Goal: Transaction & Acquisition: Purchase product/service

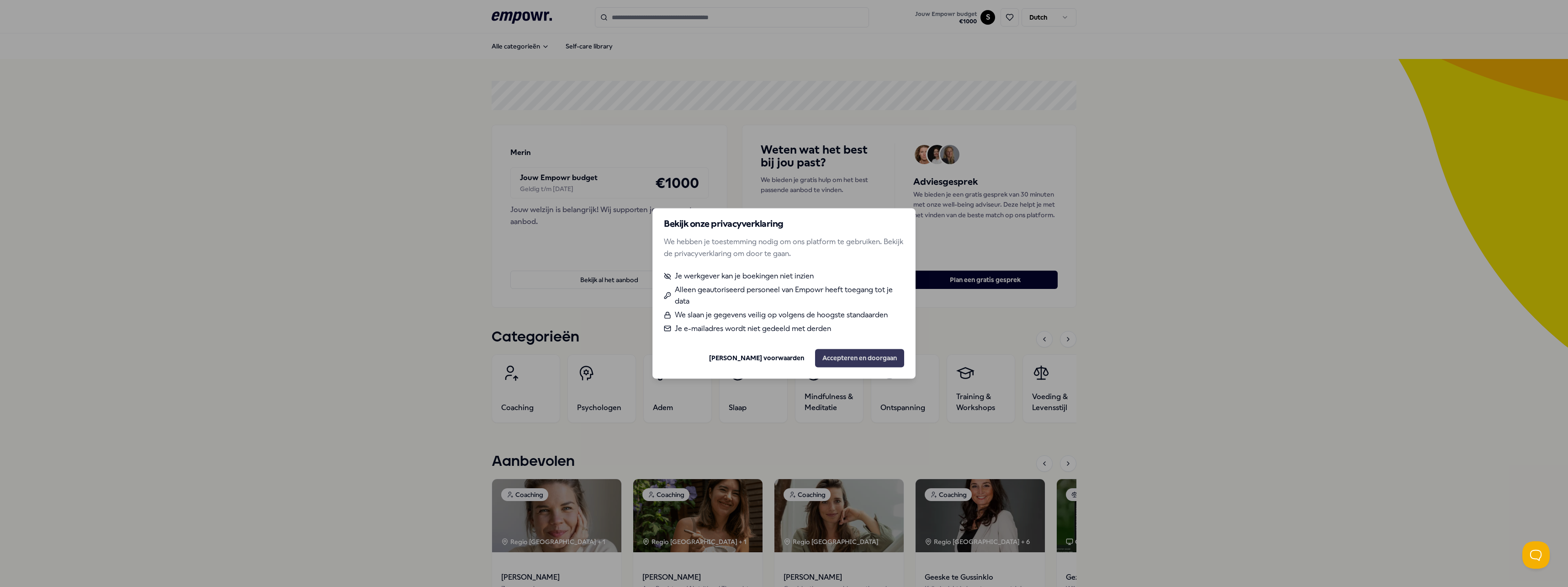
click at [841, 350] on button "Accepteren en doorgaan" at bounding box center [859, 358] width 89 height 18
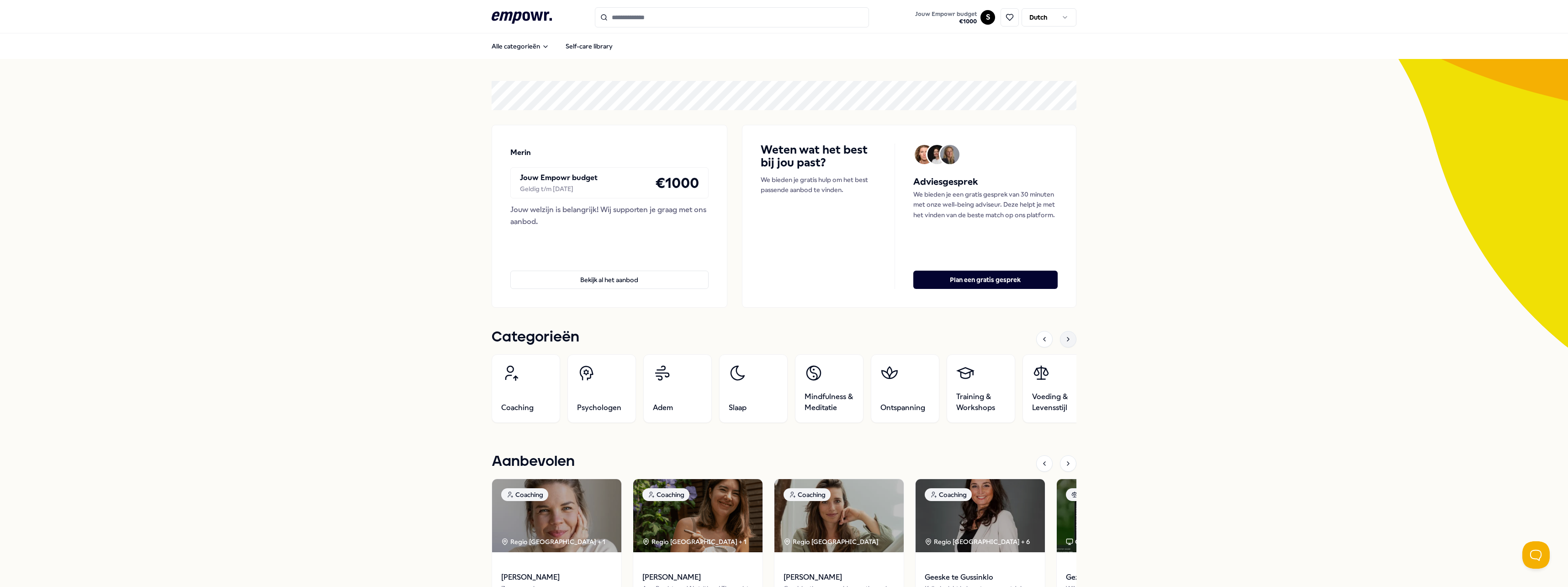
click at [1066, 340] on icon at bounding box center [1068, 339] width 7 height 7
click at [920, 387] on link "Beweging" at bounding box center [905, 388] width 69 height 69
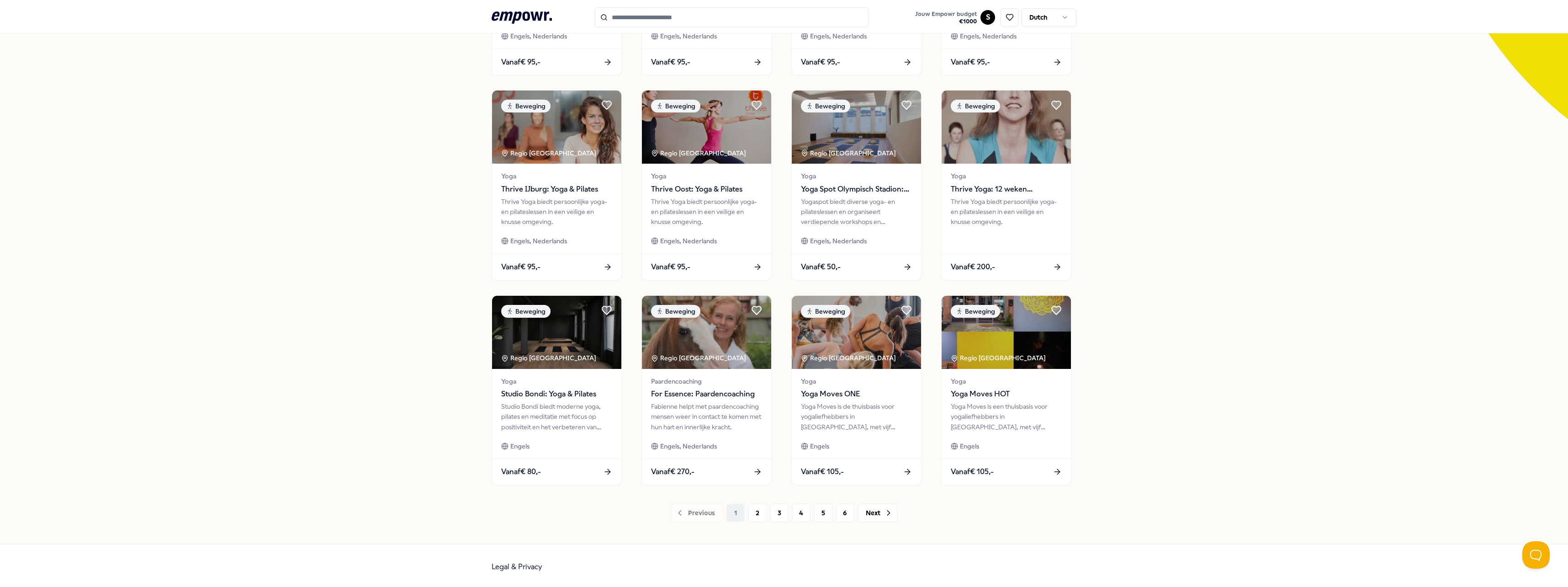
scroll to position [231, 0]
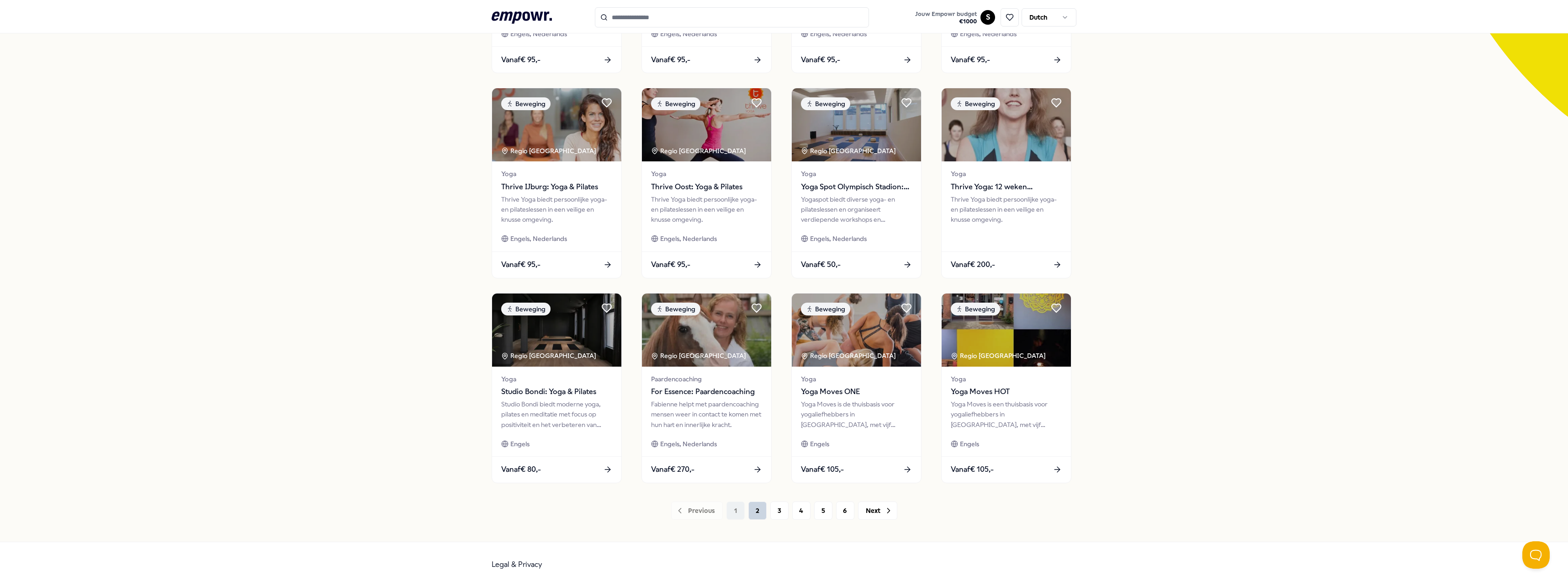
click at [750, 509] on button "2" at bounding box center [757, 510] width 18 height 18
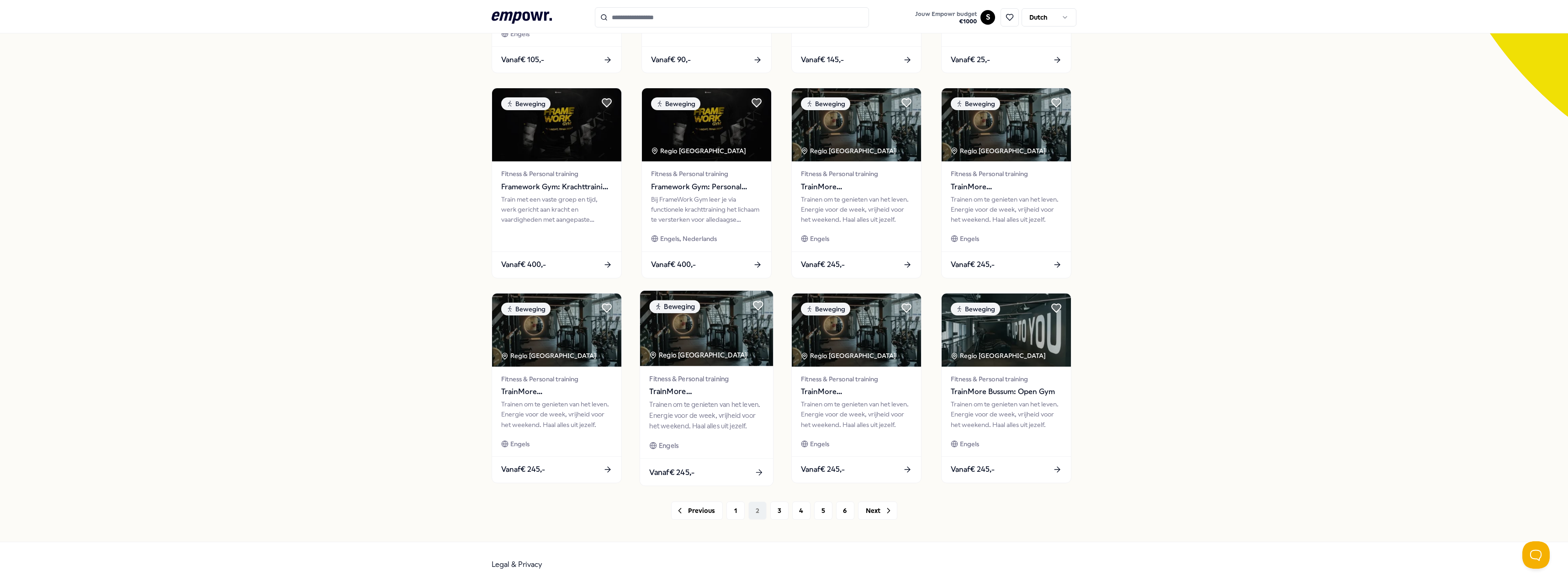
scroll to position [185, 0]
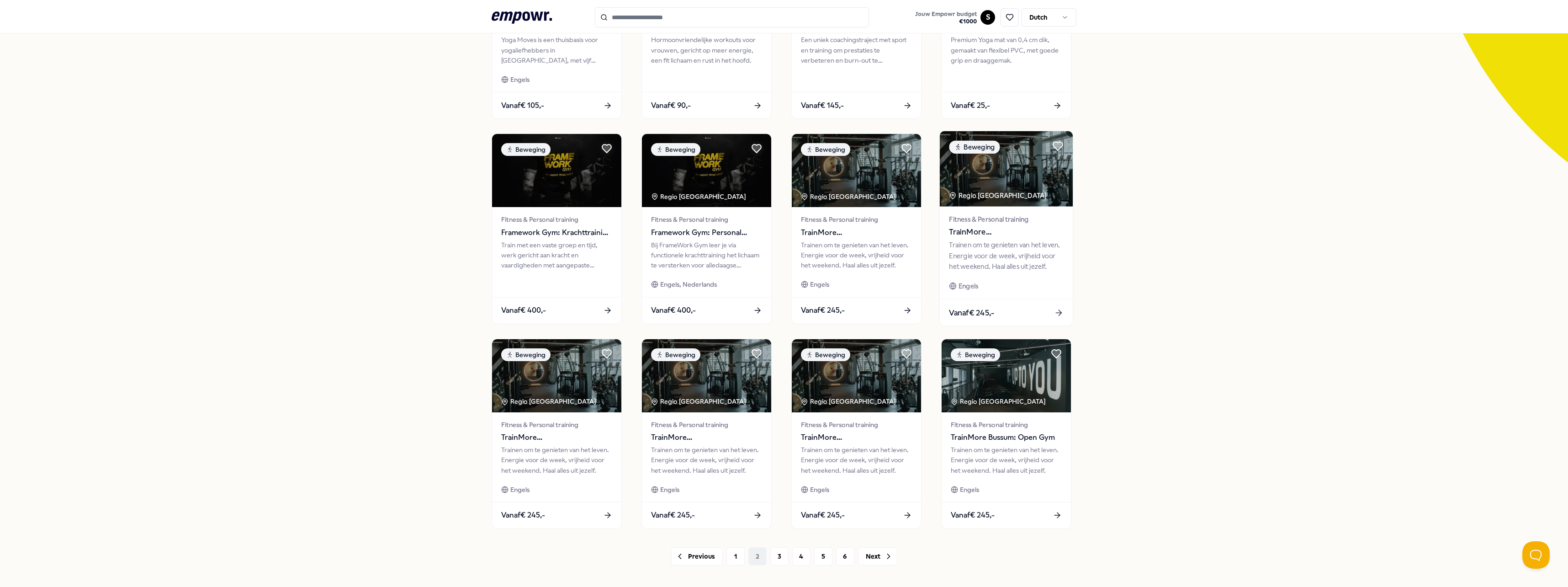
click at [969, 210] on div "Fitness & Personal training TrainMore [GEOGRAPHIC_DATA]: Open Gym Trainen om te…" at bounding box center [1006, 253] width 133 height 93
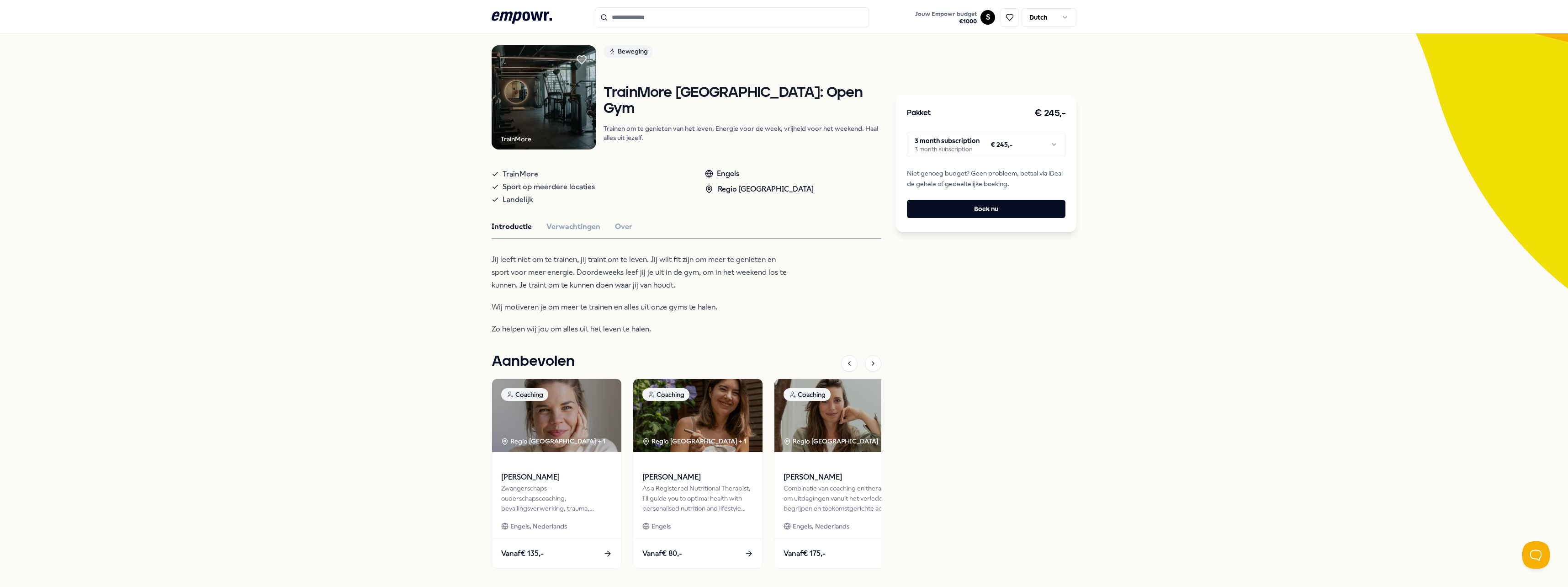
click at [948, 138] on html ".empowr-logo_svg__cls-1{fill:#03032f} Jouw Empowr budget € 1000 S Dutch Alle ca…" at bounding box center [784, 294] width 1568 height 587
click at [955, 151] on html ".empowr-logo_svg__cls-1{fill:#03032f} Jouw Empowr budget € 1000 S Dutch Alle ca…" at bounding box center [784, 294] width 1568 height 587
click at [565, 223] on button "Verwachtingen" at bounding box center [573, 227] width 54 height 12
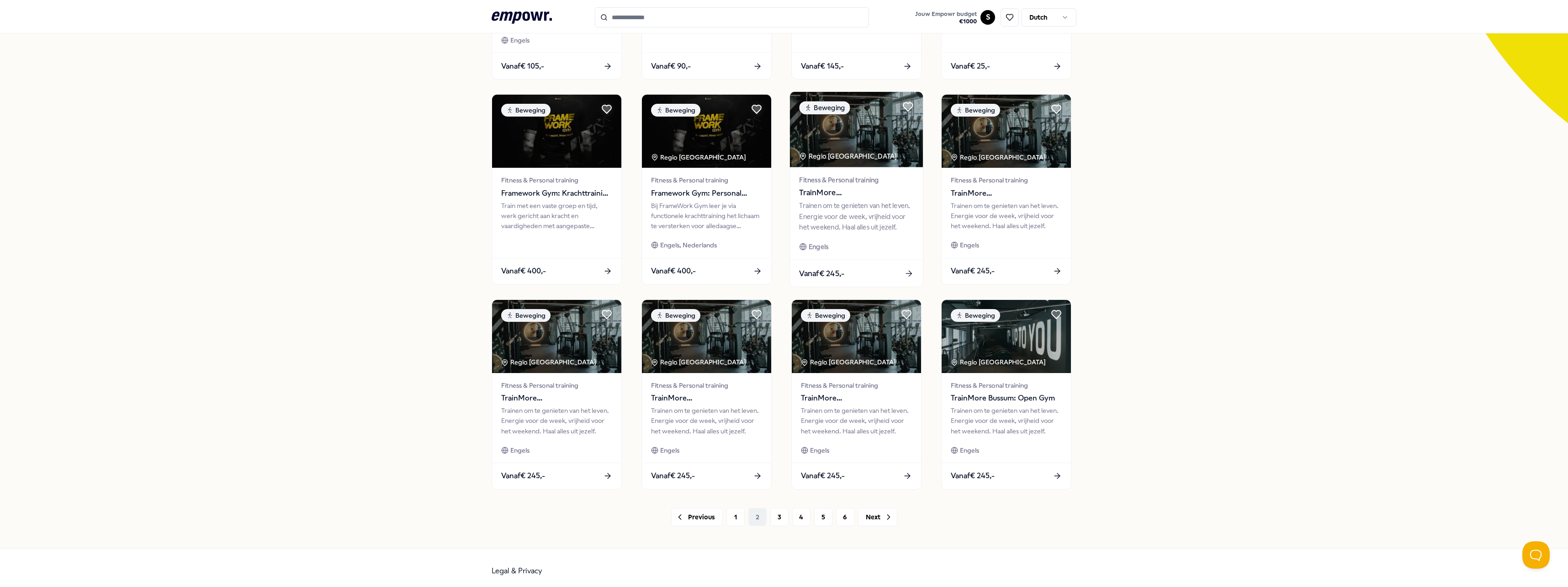
scroll to position [231, 0]
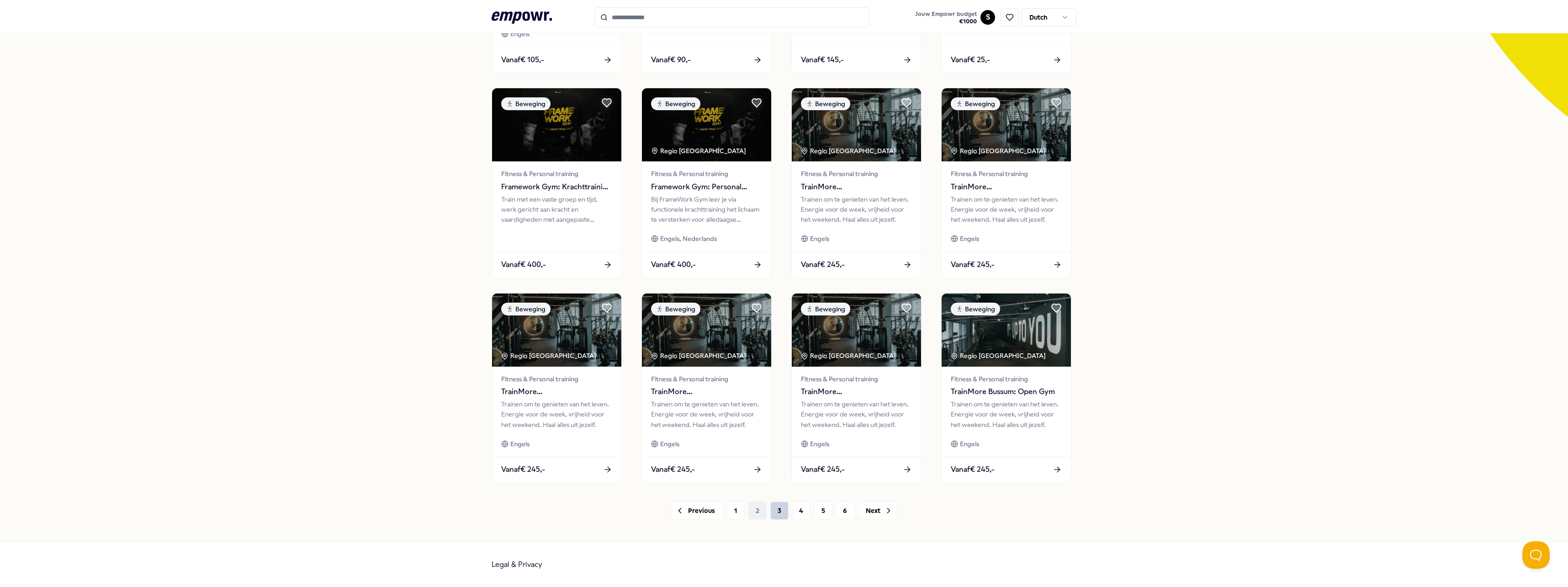
click at [779, 508] on button "3" at bounding box center [779, 510] width 18 height 18
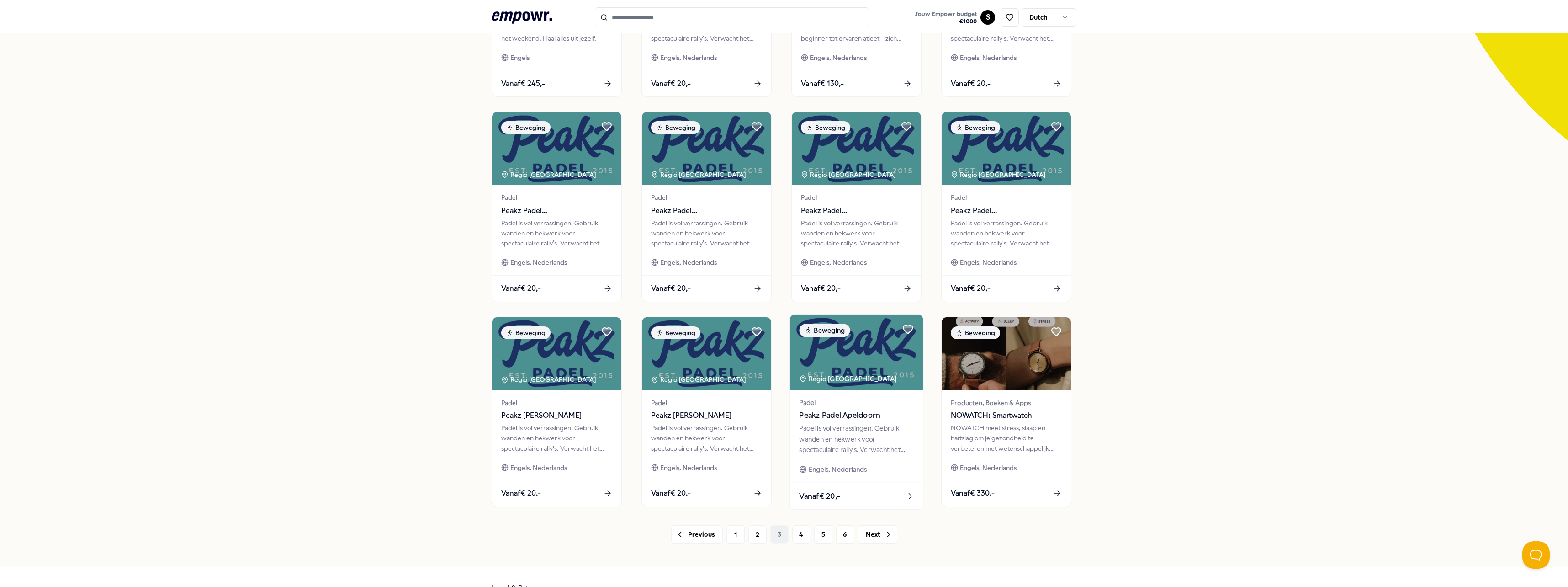
scroll to position [231, 0]
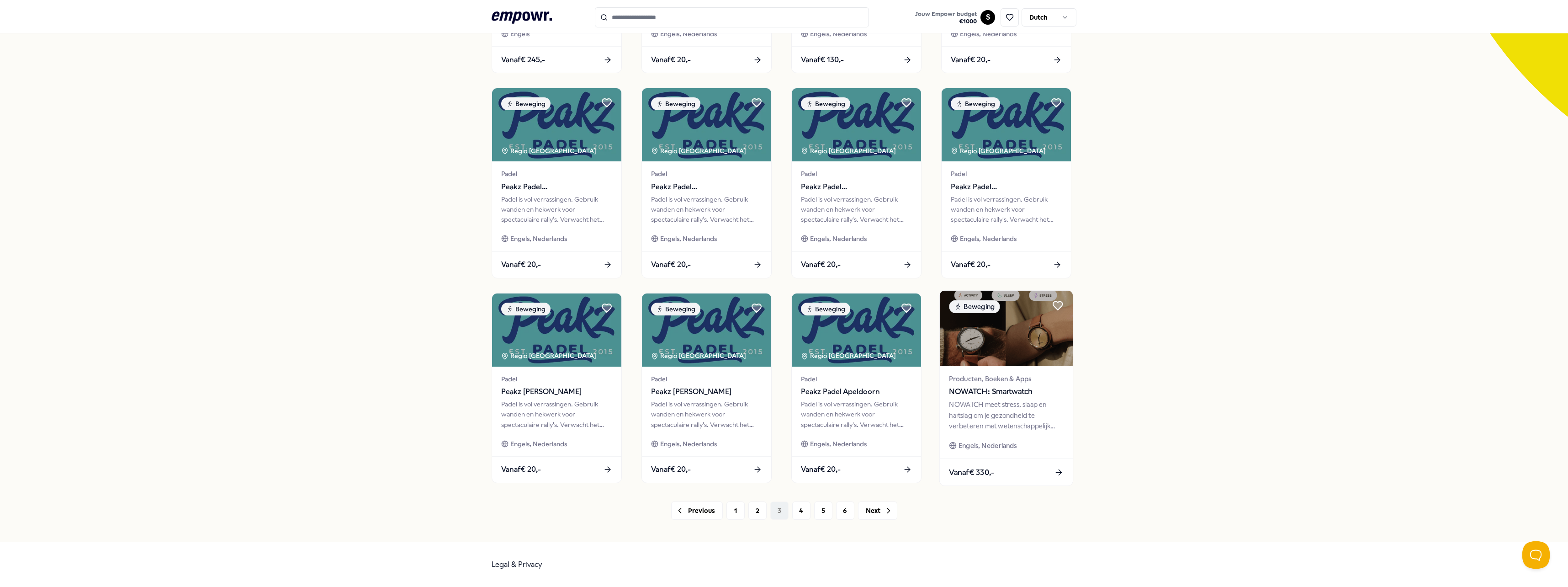
click at [979, 380] on span "Producten, Boeken & Apps" at bounding box center [1006, 378] width 114 height 10
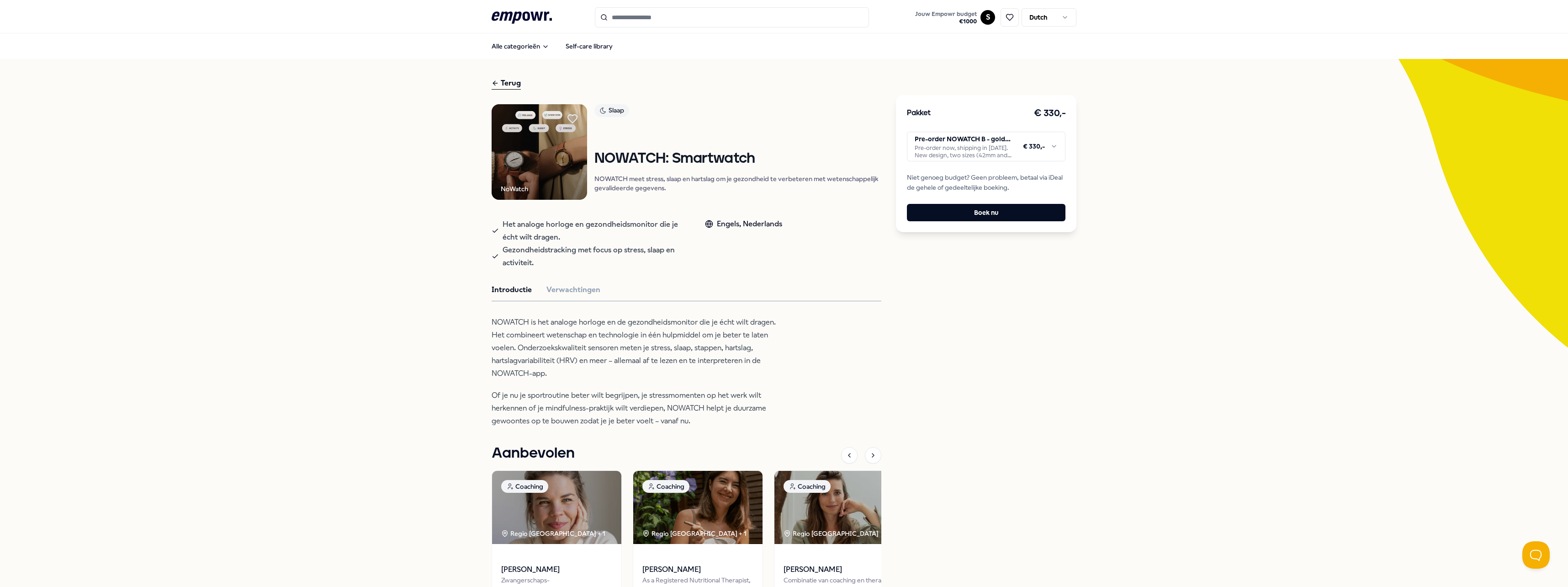
click at [530, 151] on img at bounding box center [539, 152] width 96 height 96
drag, startPoint x: 525, startPoint y: 184, endPoint x: 516, endPoint y: 188, distance: 9.8
click at [524, 185] on div "NoWatch" at bounding box center [539, 152] width 96 height 96
click at [572, 278] on div "NoWatch Slaap NOWATCH: Smartwatch NOWATCH meet stress, slaap en hartslag om je …" at bounding box center [687, 387] width 390 height 566
click at [574, 289] on button "Verwachtingen" at bounding box center [573, 290] width 54 height 12
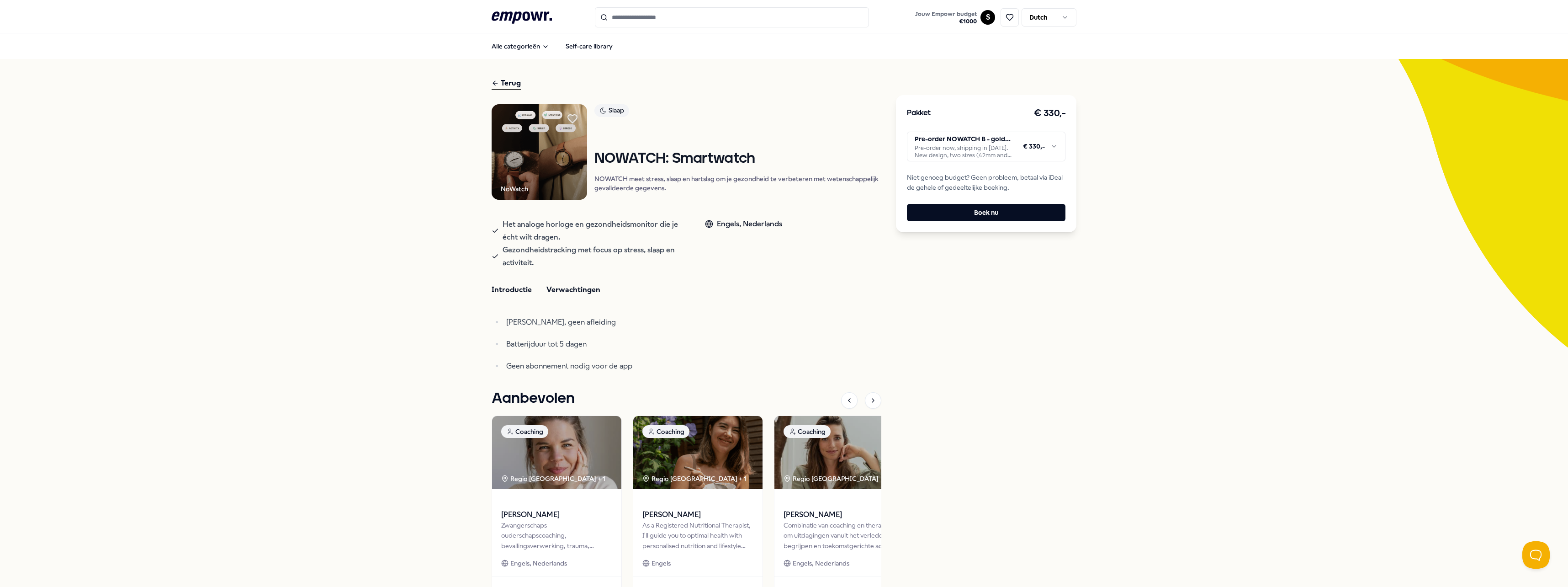
click at [497, 285] on button "Introductie" at bounding box center [512, 290] width 40 height 12
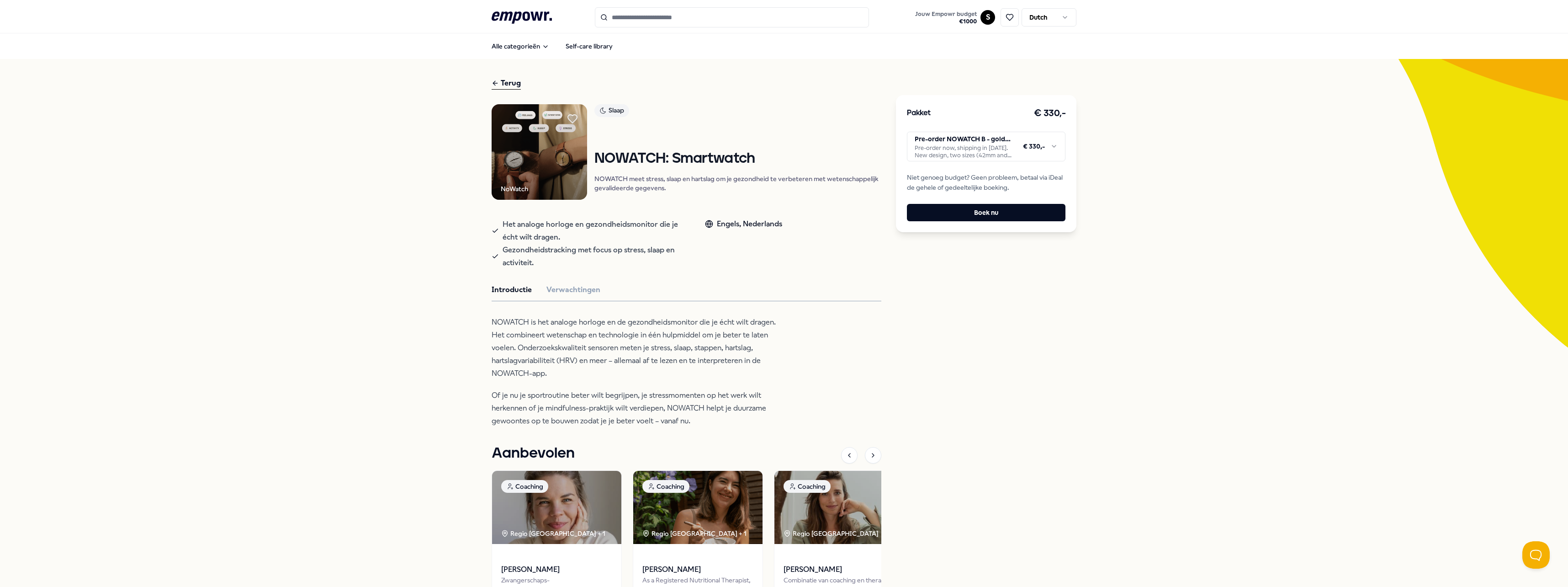
click at [927, 137] on html ".empowr-logo_svg__cls-1{fill:#03032f} Jouw Empowr budget € 1000 S Dutch Alle ca…" at bounding box center [784, 294] width 1568 height 587
click at [922, 143] on html ".empowr-logo_svg__cls-1{fill:#03032f} Jouw Empowr budget € 1000 S Dutch Alle ca…" at bounding box center [784, 294] width 1568 height 587
click at [575, 169] on img at bounding box center [539, 152] width 96 height 96
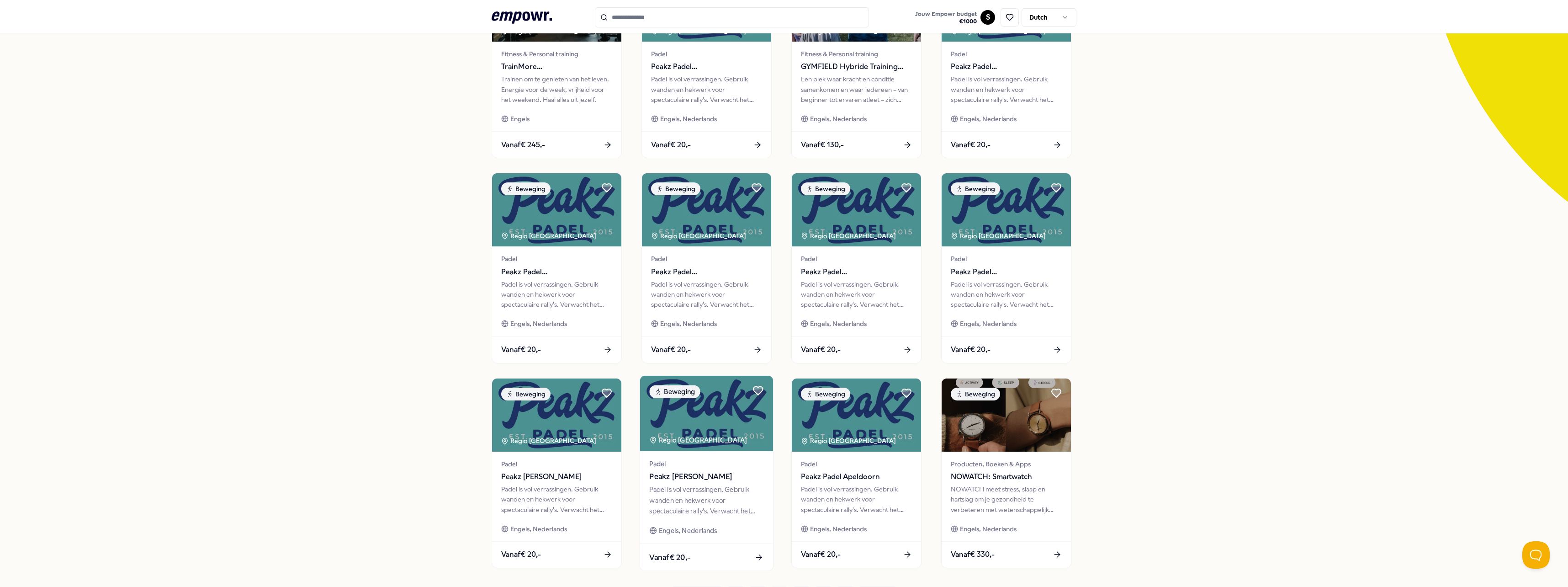
scroll to position [228, 0]
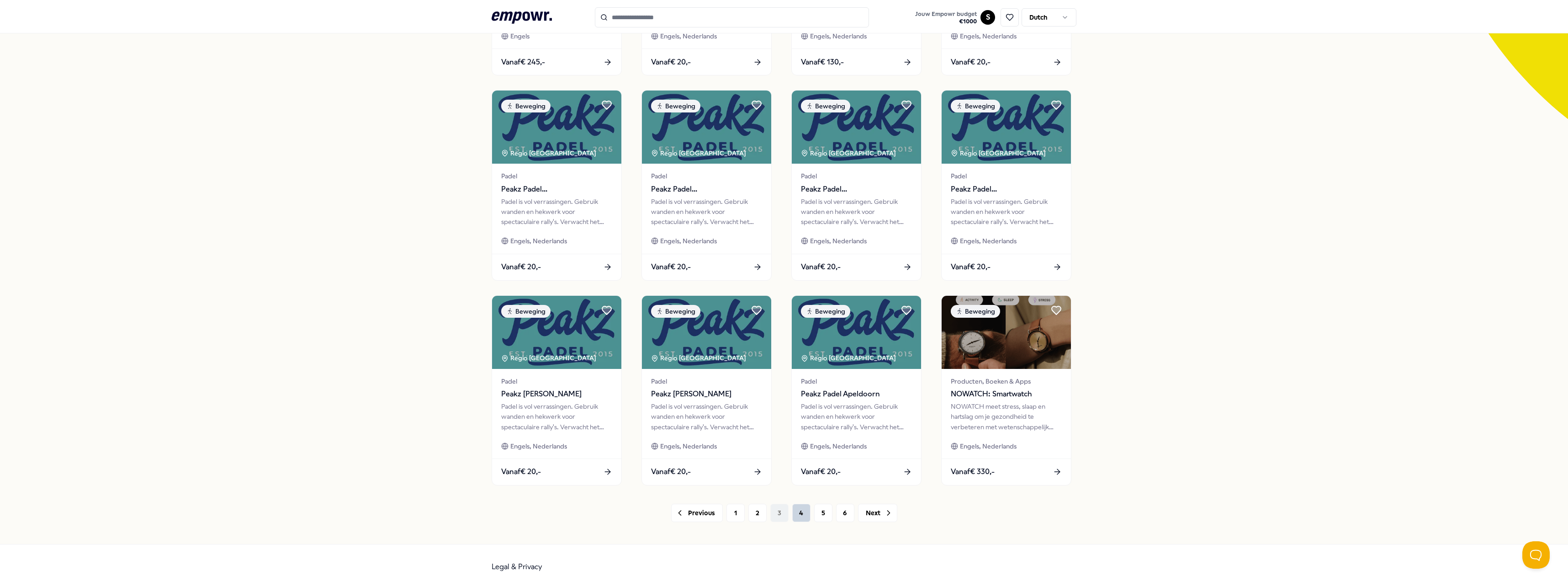
click at [798, 510] on button "4" at bounding box center [802, 513] width 18 height 18
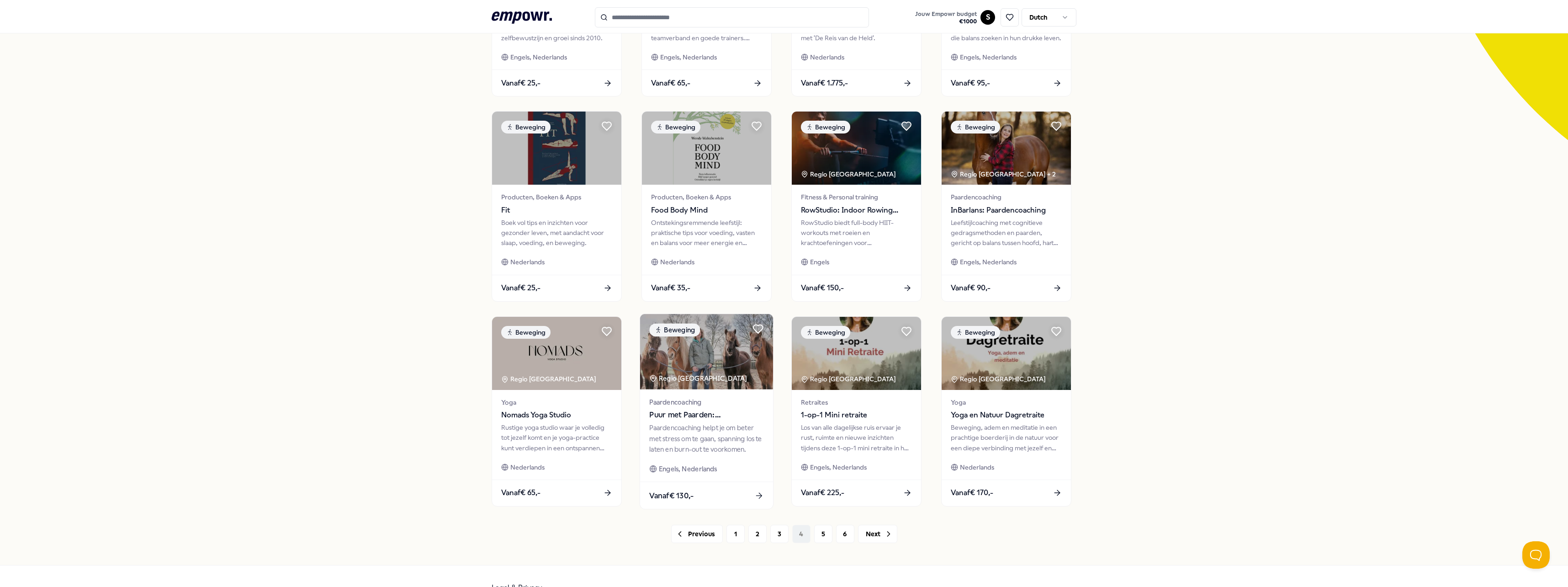
scroll to position [231, 0]
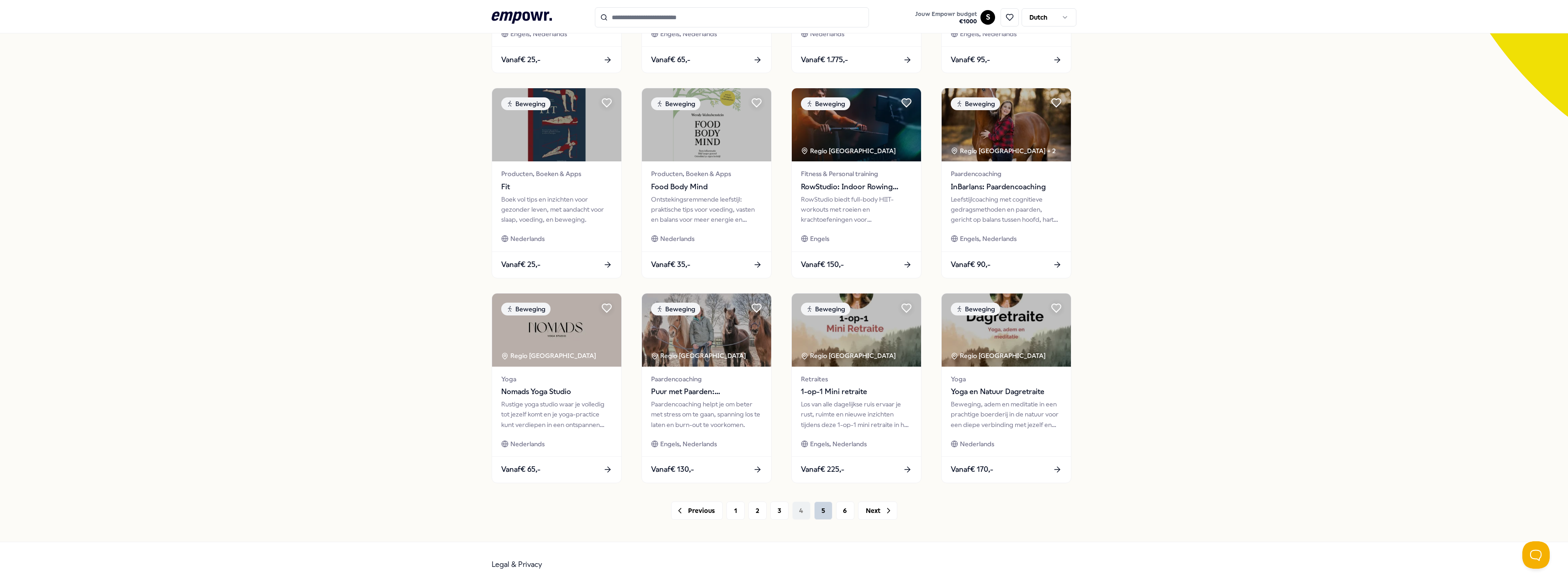
click at [814, 512] on button "5" at bounding box center [824, 510] width 18 height 18
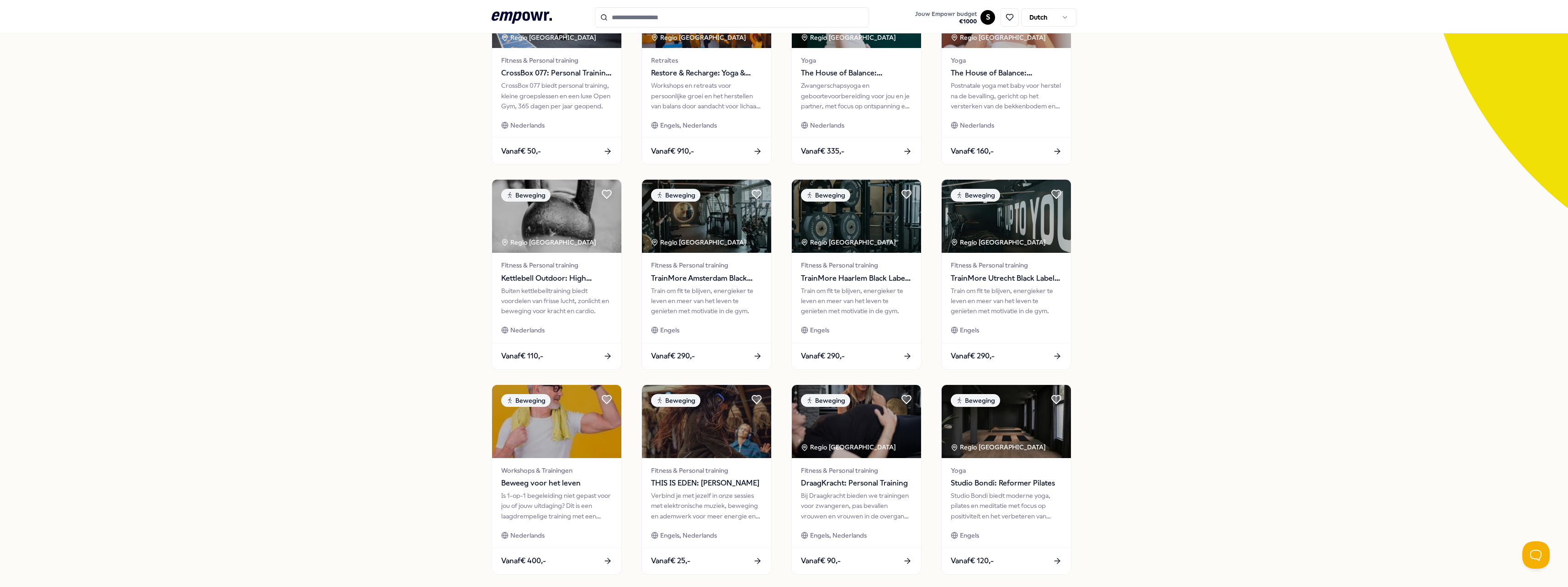
scroll to position [94, 0]
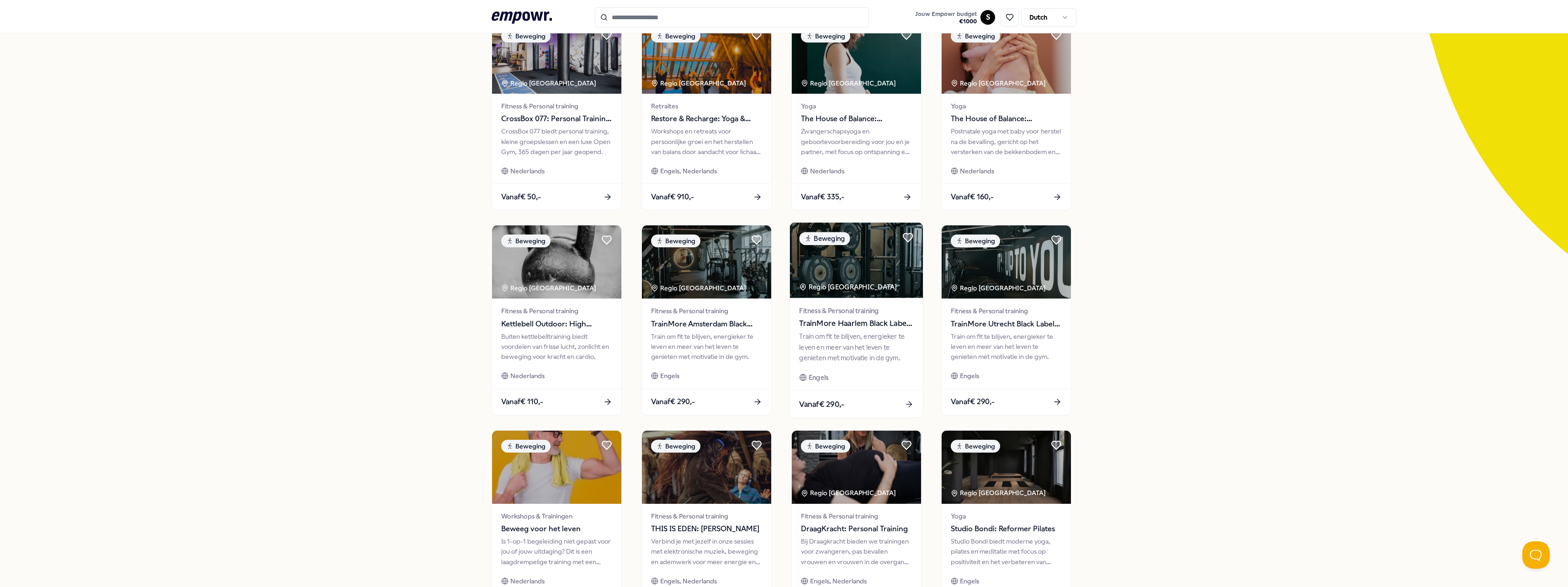
click at [851, 332] on div "Train om fit te blijven, energieker te leven en meer van het leven te genieten …" at bounding box center [856, 347] width 114 height 32
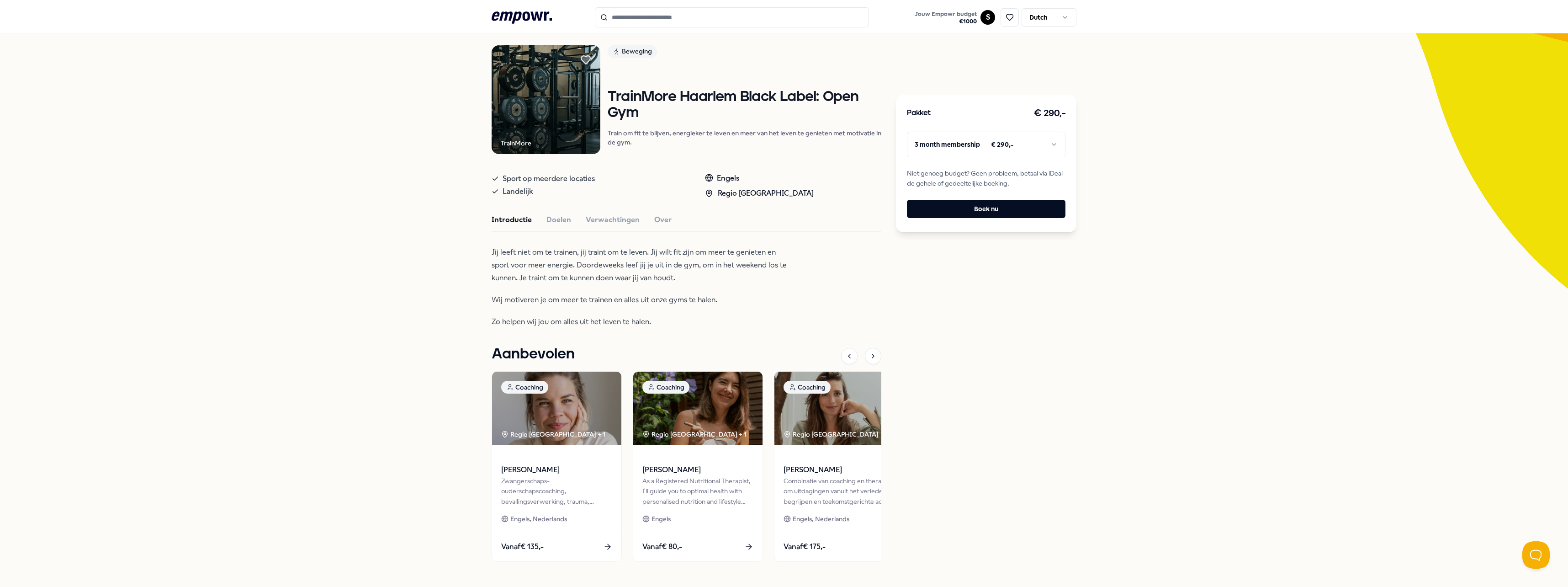
click at [977, 127] on div "Pakket € 290,- 3 month membership € 290,- Niet genoeg budget? Geen probleem, be…" at bounding box center [986, 163] width 180 height 137
click at [968, 138] on html ".empowr-logo_svg__cls-1{fill:#03032f} Jouw Empowr budget € 1000 S Dutch Alle ca…" at bounding box center [784, 294] width 1568 height 587
click at [968, 139] on html ".empowr-logo_svg__cls-1{fill:#03032f} Jouw Empowr budget € 1000 S Dutch Alle ca…" at bounding box center [784, 294] width 1568 height 587
click at [559, 227] on div "TrainMore Beweging TrainMore [GEOGRAPHIC_DATA] Black Label: Open Gym Train om f…" at bounding box center [687, 308] width 390 height 525
click at [595, 226] on button "Verwachtingen" at bounding box center [612, 220] width 54 height 12
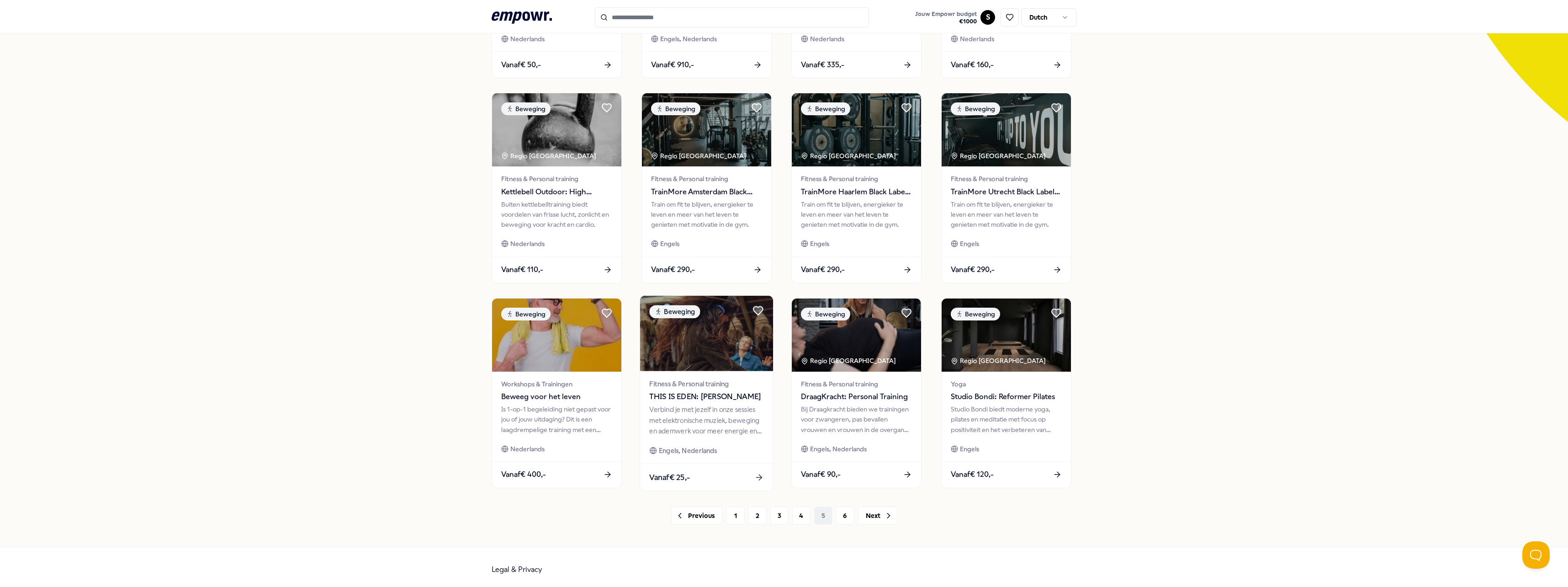
scroll to position [231, 0]
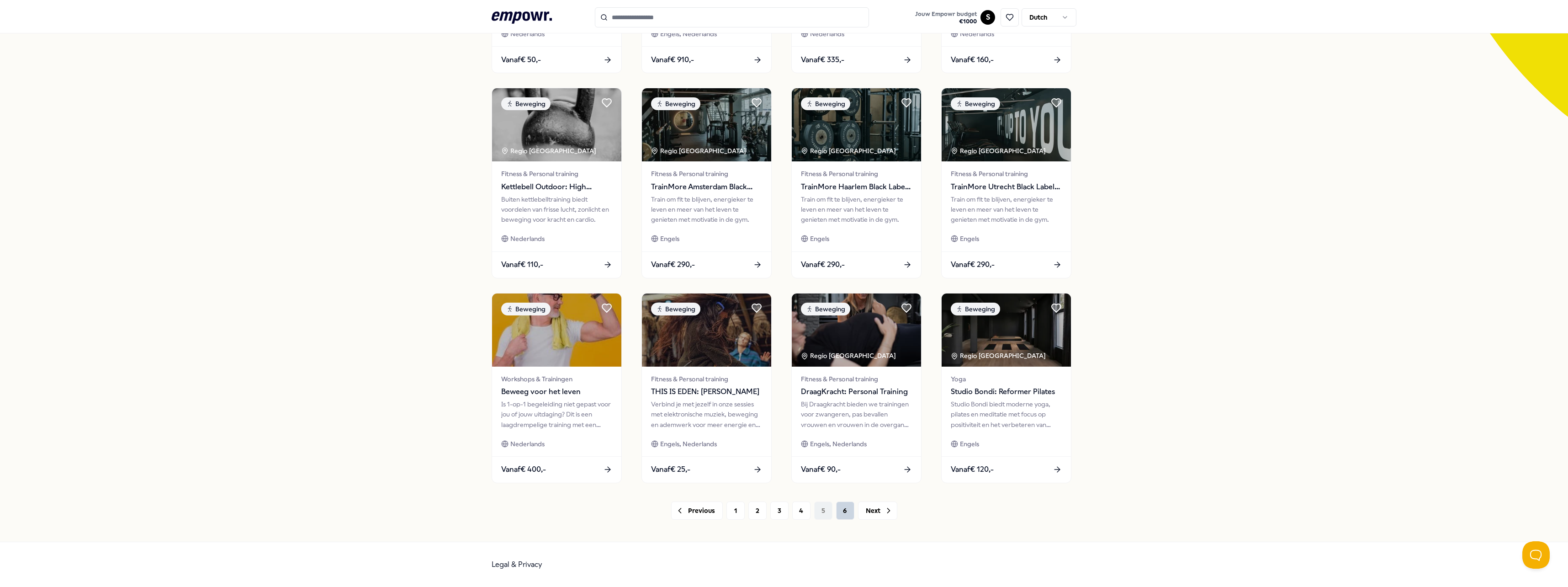
click at [838, 504] on button "6" at bounding box center [845, 510] width 18 height 18
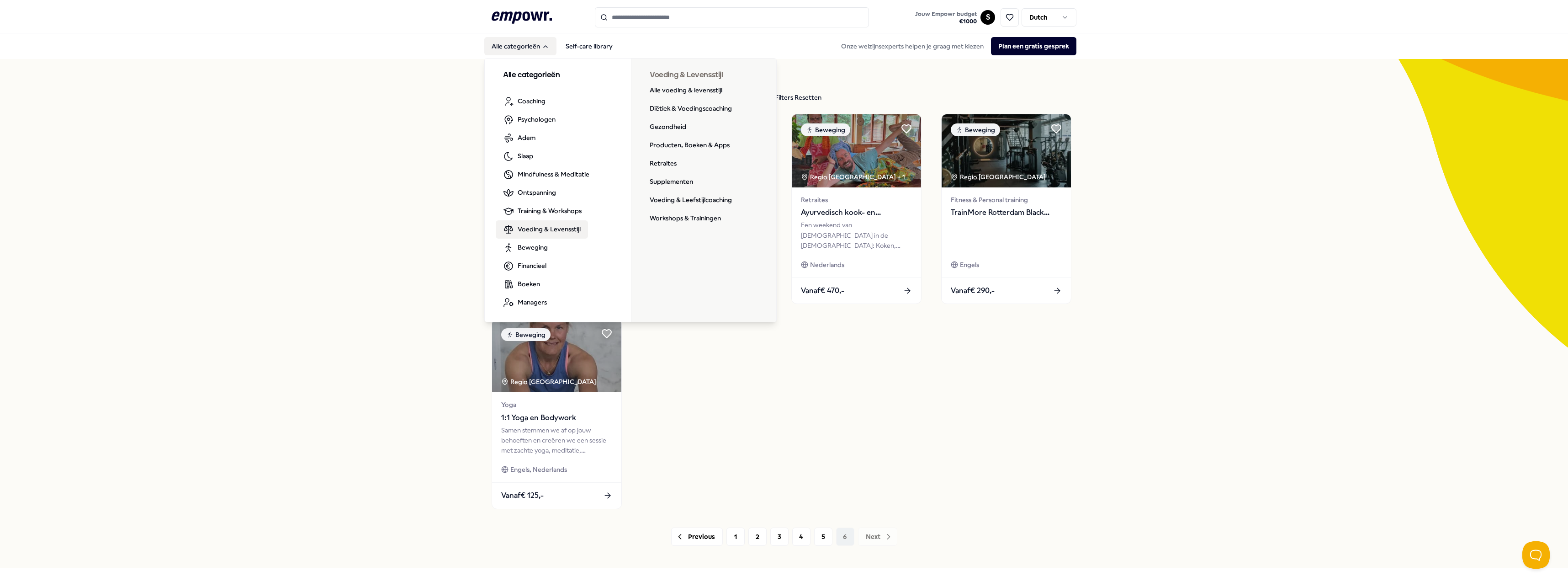
click at [537, 228] on span "Voeding & Levensstijl" at bounding box center [549, 229] width 63 height 10
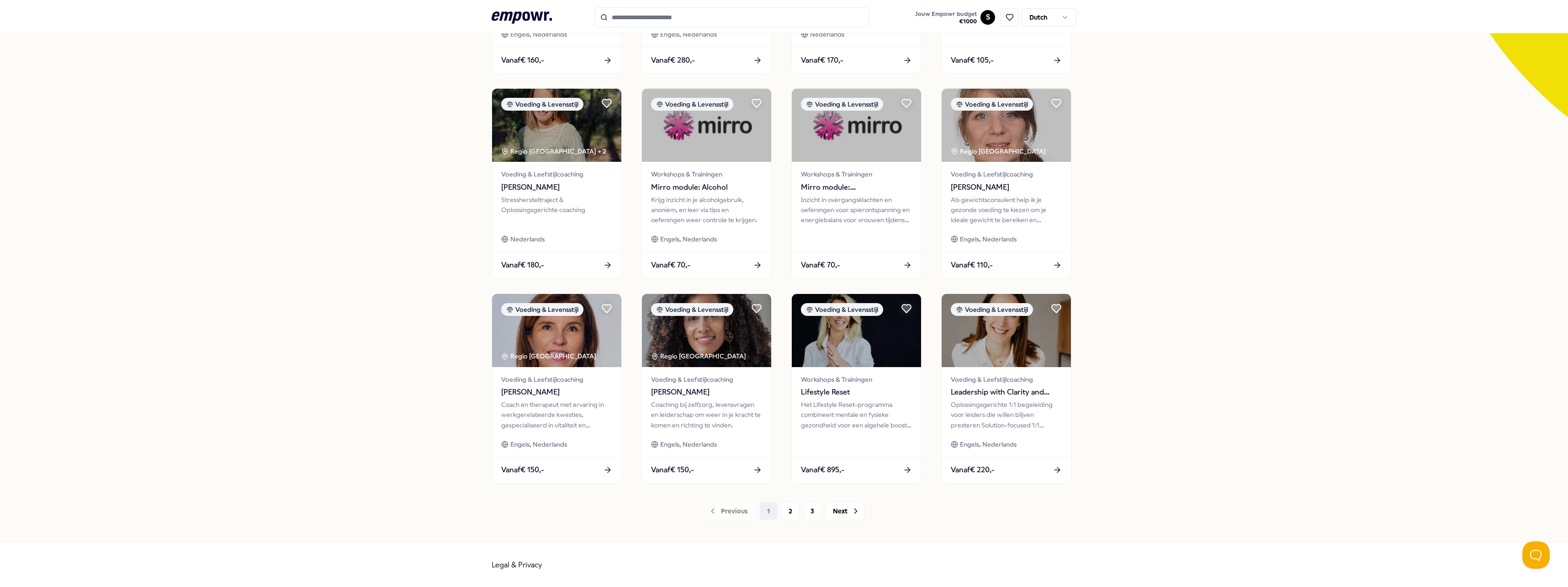
scroll to position [231, 0]
click at [782, 508] on button "2" at bounding box center [790, 510] width 18 height 18
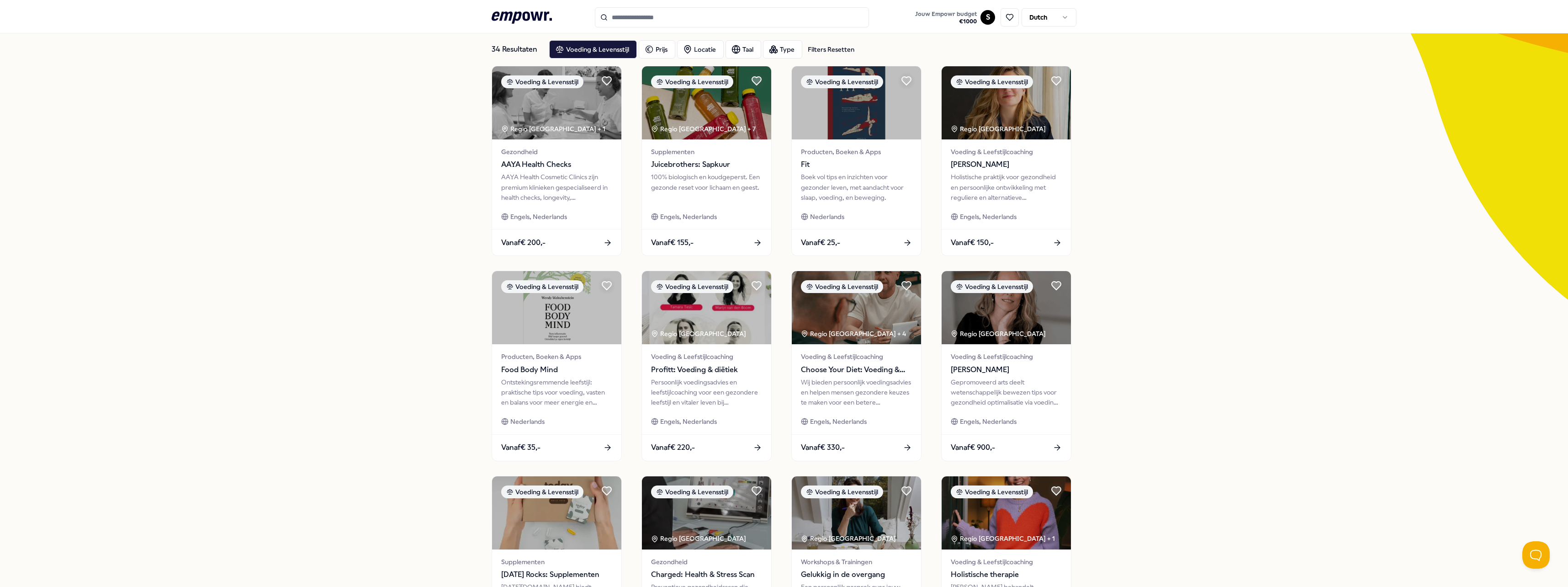
scroll to position [231, 0]
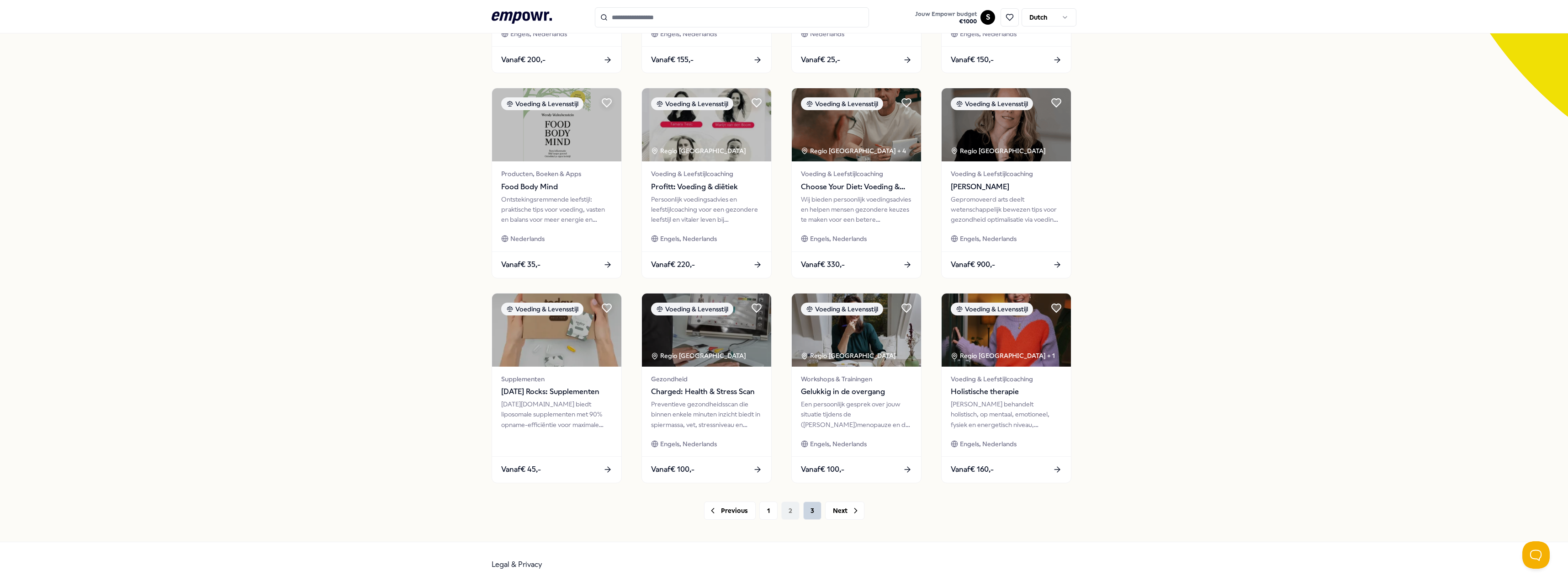
click at [803, 505] on button "3" at bounding box center [813, 510] width 18 height 18
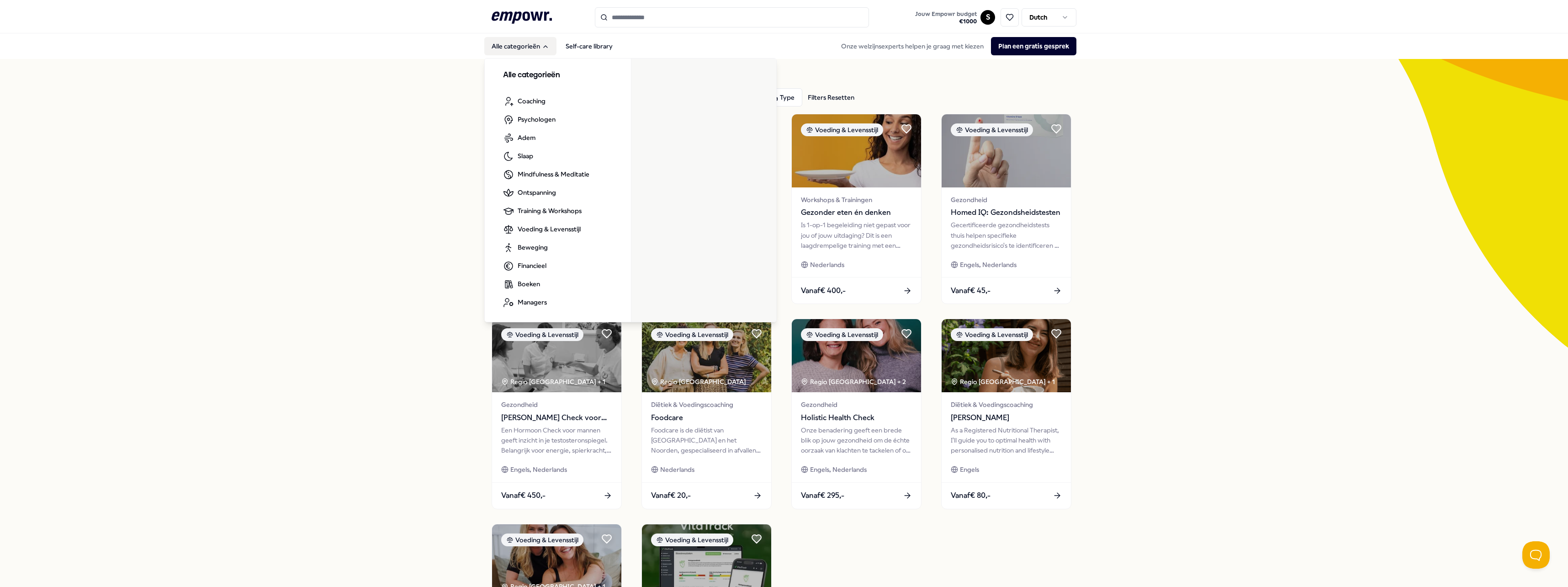
click at [536, 52] on button "Alle categorieën" at bounding box center [520, 46] width 72 height 18
click at [657, 179] on link "Supplementen" at bounding box center [671, 182] width 58 height 18
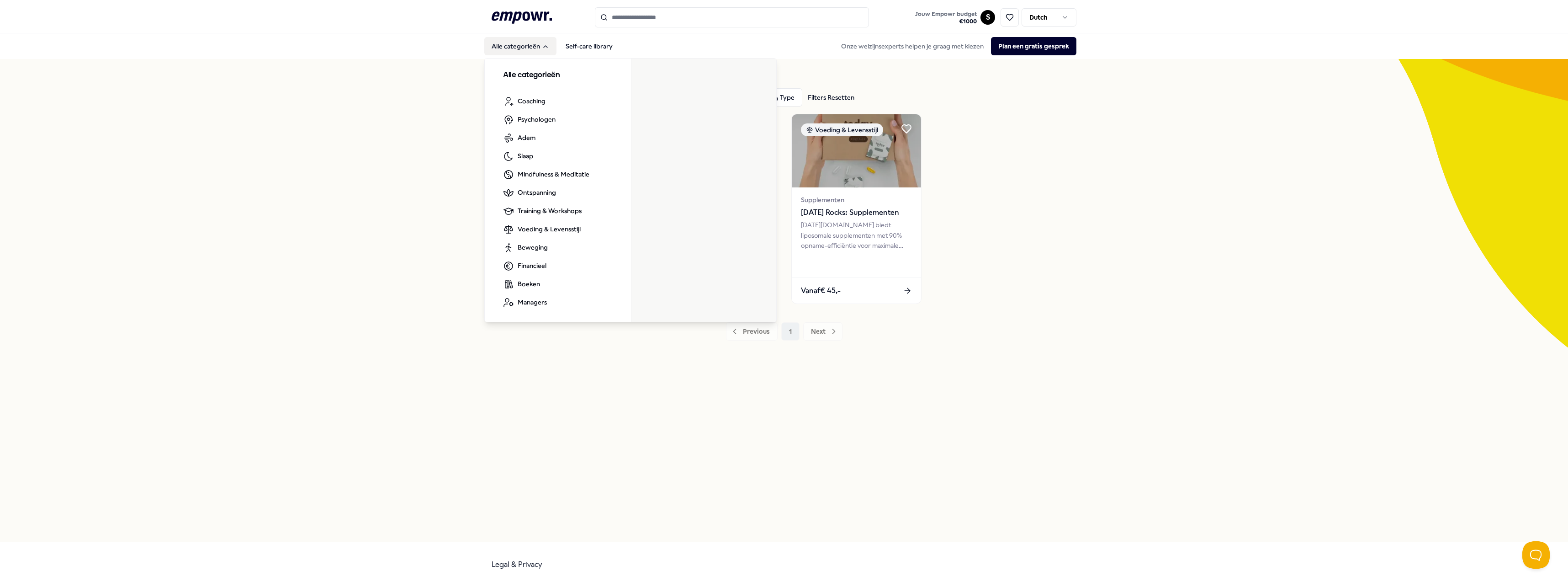
click at [549, 51] on button "Alle categorieën" at bounding box center [520, 46] width 72 height 18
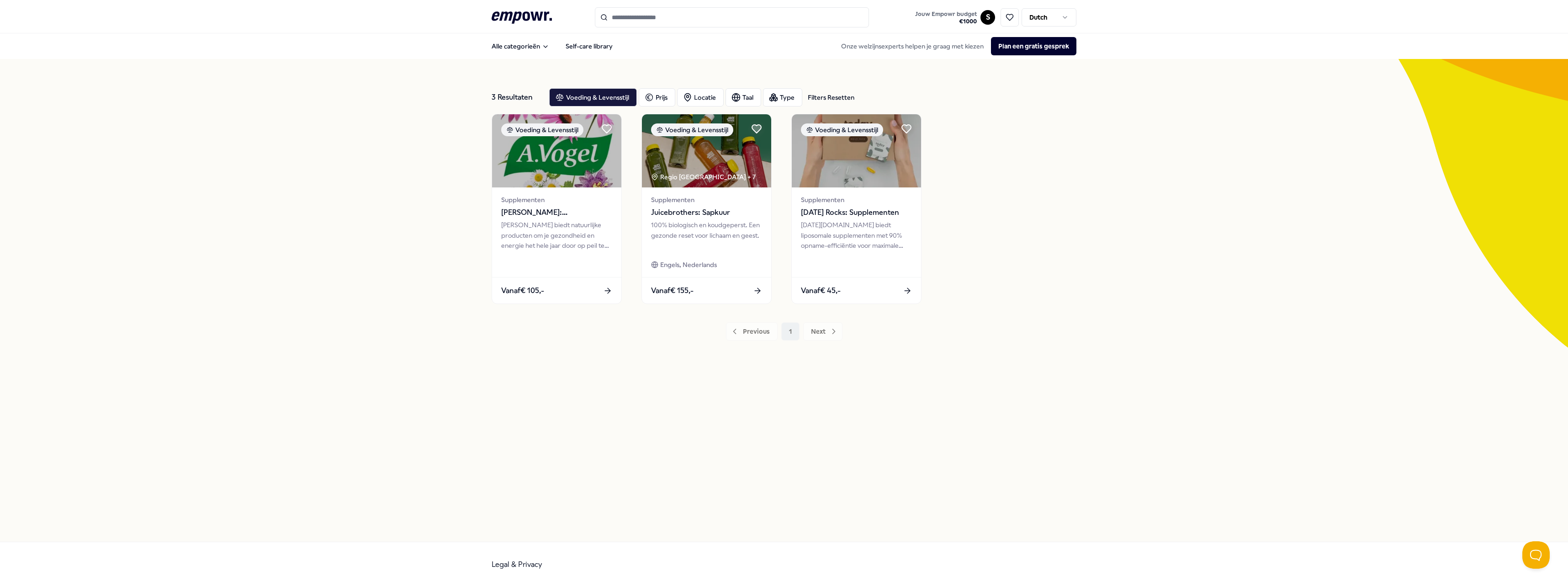
click at [542, 58] on nav "Alle categorieën Self-care library Onze welzijnsexperts helpen je graag met kie…" at bounding box center [784, 46] width 1568 height 26
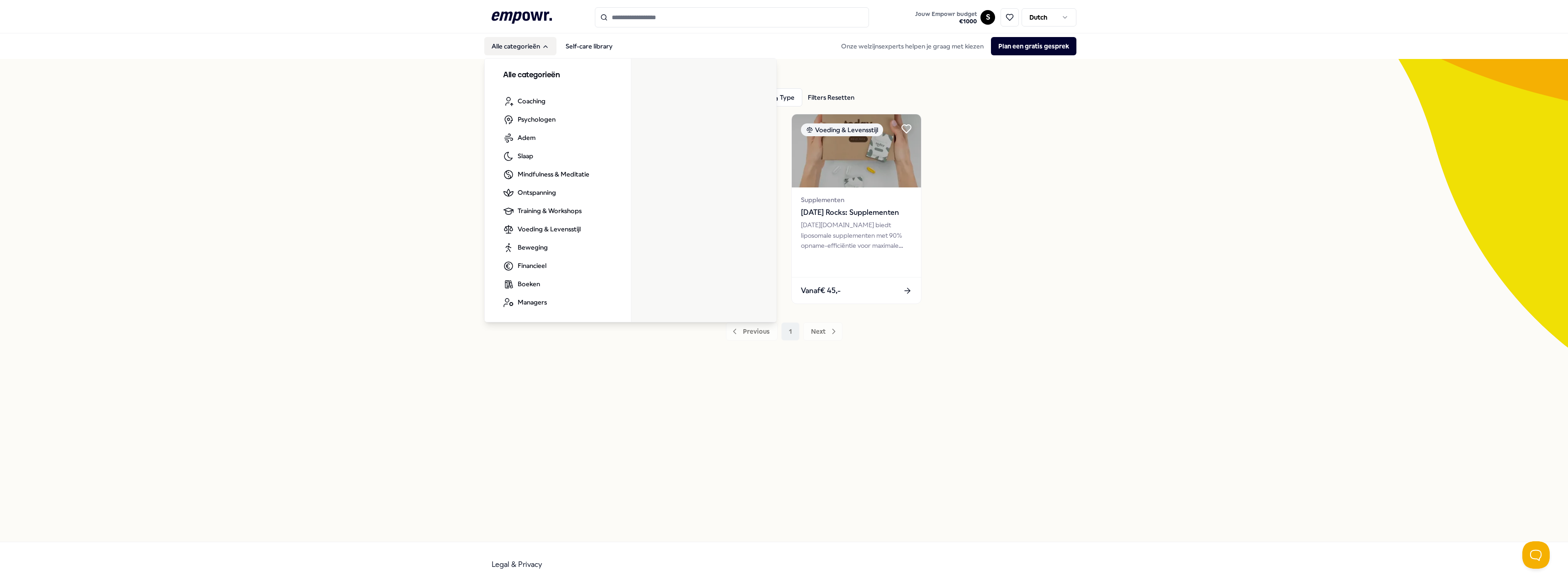
click at [544, 53] on button "Alle categorieën" at bounding box center [520, 46] width 72 height 18
click at [544, 47] on icon "Main" at bounding box center [545, 47] width 7 height 7
click at [667, 167] on link "Retraites" at bounding box center [663, 164] width 41 height 18
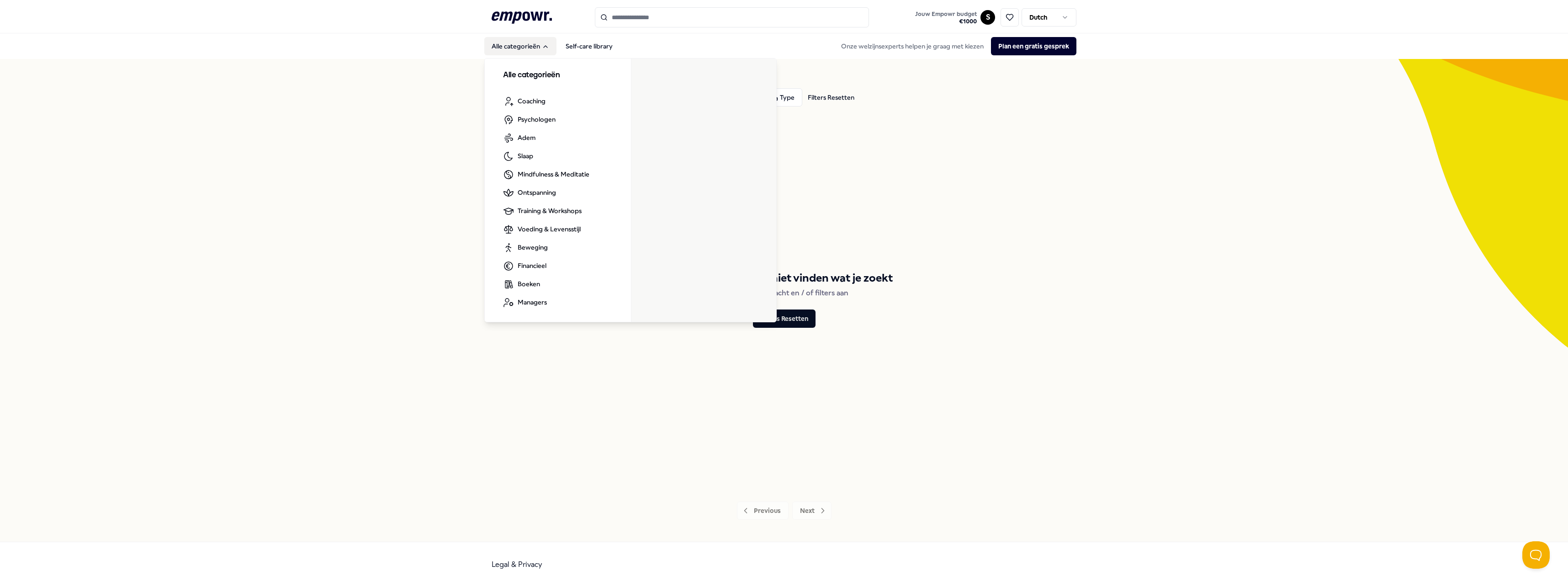
click at [539, 73] on h3 "Alle categorieën" at bounding box center [558, 76] width 110 height 12
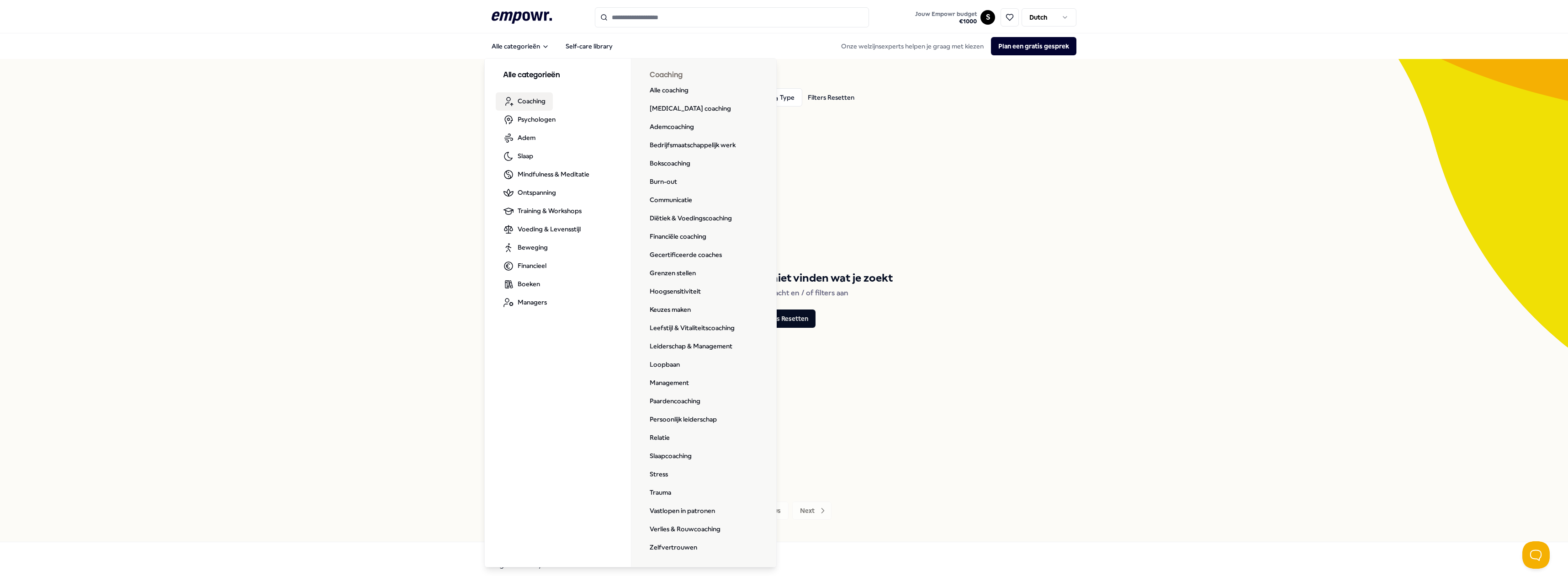
click at [543, 13] on icon ".empowr-logo_svg__cls-1{fill:#03032f}" at bounding box center [522, 18] width 60 height 17
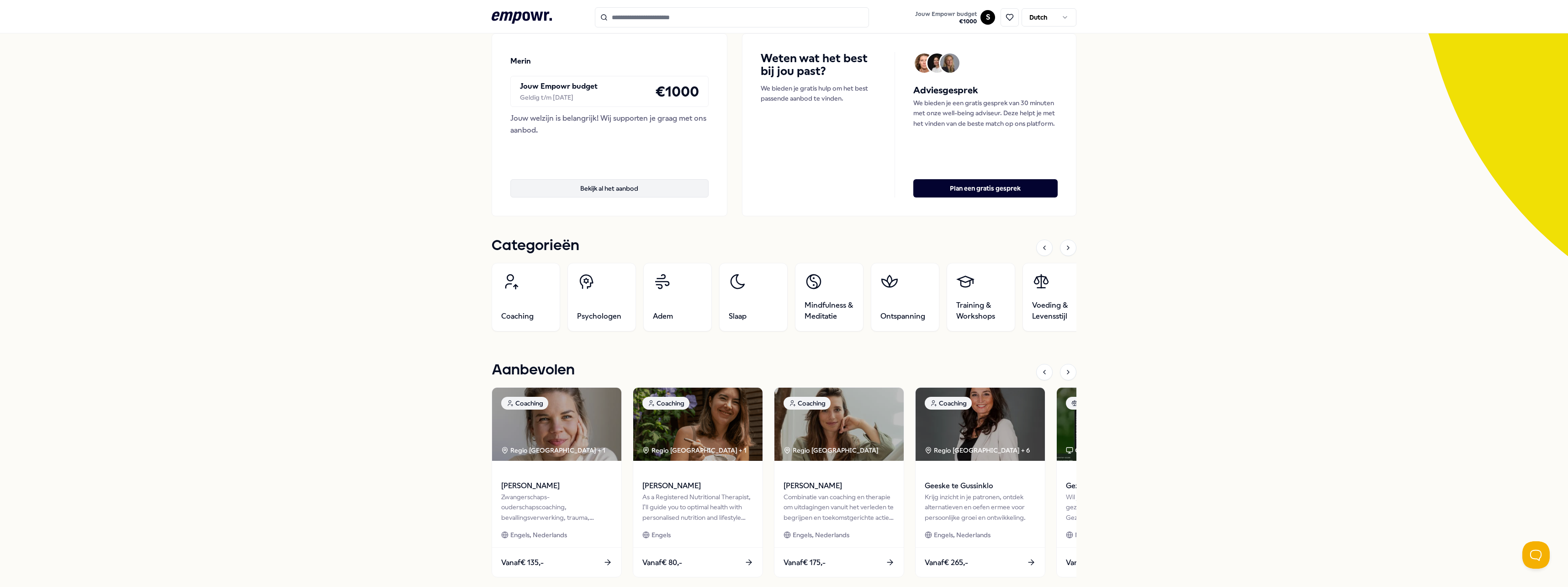
click at [659, 195] on button "Bekijk al het aanbod" at bounding box center [609, 188] width 198 height 18
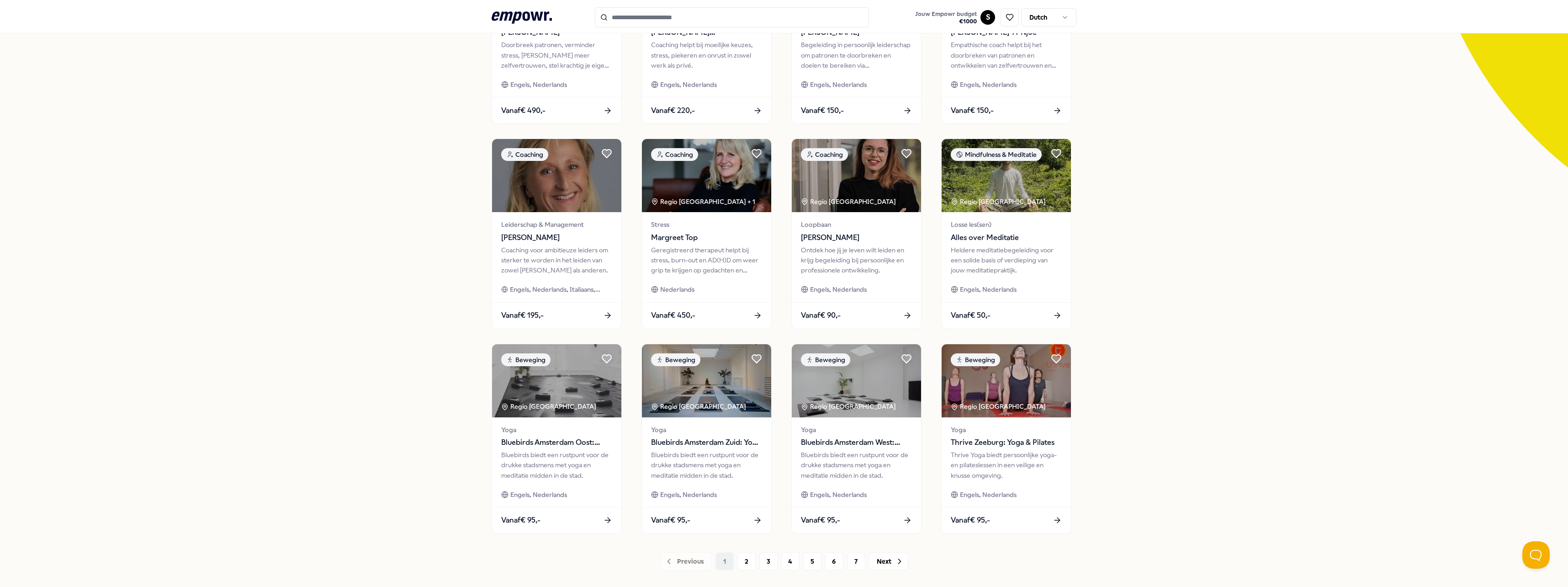
scroll to position [196, 0]
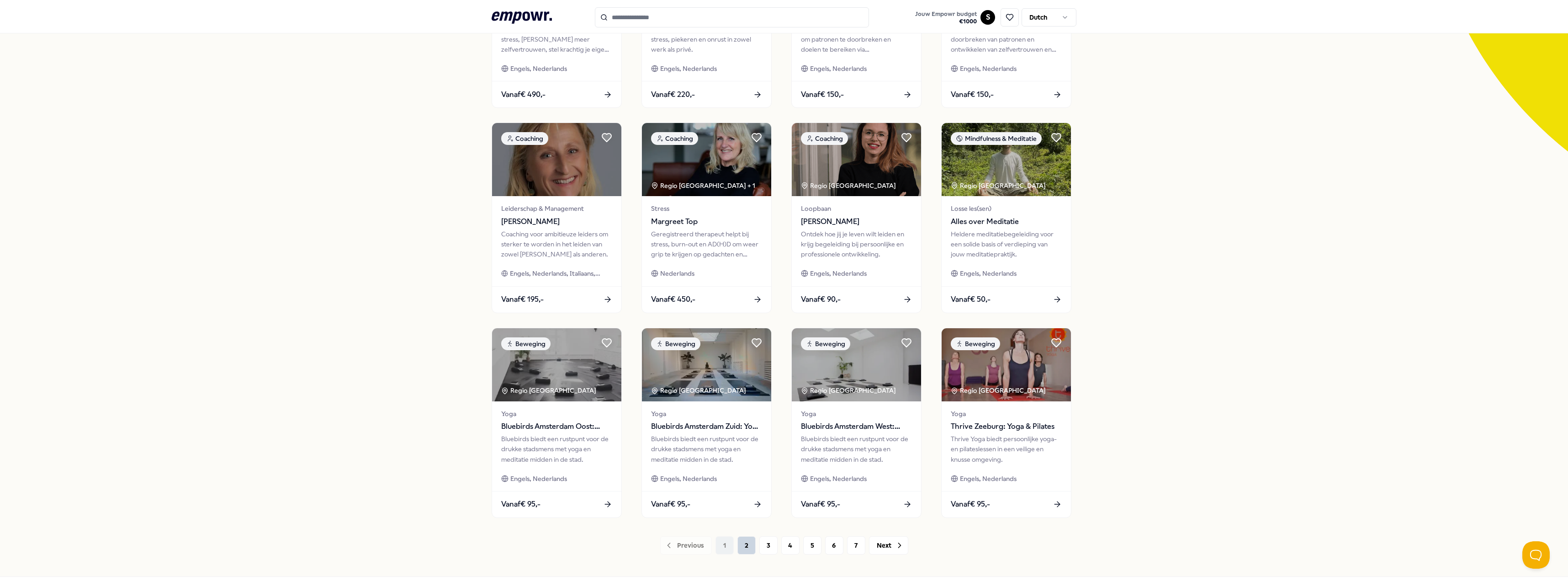
click at [750, 547] on button "2" at bounding box center [746, 545] width 18 height 18
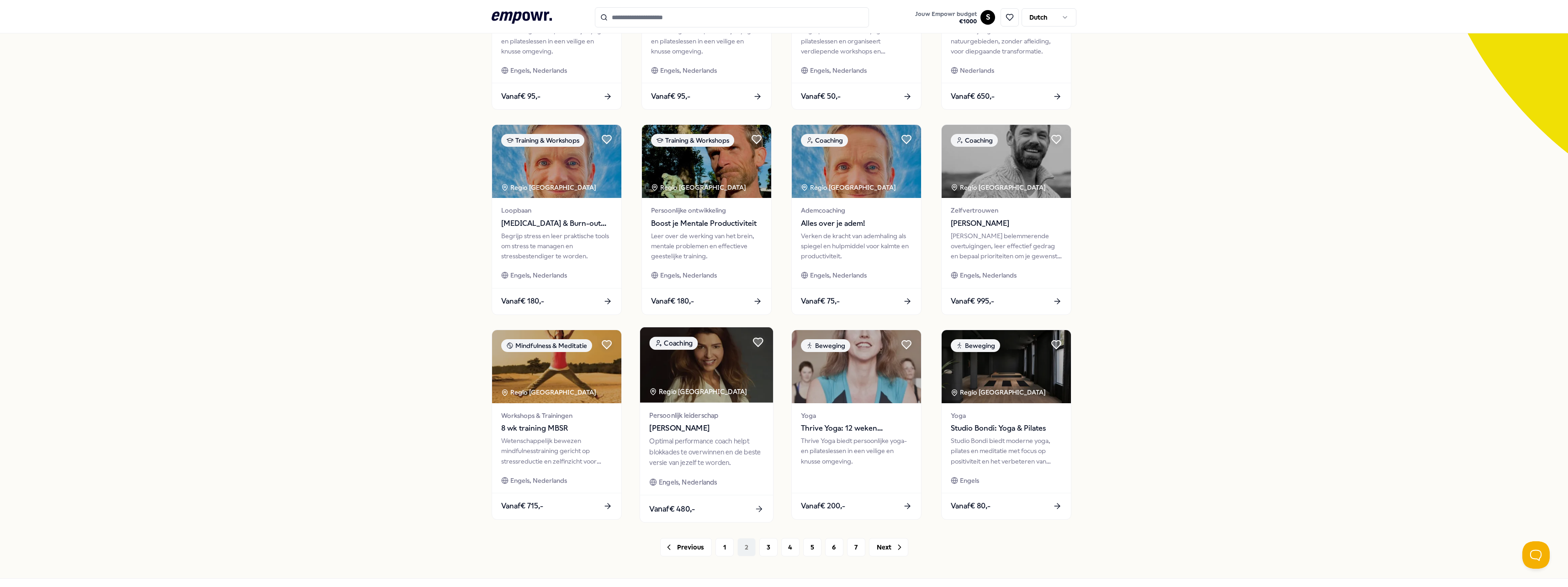
scroll to position [228, 0]
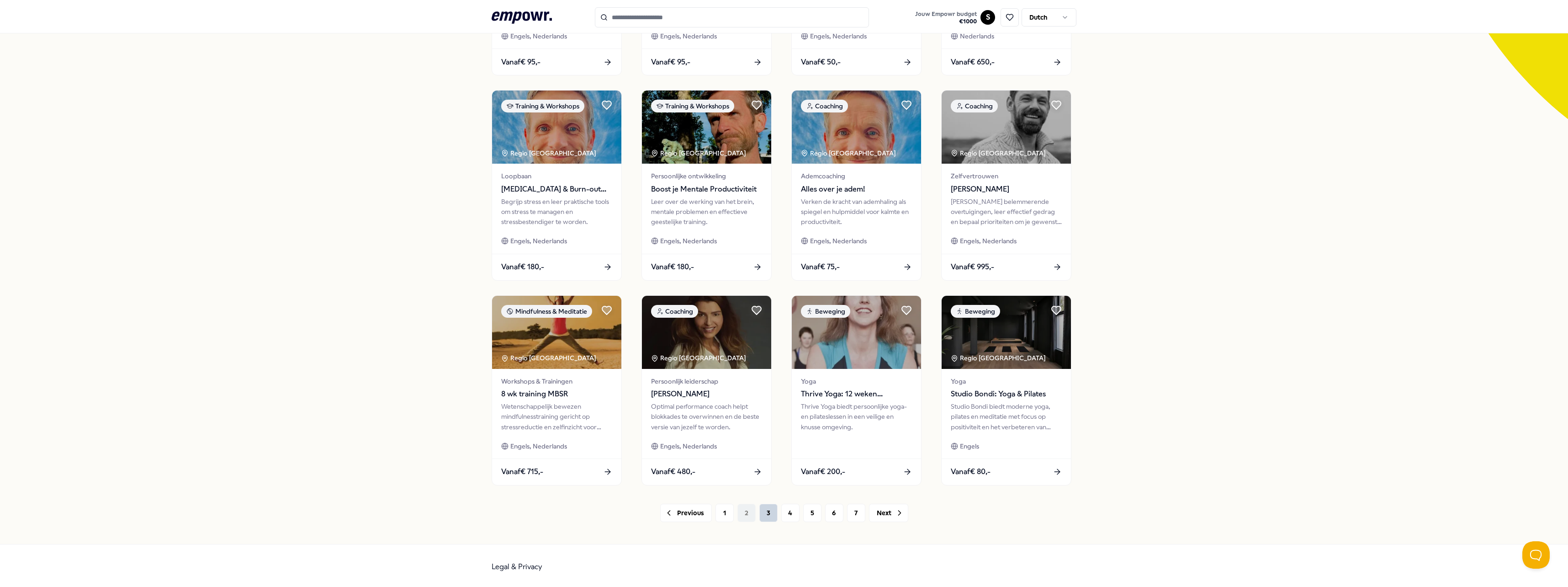
click at [759, 518] on button "3" at bounding box center [768, 513] width 18 height 18
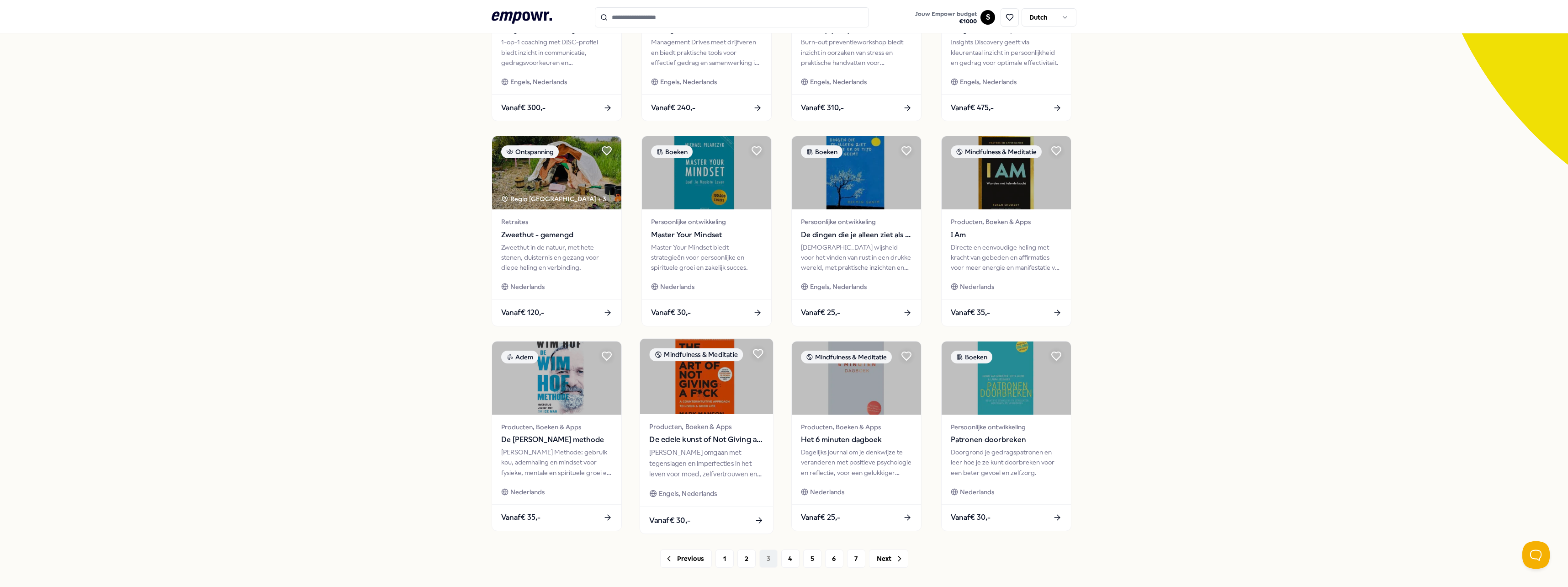
scroll to position [228, 0]
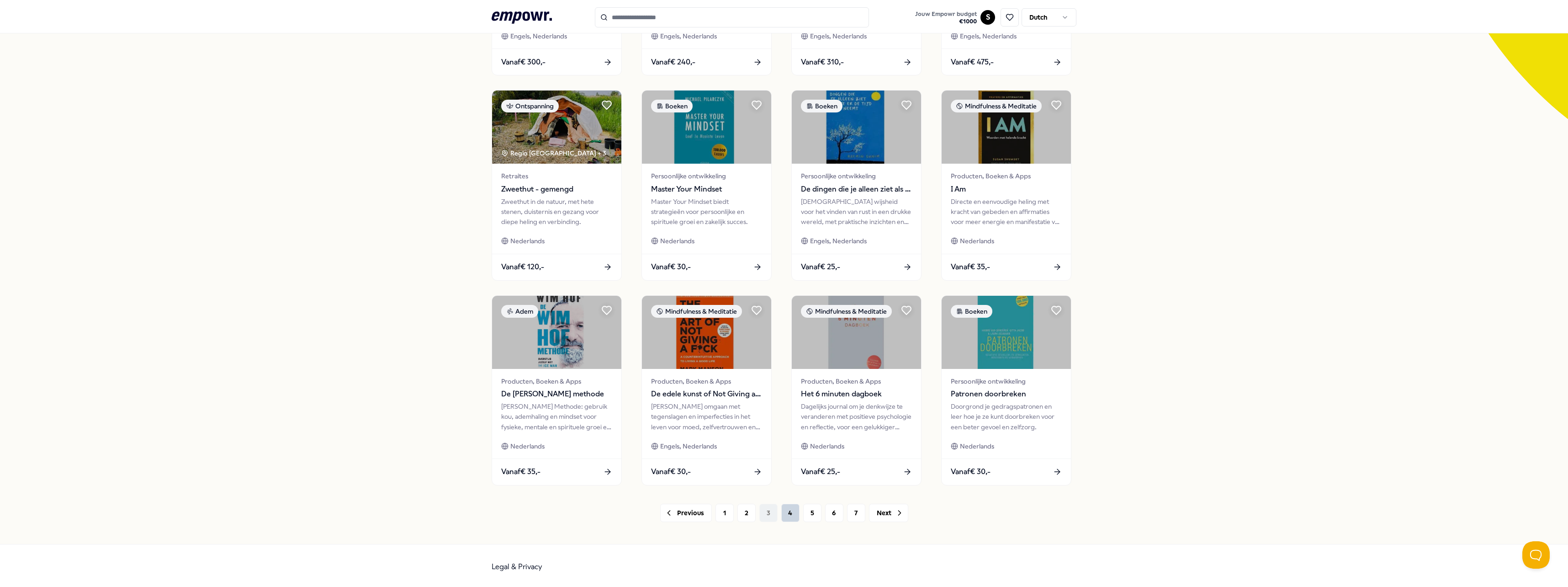
click at [781, 512] on button "4" at bounding box center [790, 513] width 18 height 18
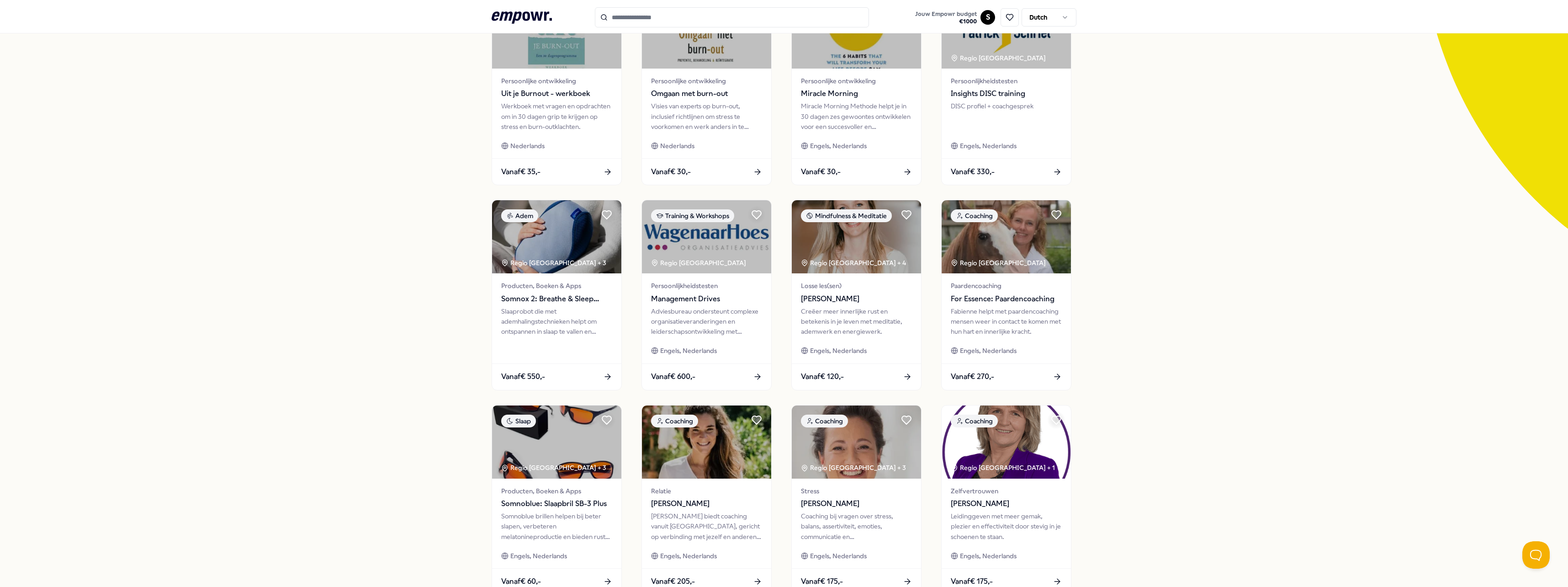
scroll to position [228, 0]
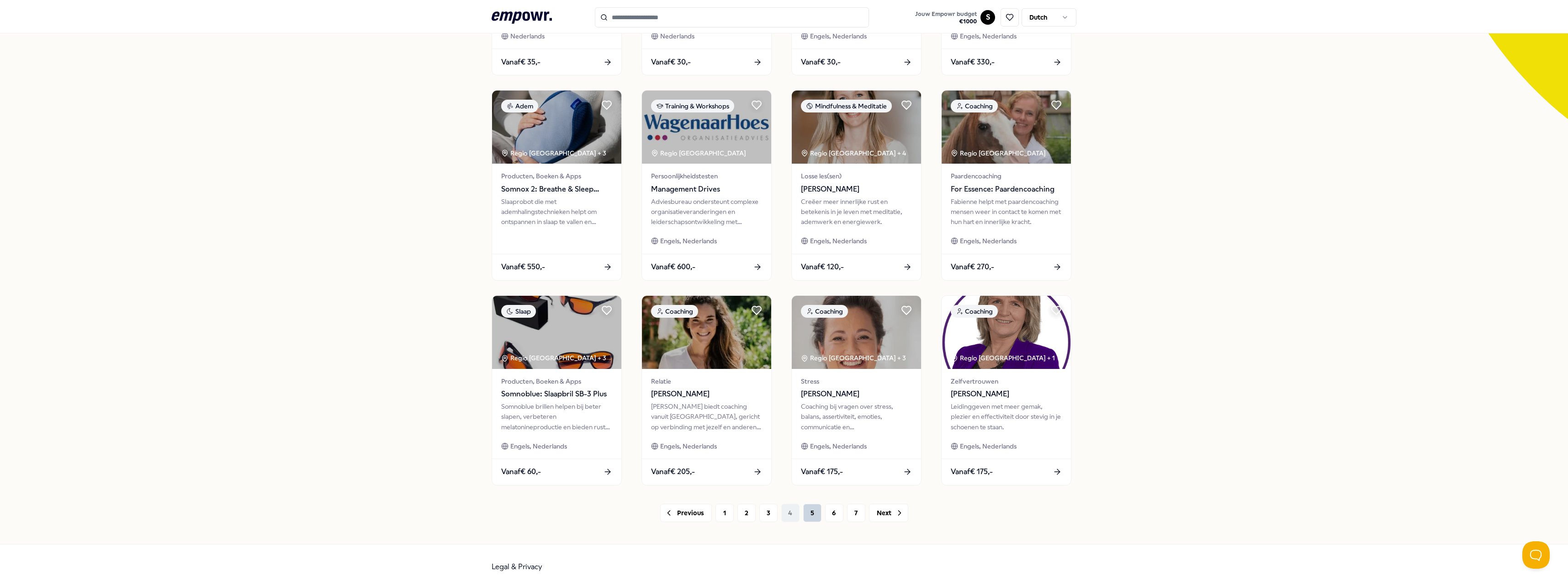
click at [803, 513] on button "5" at bounding box center [813, 513] width 18 height 18
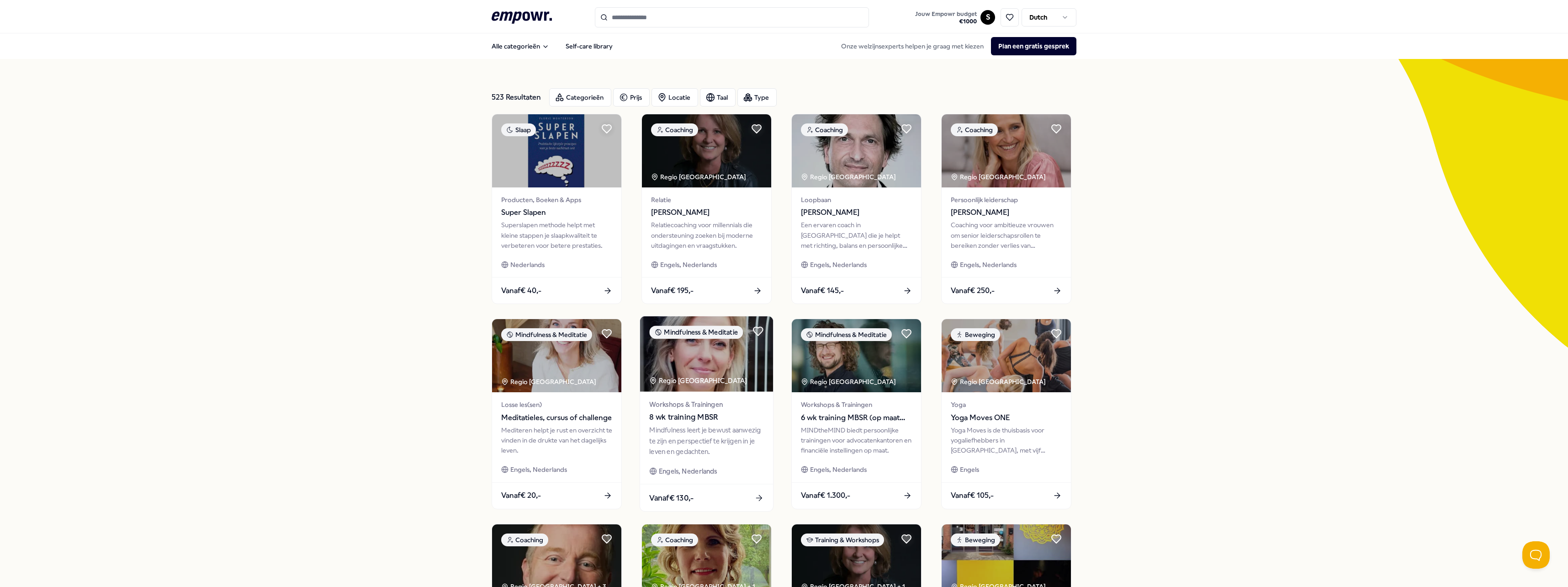
scroll to position [228, 0]
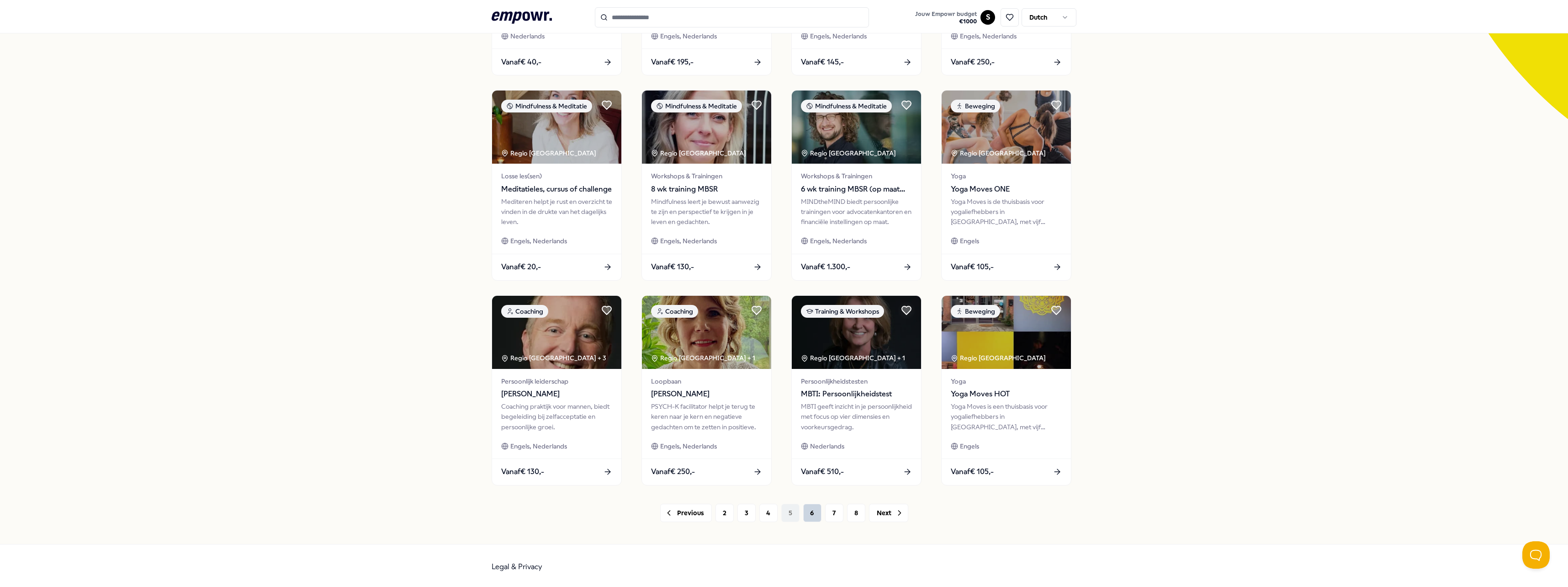
click at [810, 518] on button "6" at bounding box center [813, 513] width 18 height 18
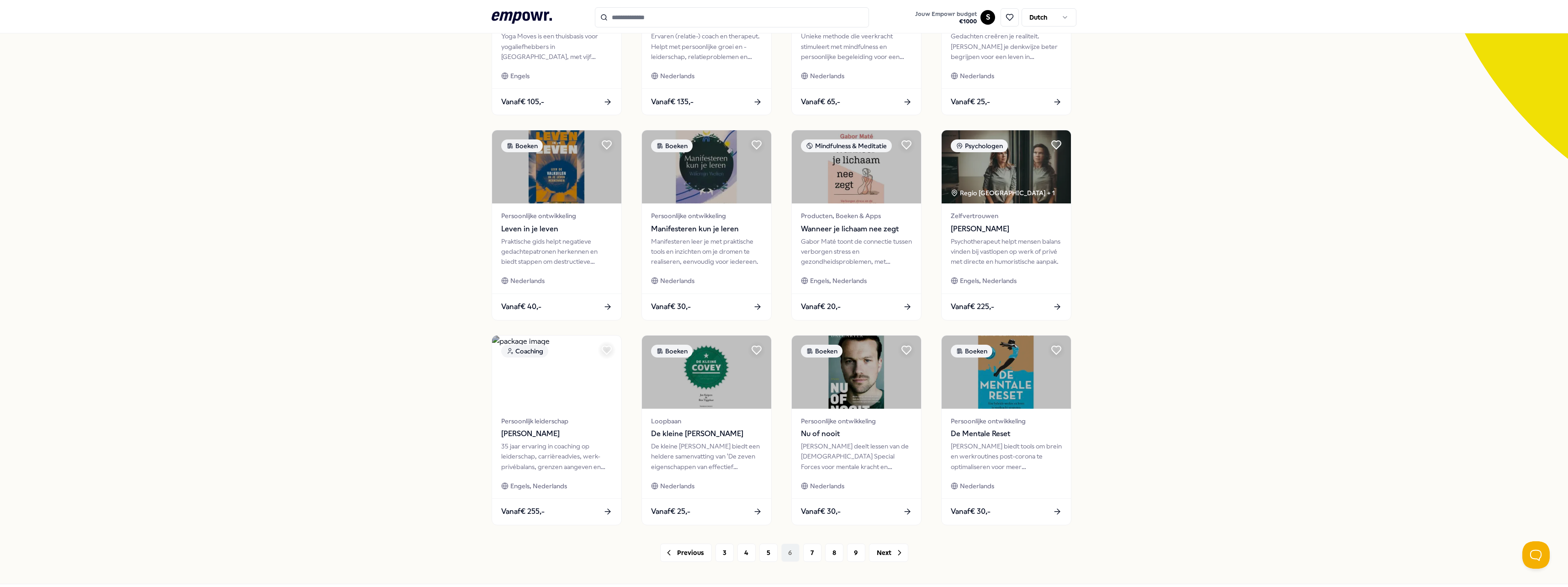
scroll to position [228, 0]
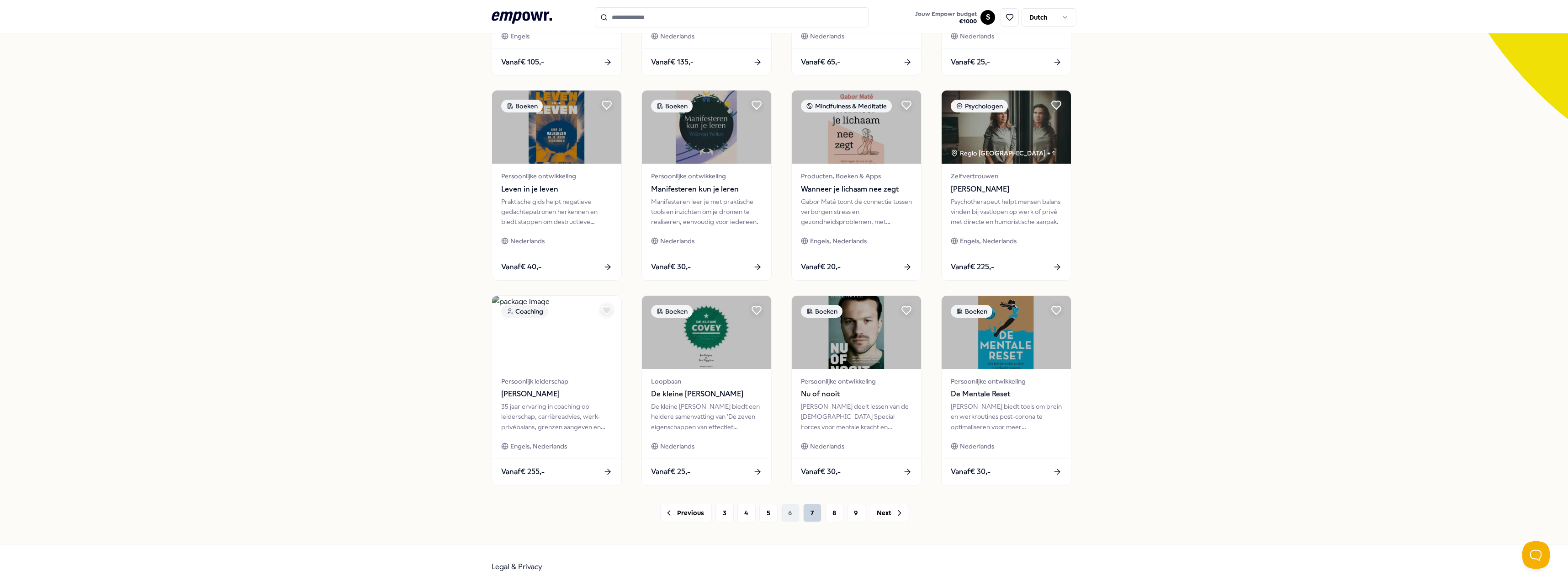
click at [803, 516] on button "7" at bounding box center [813, 513] width 18 height 18
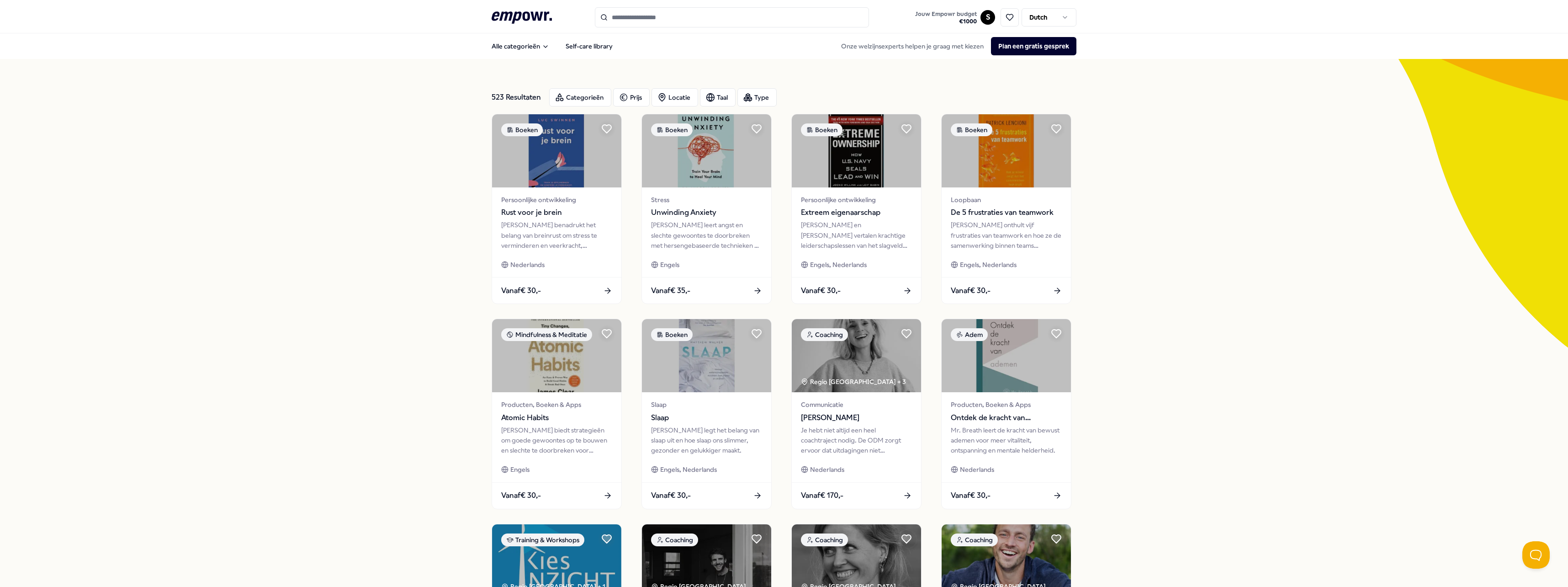
scroll to position [231, 0]
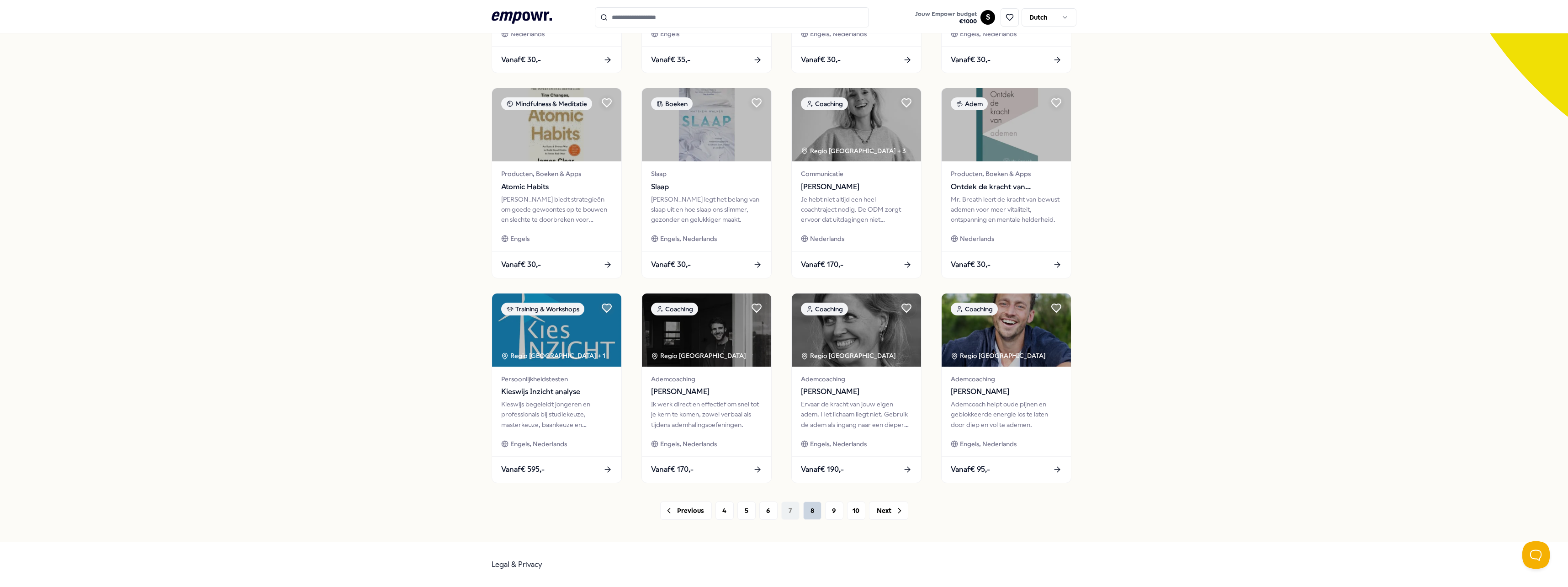
click at [803, 511] on button "8" at bounding box center [813, 510] width 18 height 18
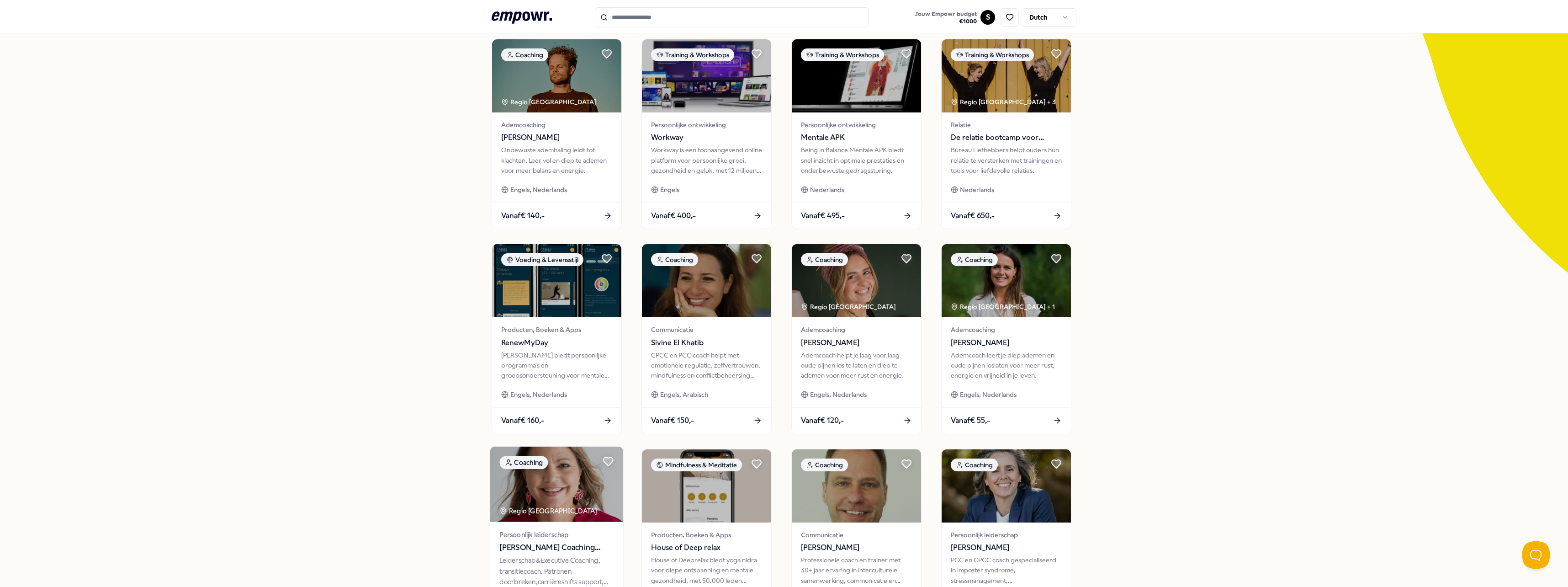
scroll to position [231, 0]
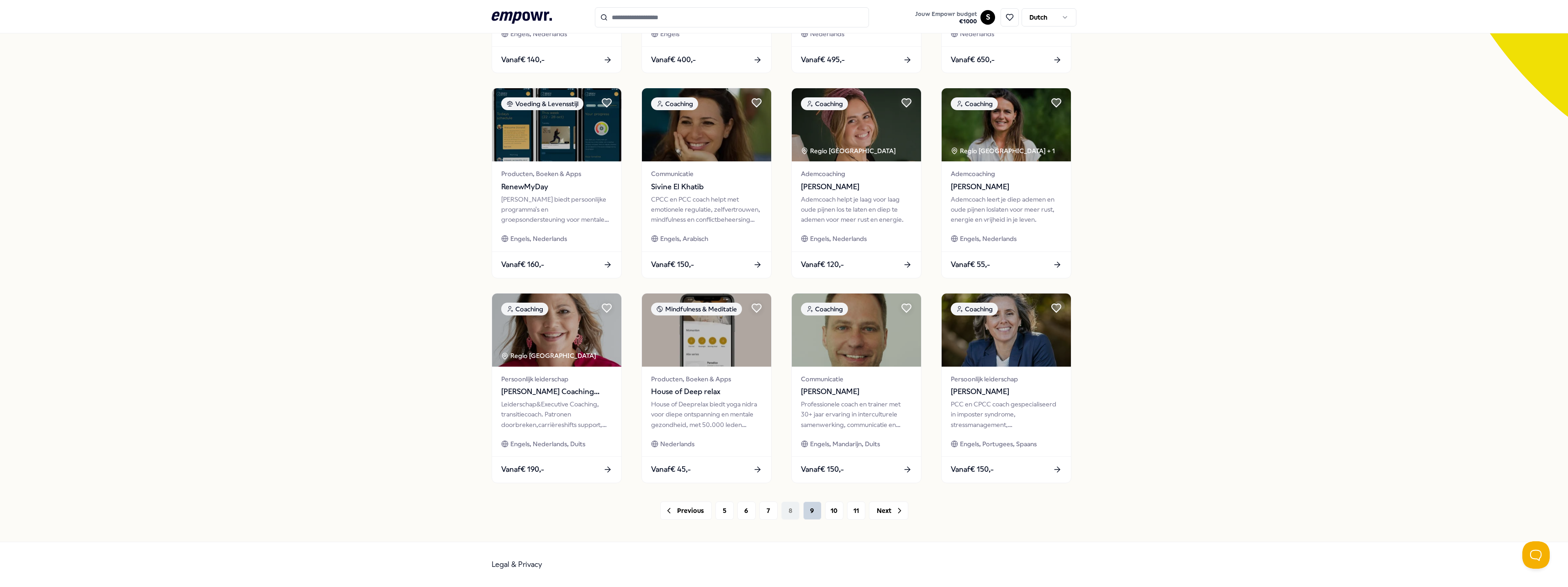
click at [816, 509] on button "9" at bounding box center [813, 510] width 18 height 18
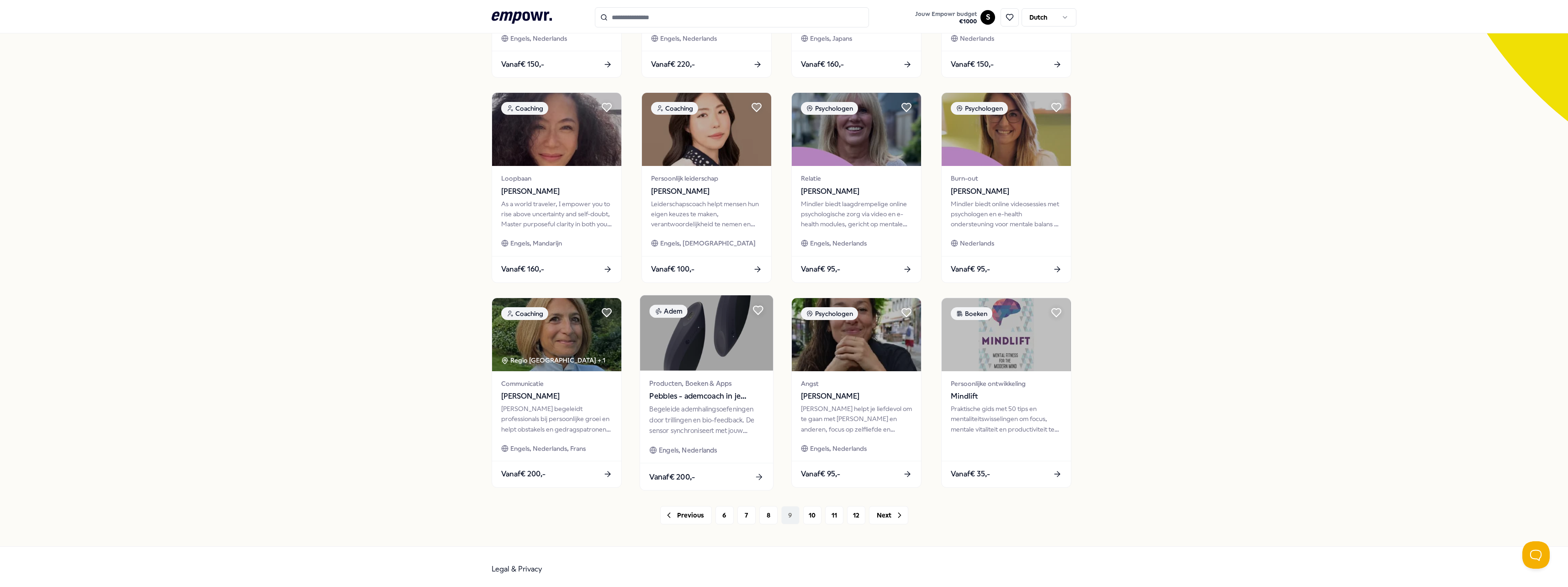
scroll to position [231, 0]
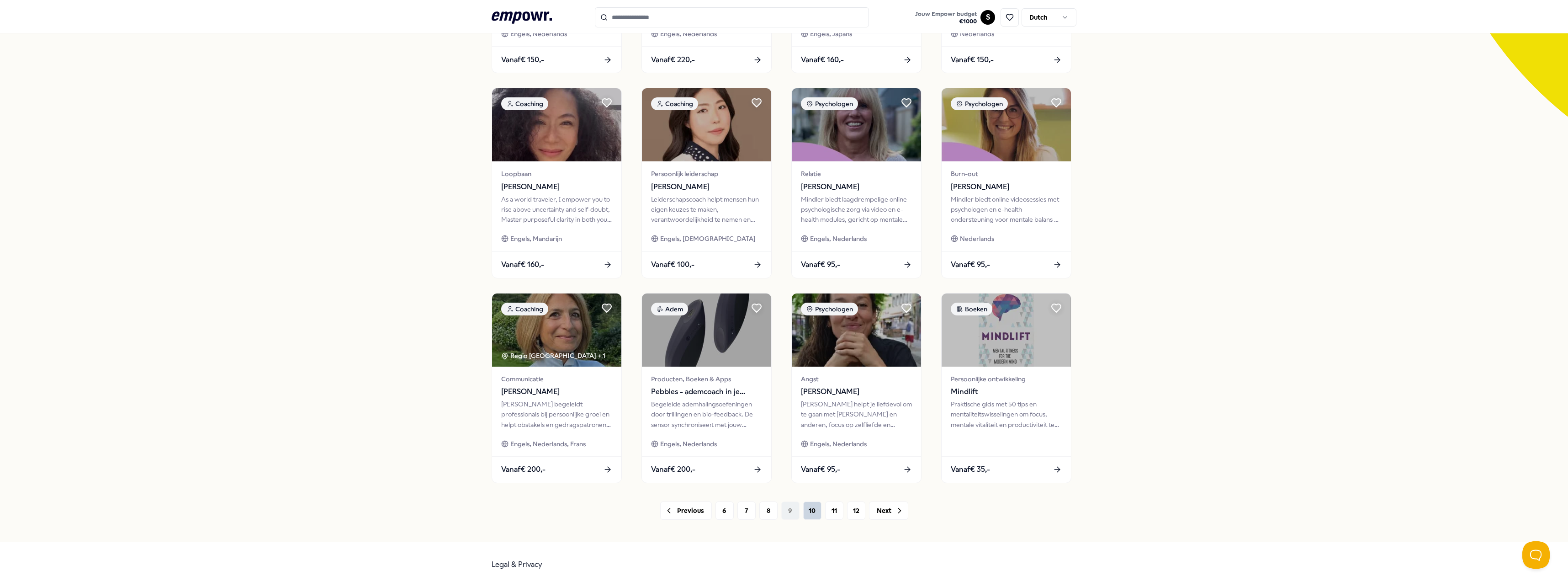
click at [814, 513] on button "10" at bounding box center [813, 510] width 18 height 18
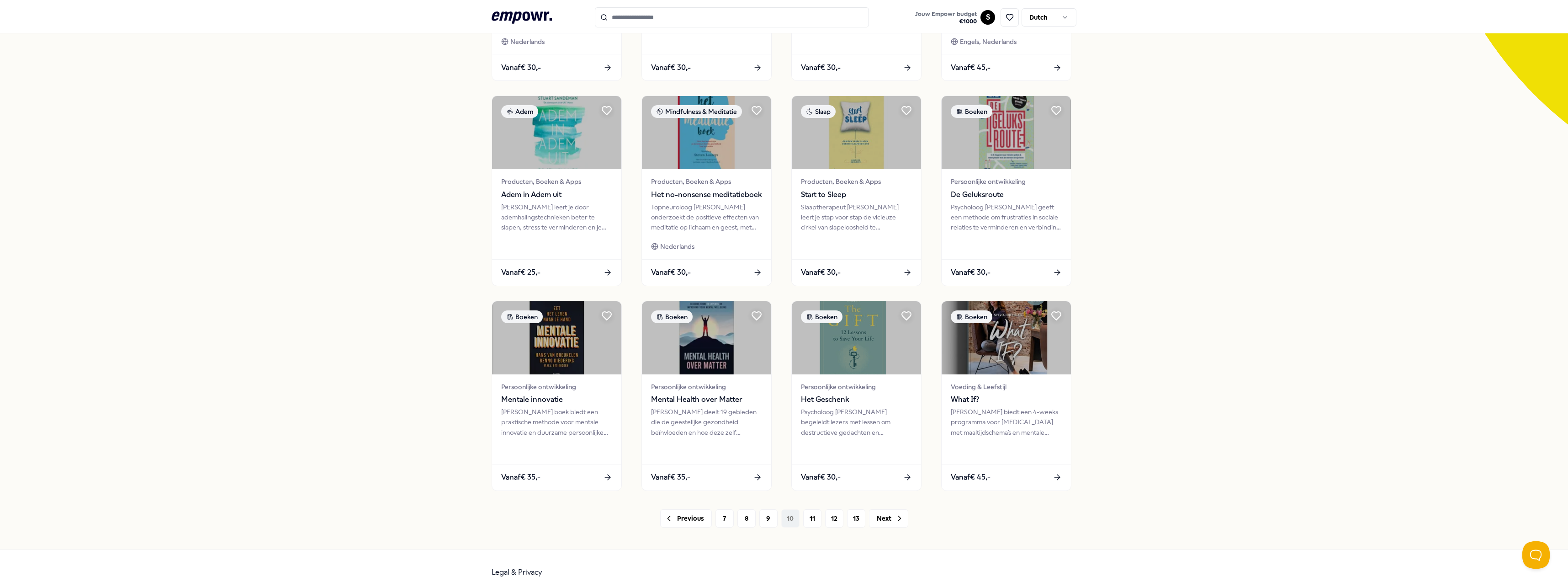
scroll to position [228, 0]
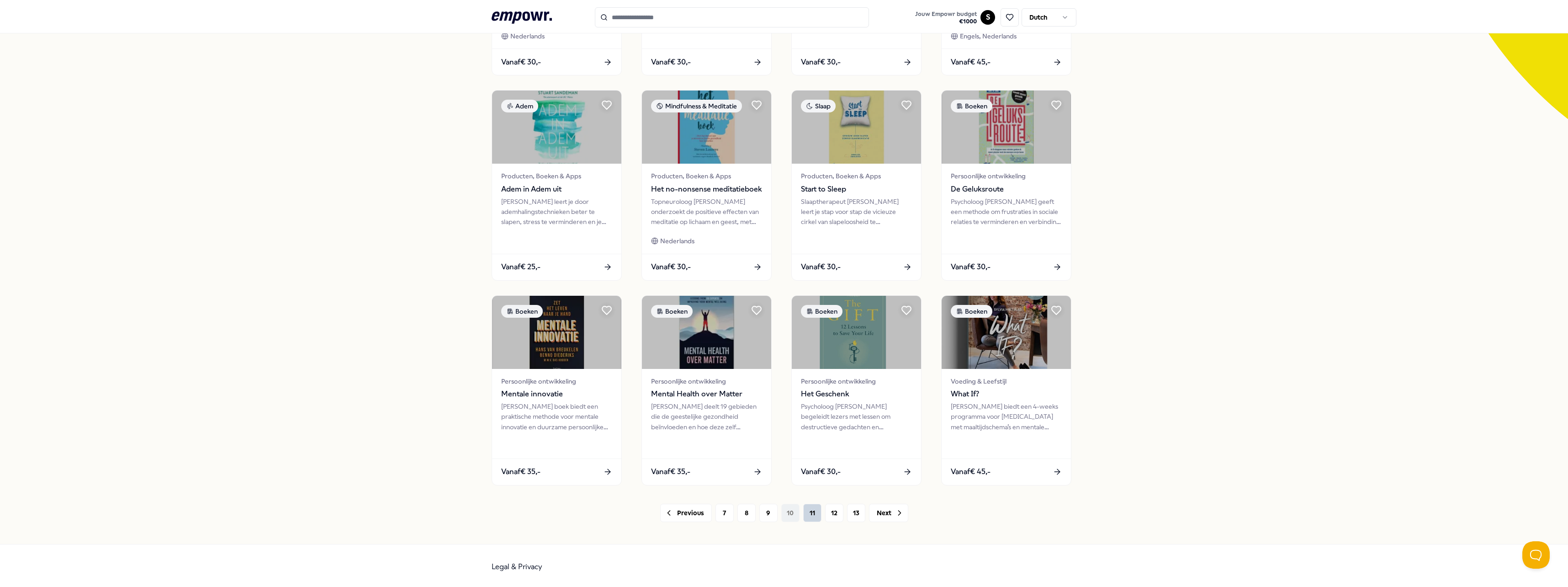
click at [807, 514] on button "11" at bounding box center [813, 513] width 18 height 18
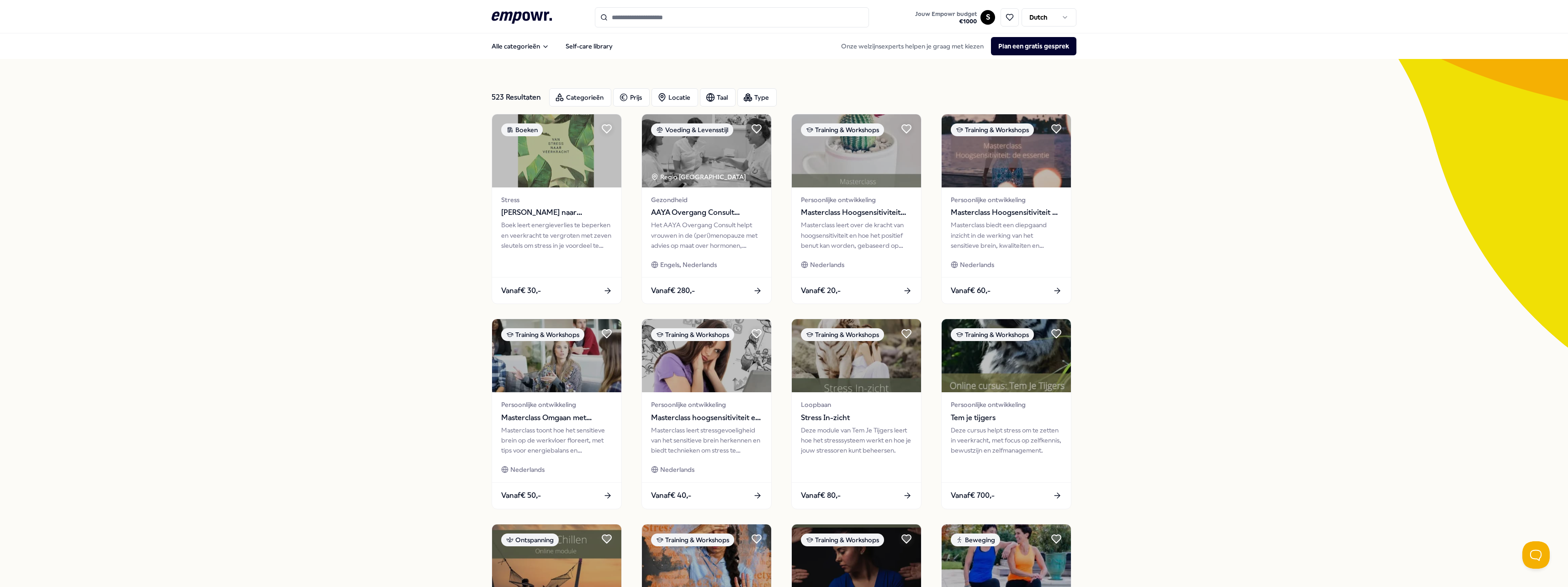
scroll to position [228, 0]
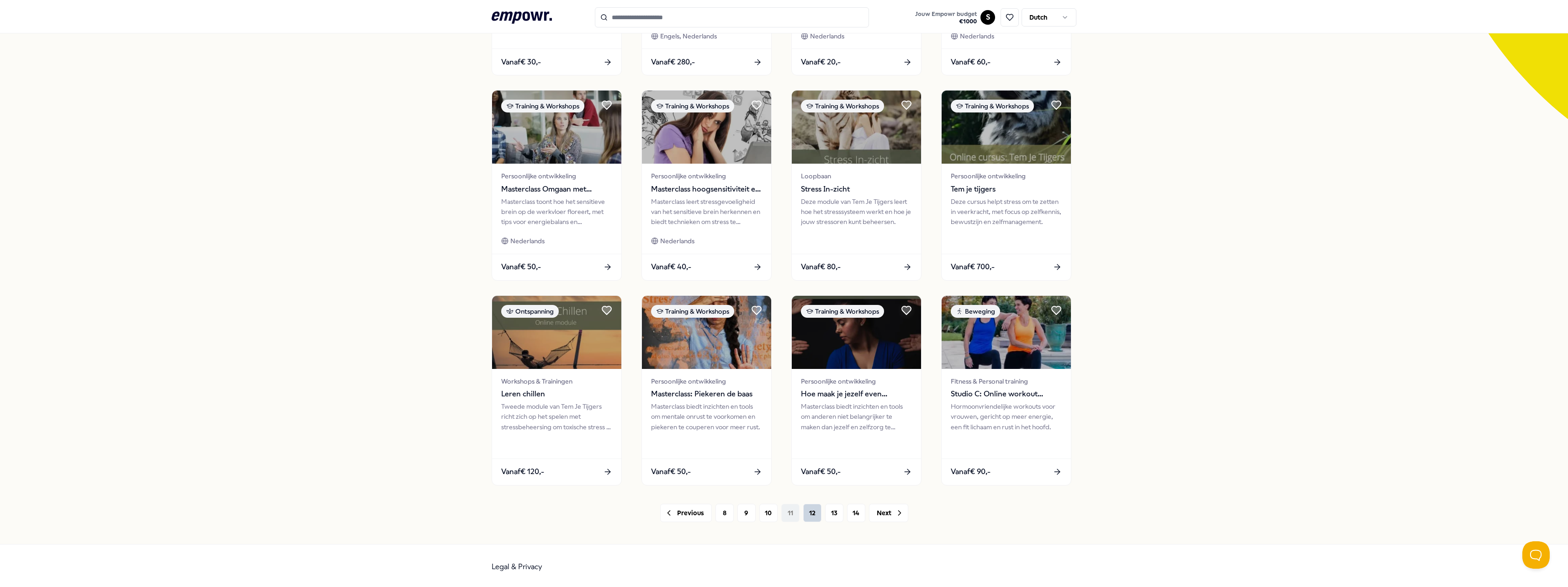
click at [817, 515] on button "12" at bounding box center [813, 513] width 18 height 18
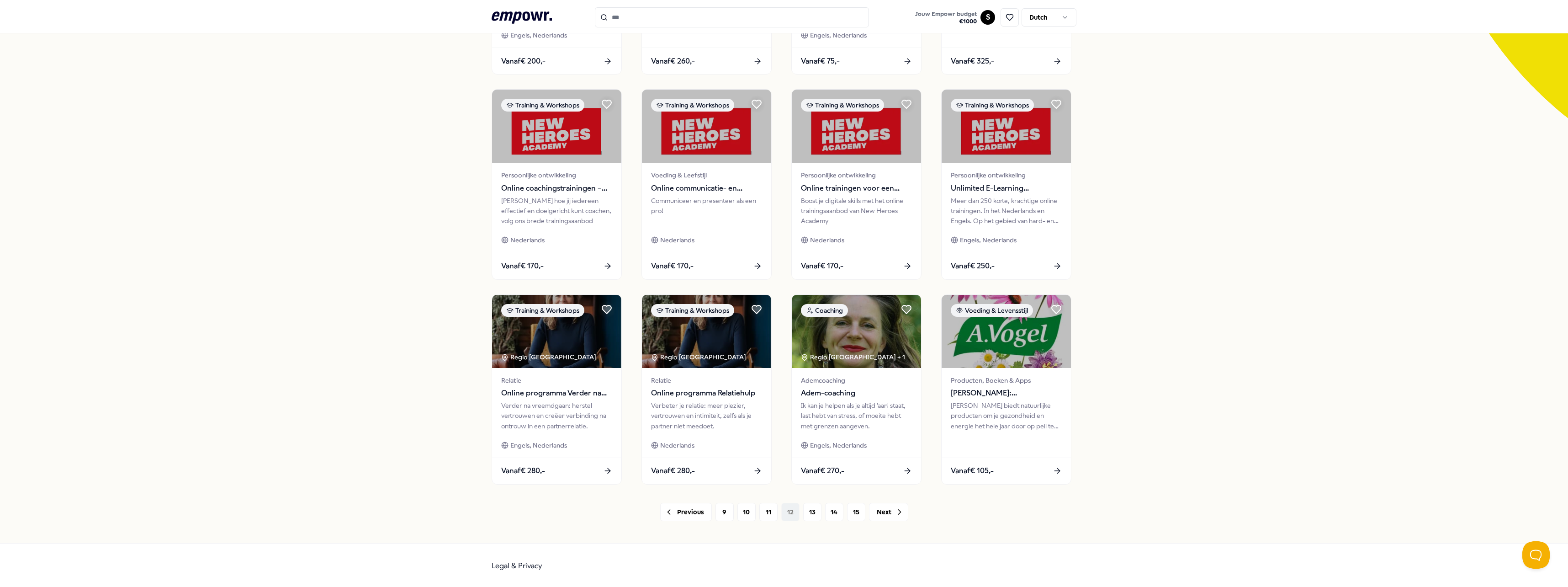
scroll to position [231, 0]
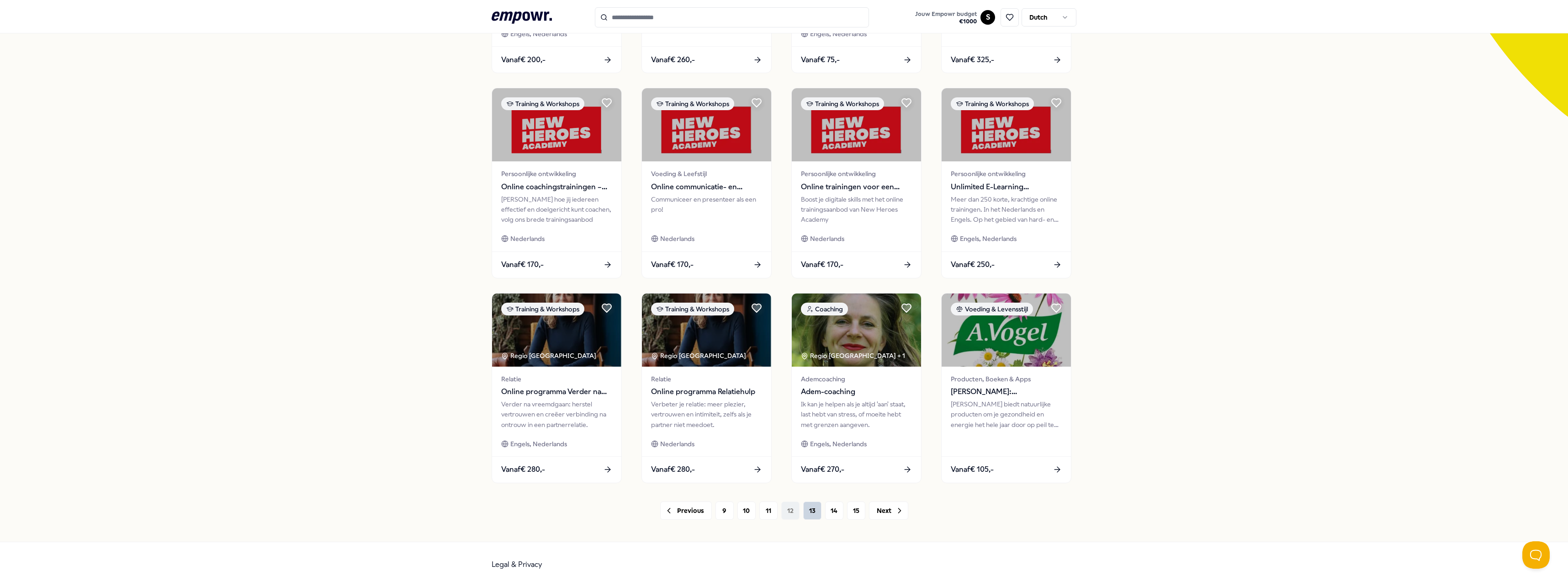
click at [811, 513] on button "13" at bounding box center [813, 510] width 18 height 18
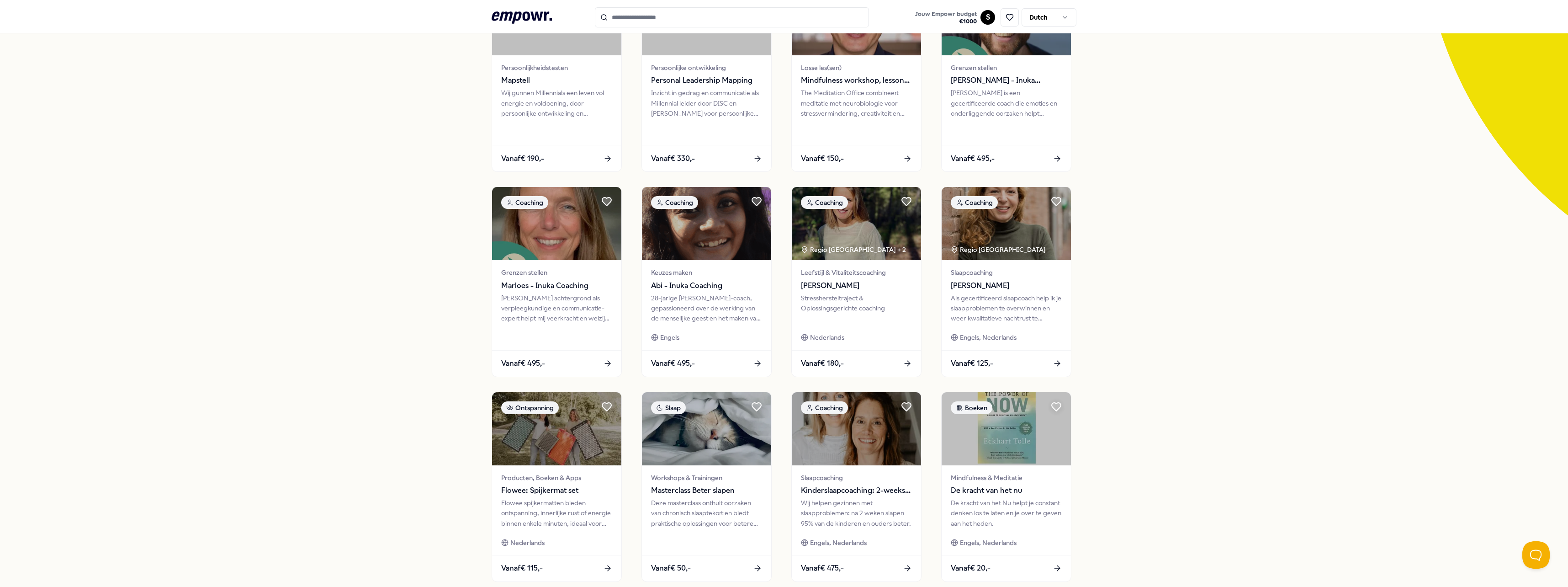
scroll to position [231, 0]
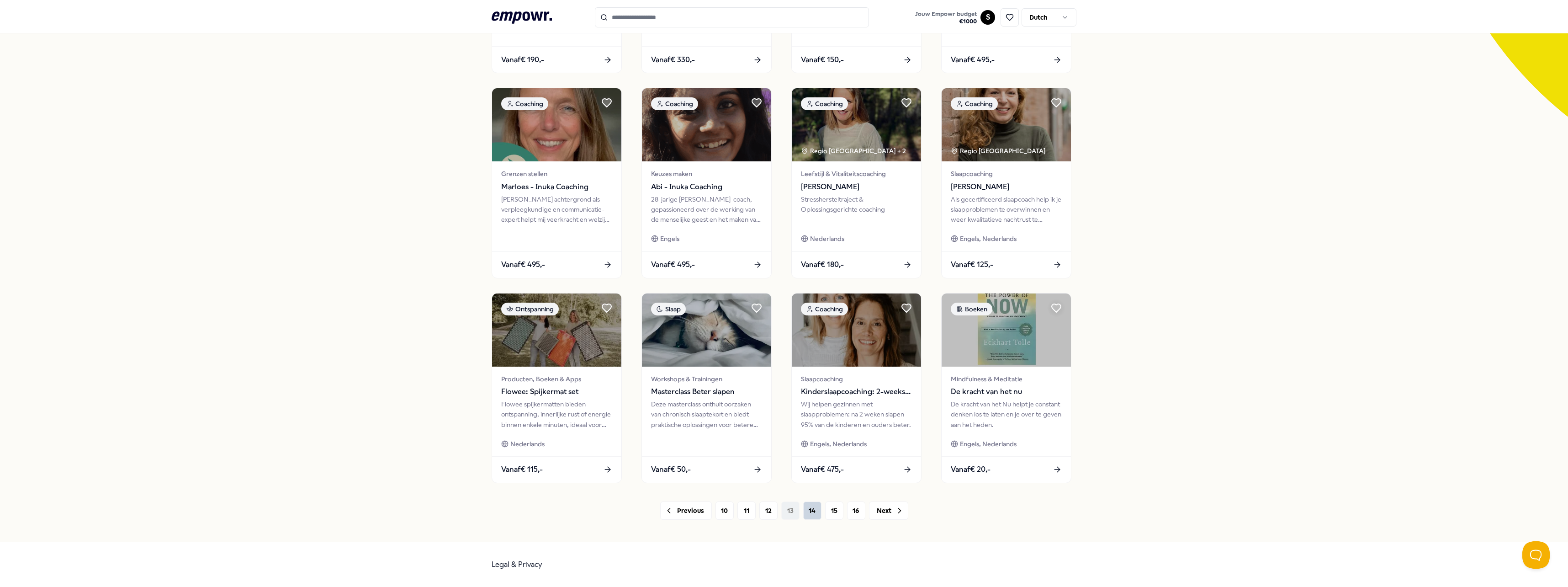
click at [814, 510] on button "14" at bounding box center [813, 510] width 18 height 18
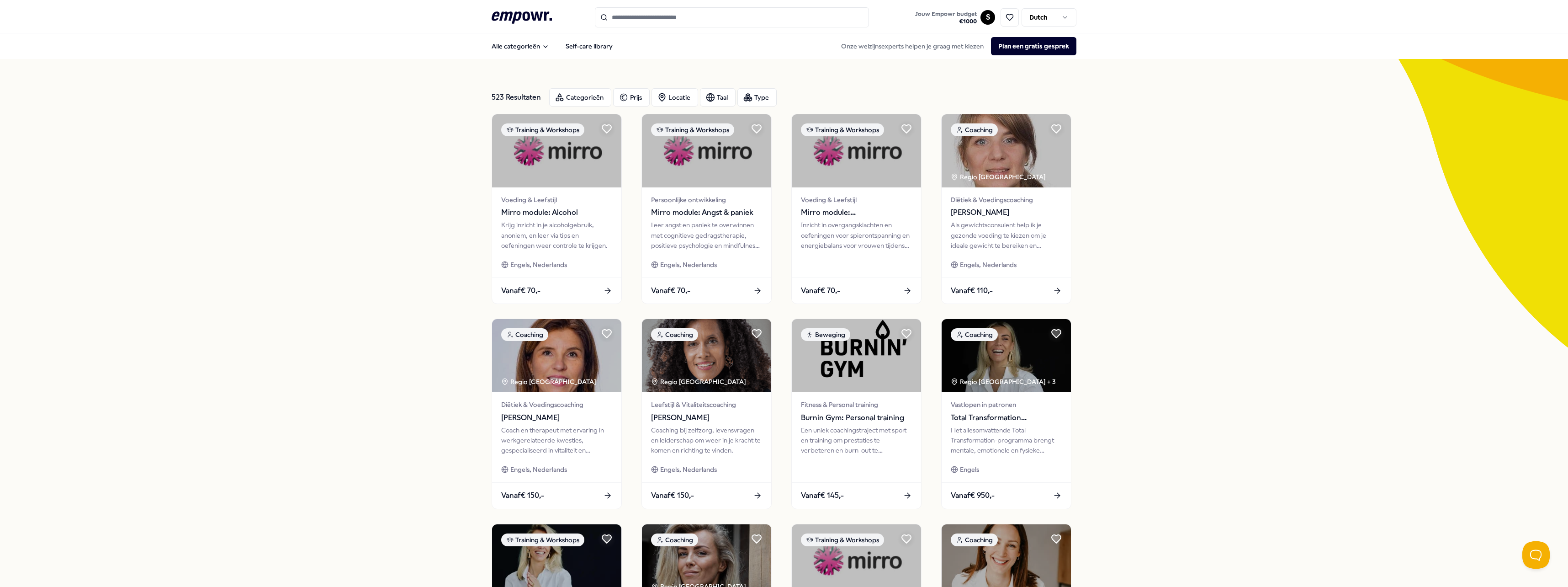
scroll to position [228, 0]
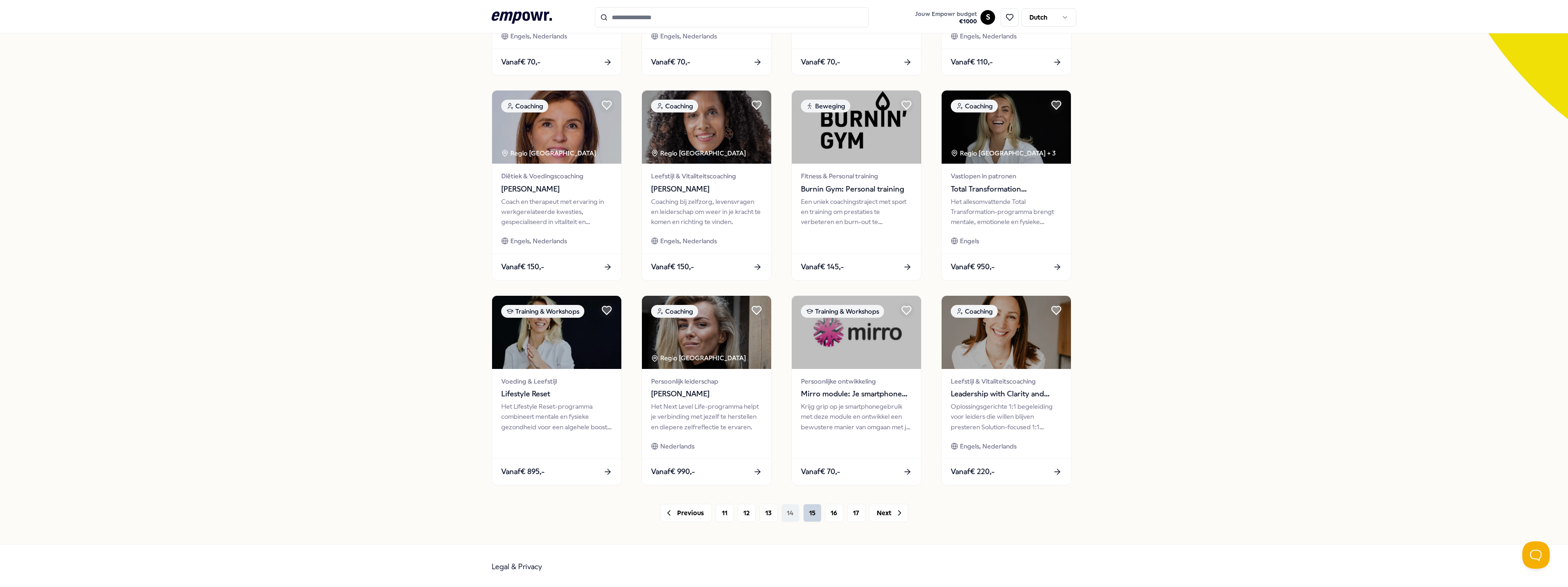
click at [811, 517] on button "15" at bounding box center [813, 513] width 18 height 18
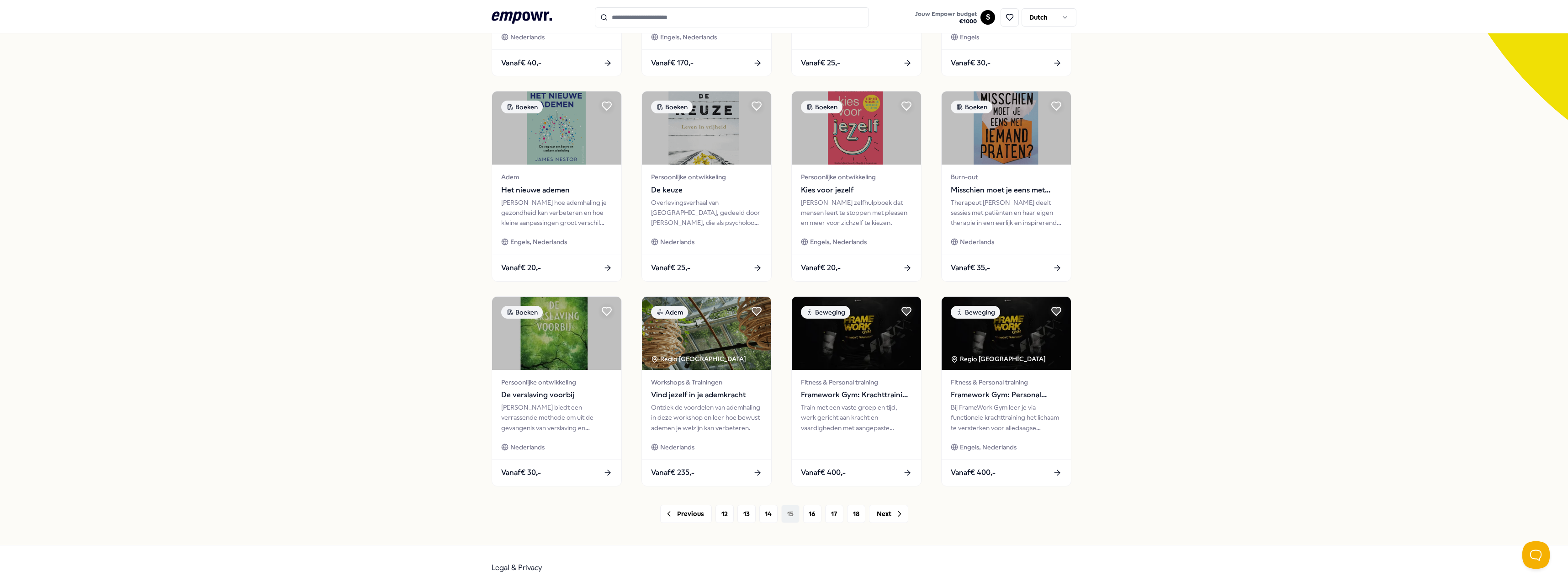
scroll to position [228, 0]
click at [808, 508] on button "16" at bounding box center [813, 513] width 18 height 18
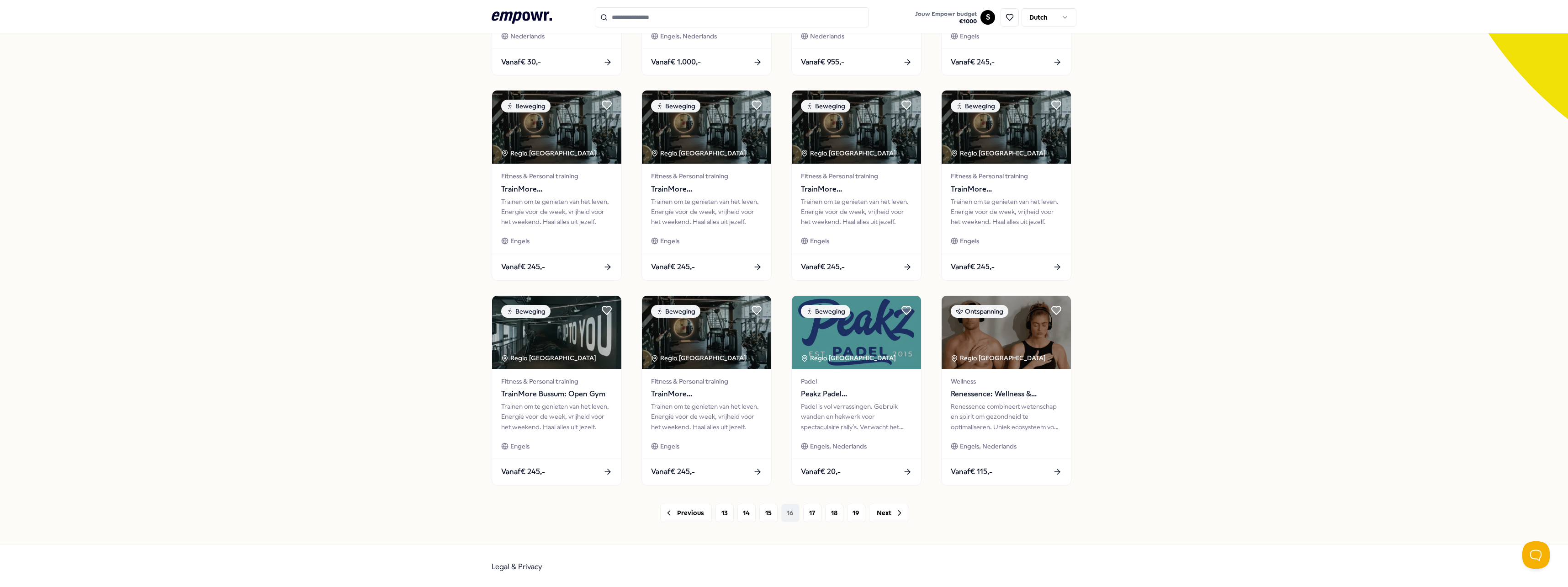
scroll to position [231, 0]
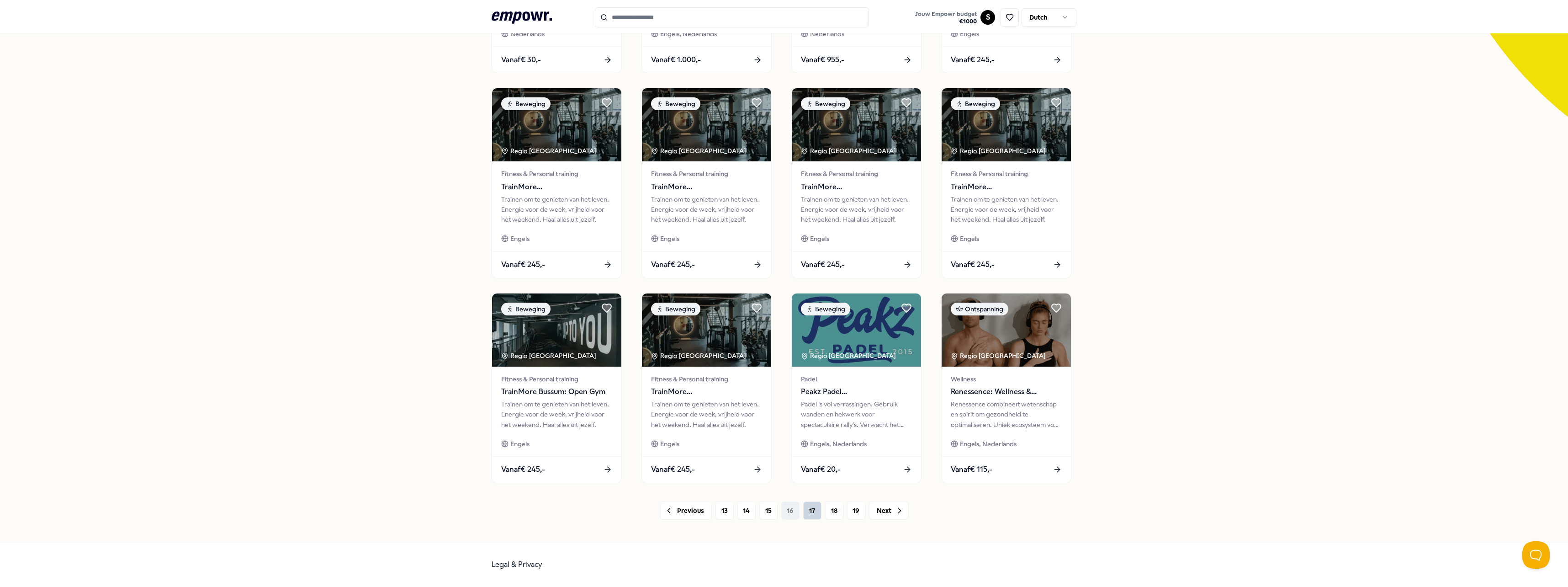
click at [803, 514] on button "17" at bounding box center [813, 510] width 18 height 18
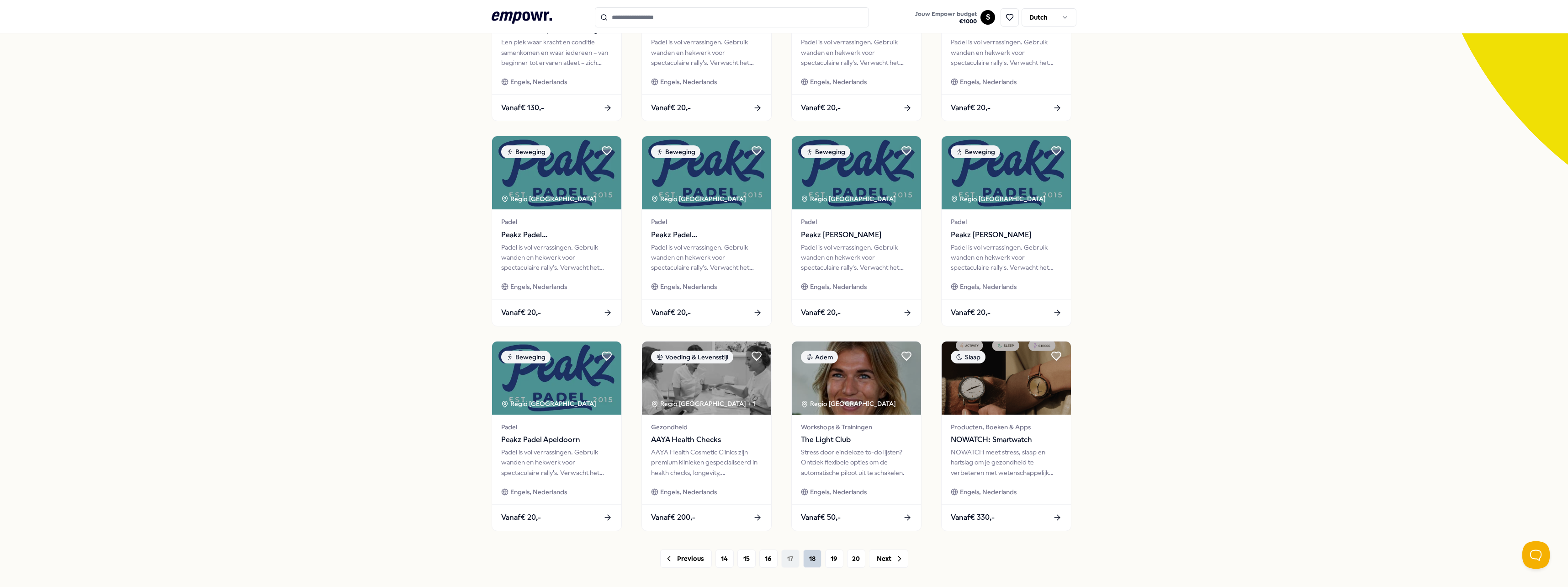
click at [807, 560] on button "18" at bounding box center [813, 558] width 18 height 18
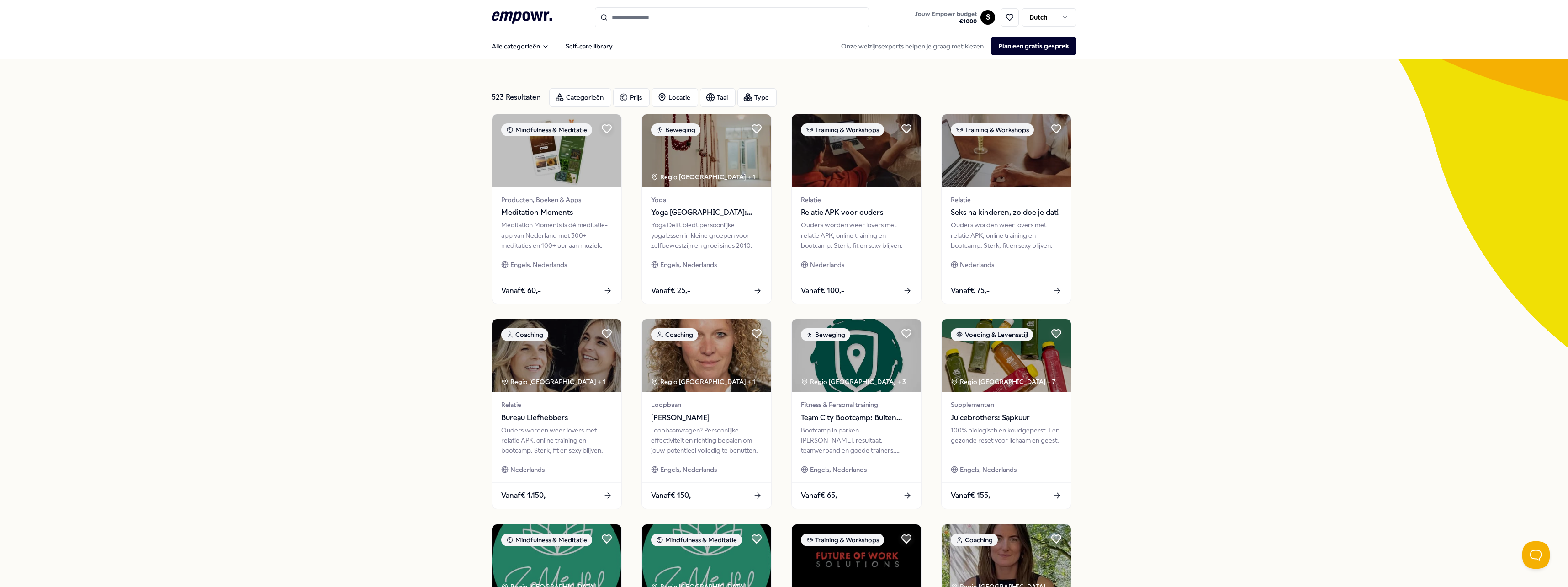
click at [1127, 248] on div "523 Resultaten Categorieën Prijs Locatie Taal Type Mindfulness & Meditatie Prod…" at bounding box center [784, 416] width 1568 height 714
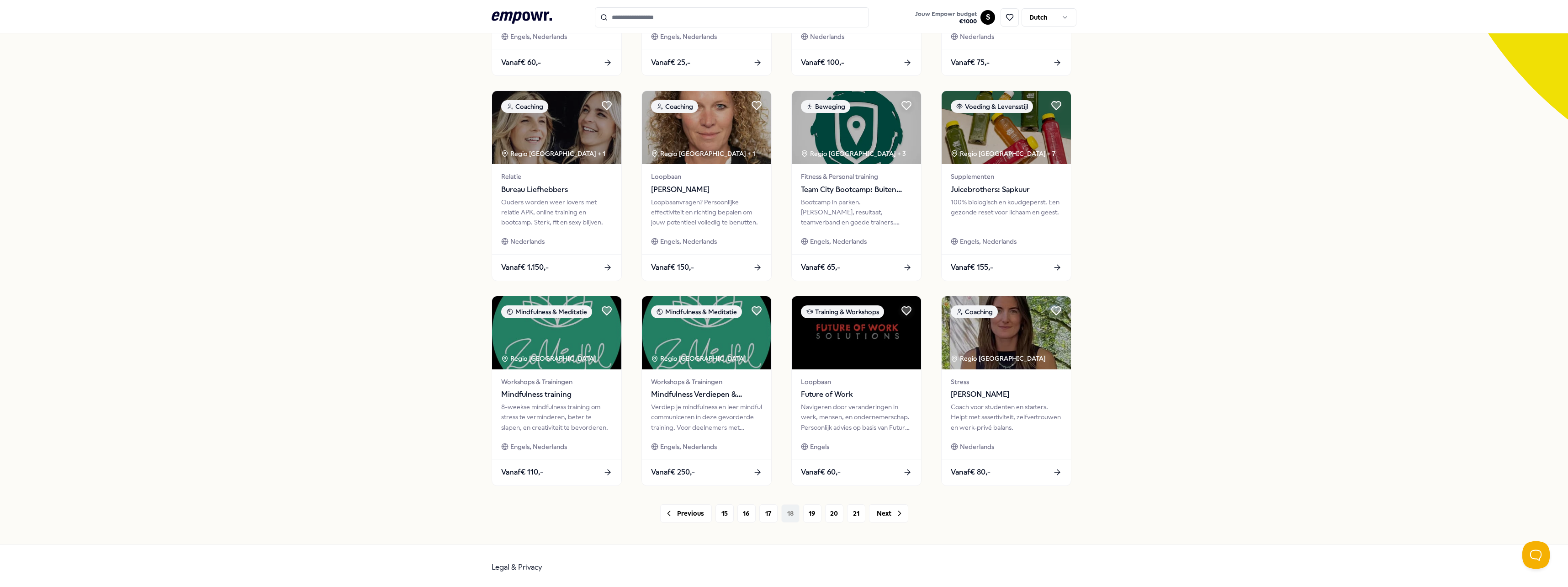
scroll to position [228, 0]
click at [807, 506] on button "19" at bounding box center [813, 513] width 18 height 18
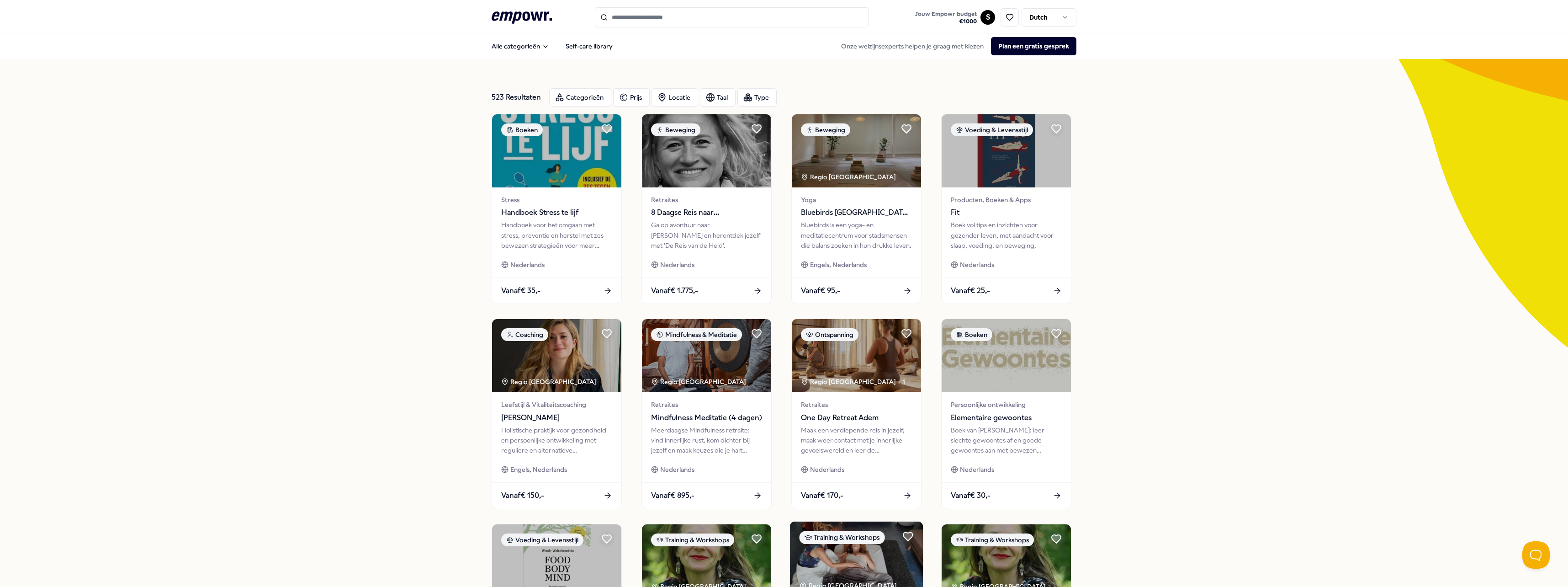
scroll to position [231, 0]
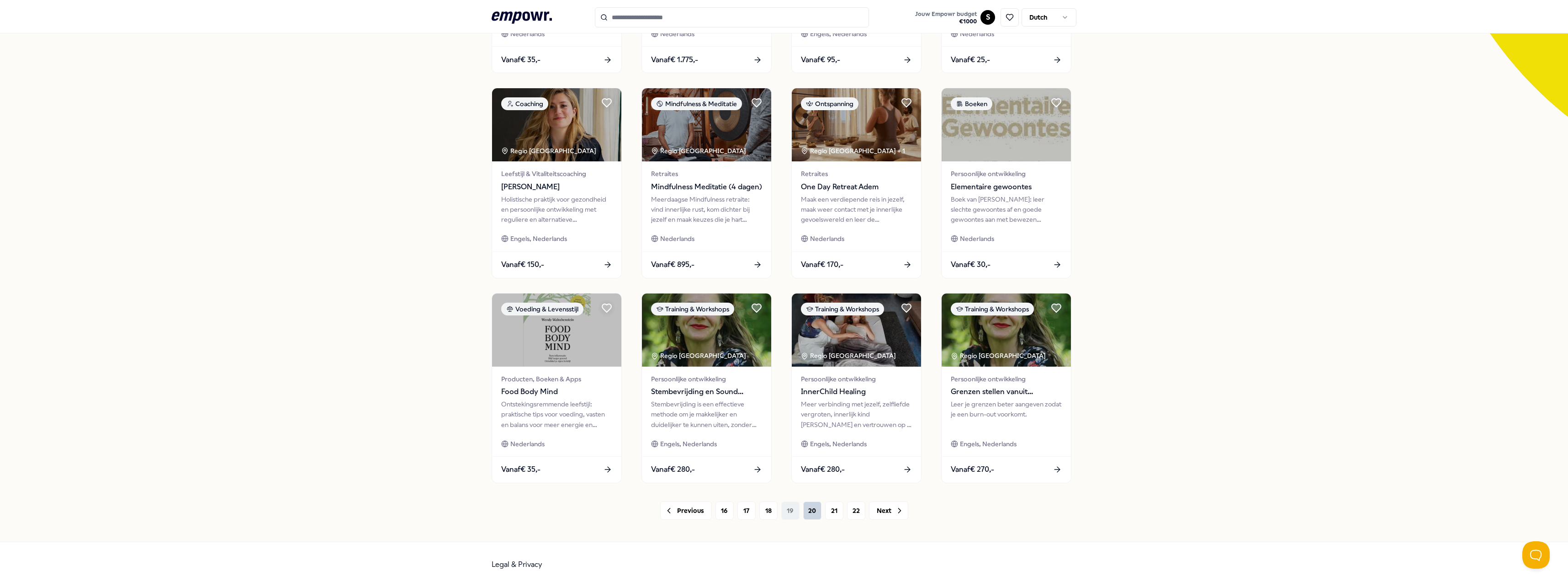
click at [813, 508] on button "20" at bounding box center [813, 510] width 18 height 18
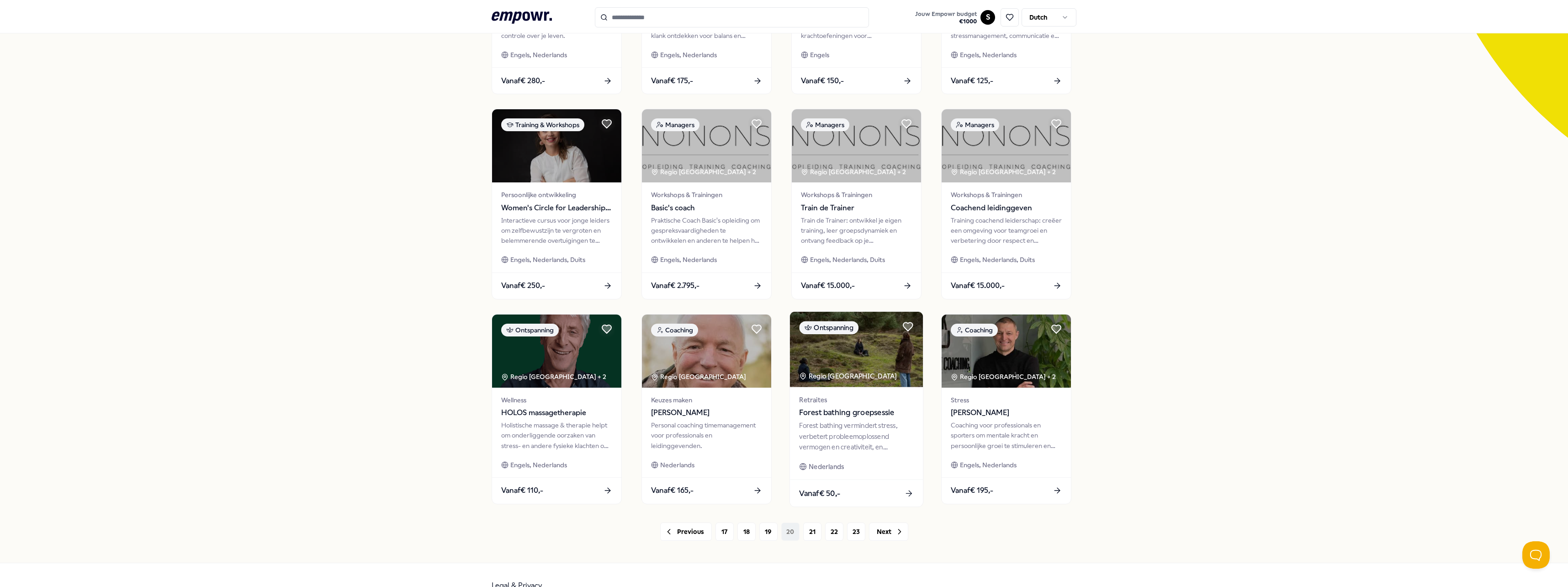
scroll to position [231, 0]
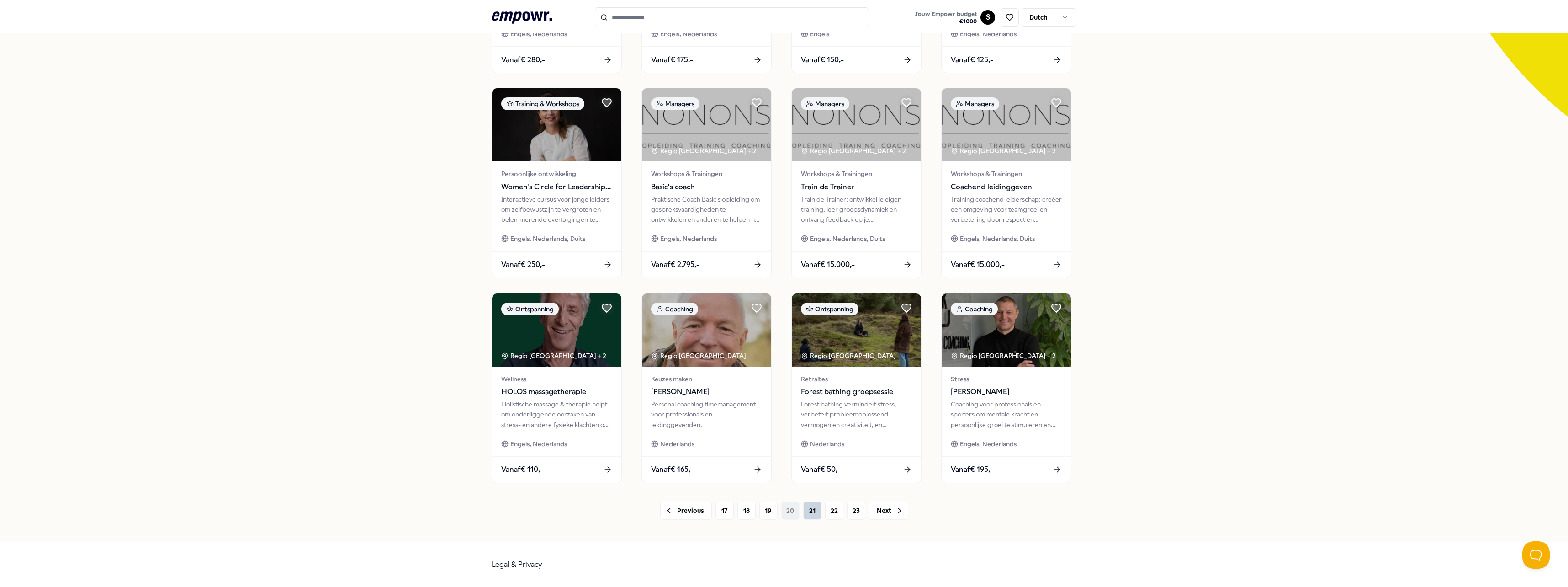
click at [805, 511] on button "21" at bounding box center [813, 510] width 18 height 18
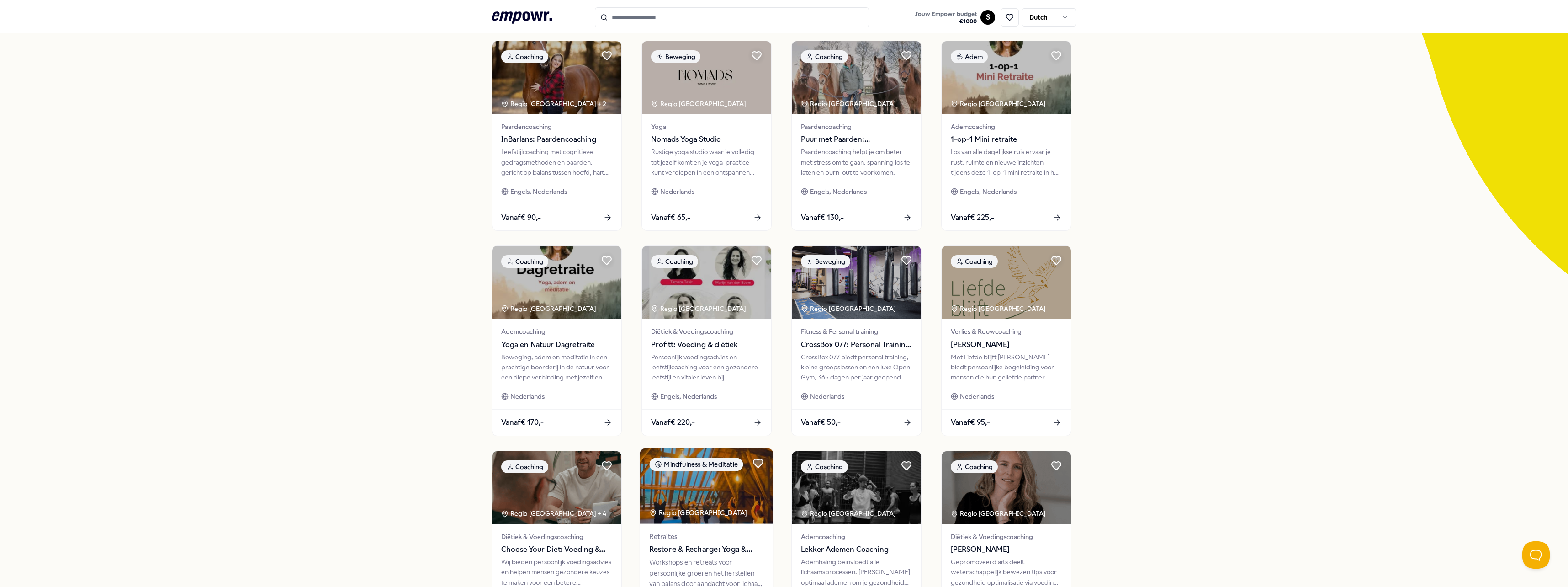
scroll to position [231, 0]
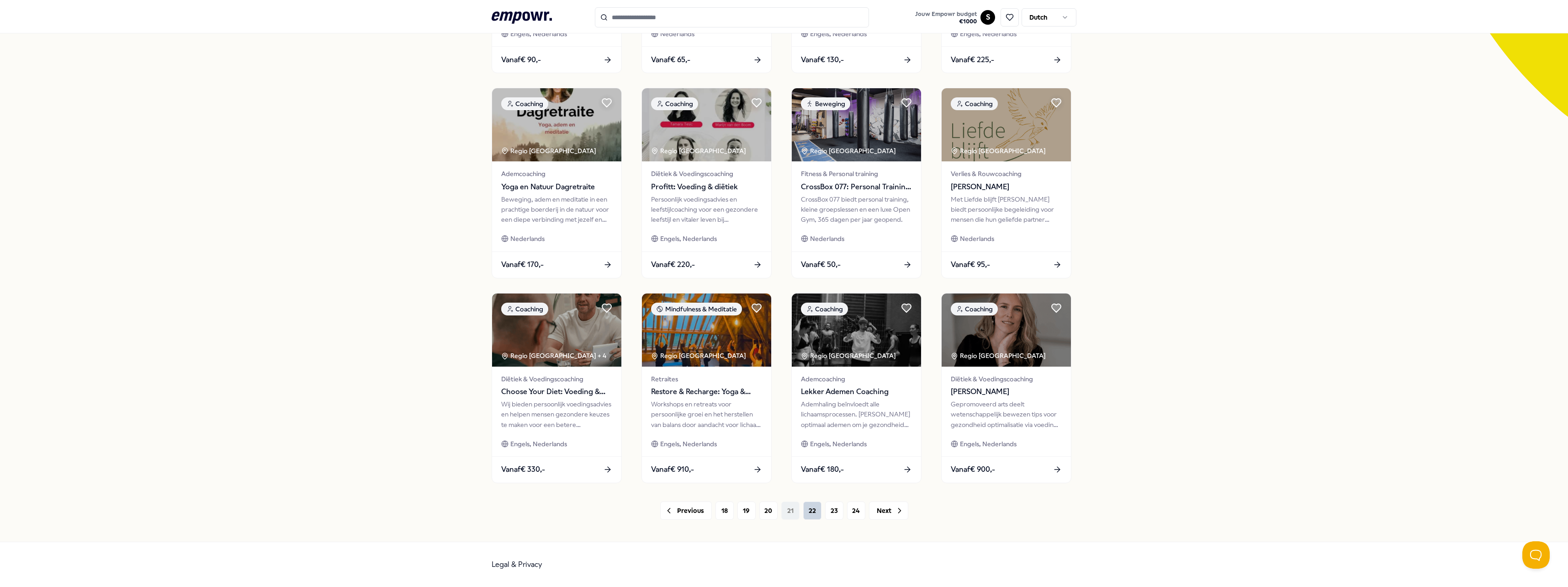
click at [810, 510] on button "22" at bounding box center [813, 510] width 18 height 18
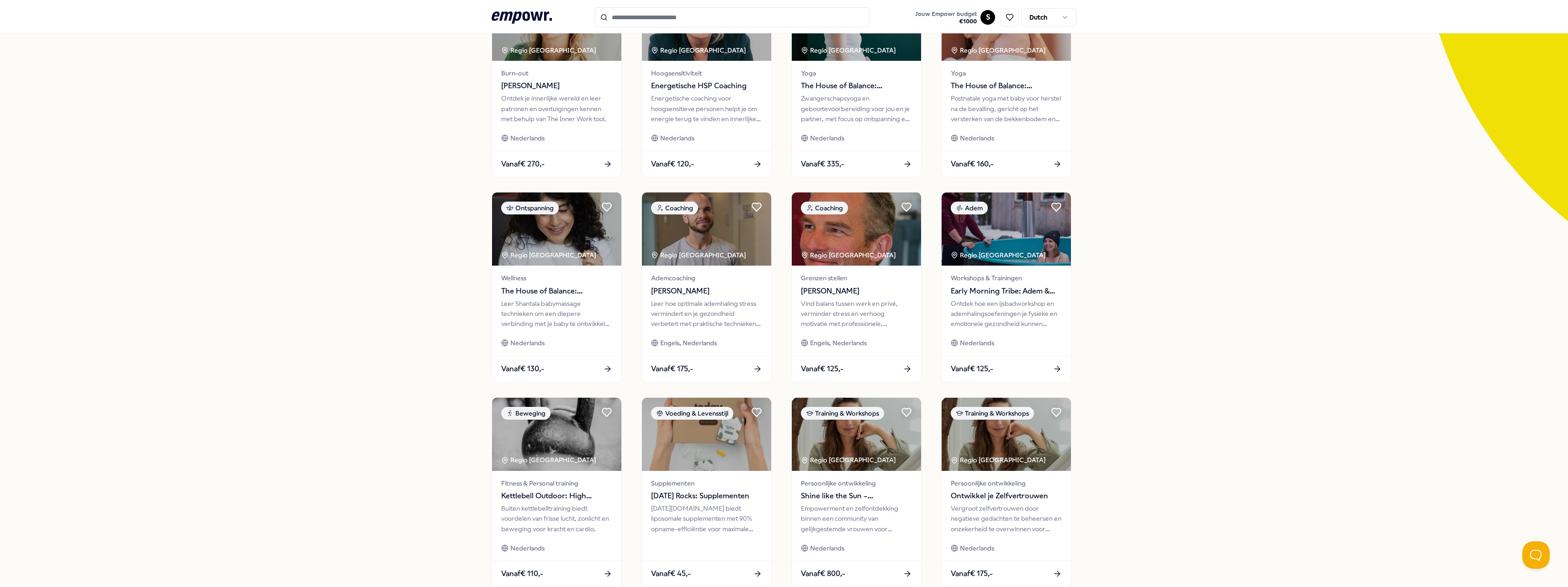
scroll to position [231, 0]
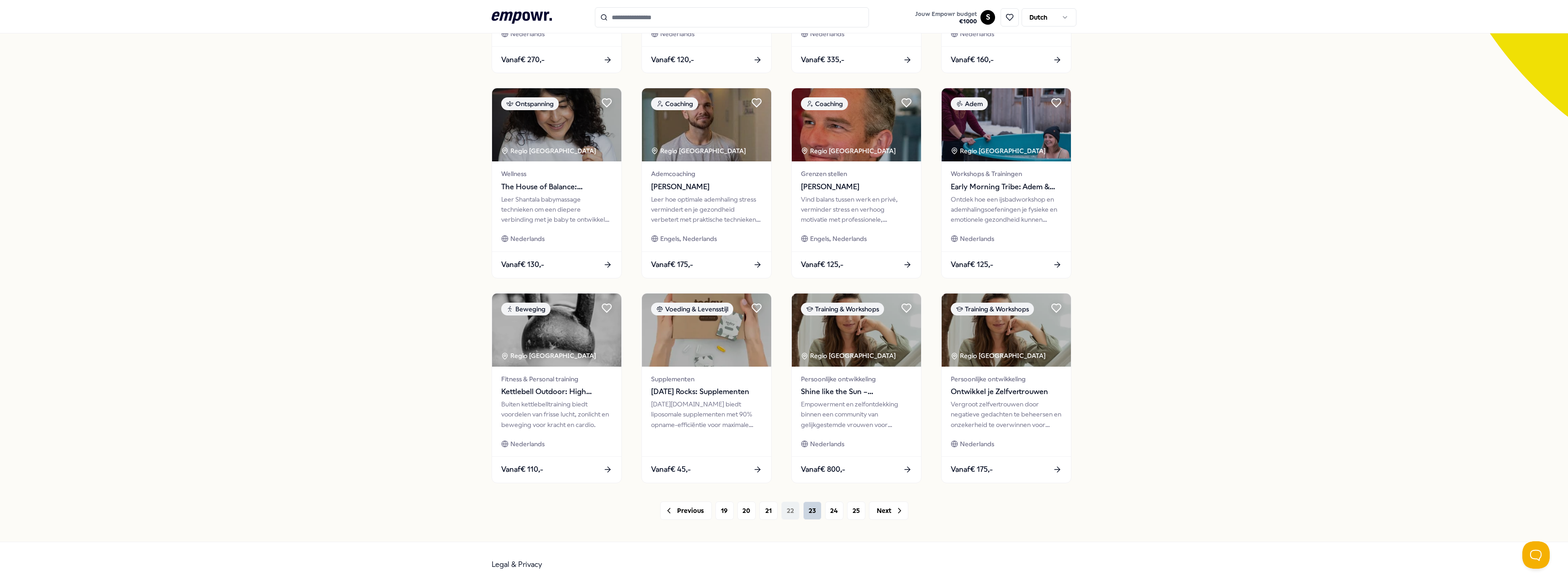
click at [811, 516] on button "23" at bounding box center [813, 510] width 18 height 18
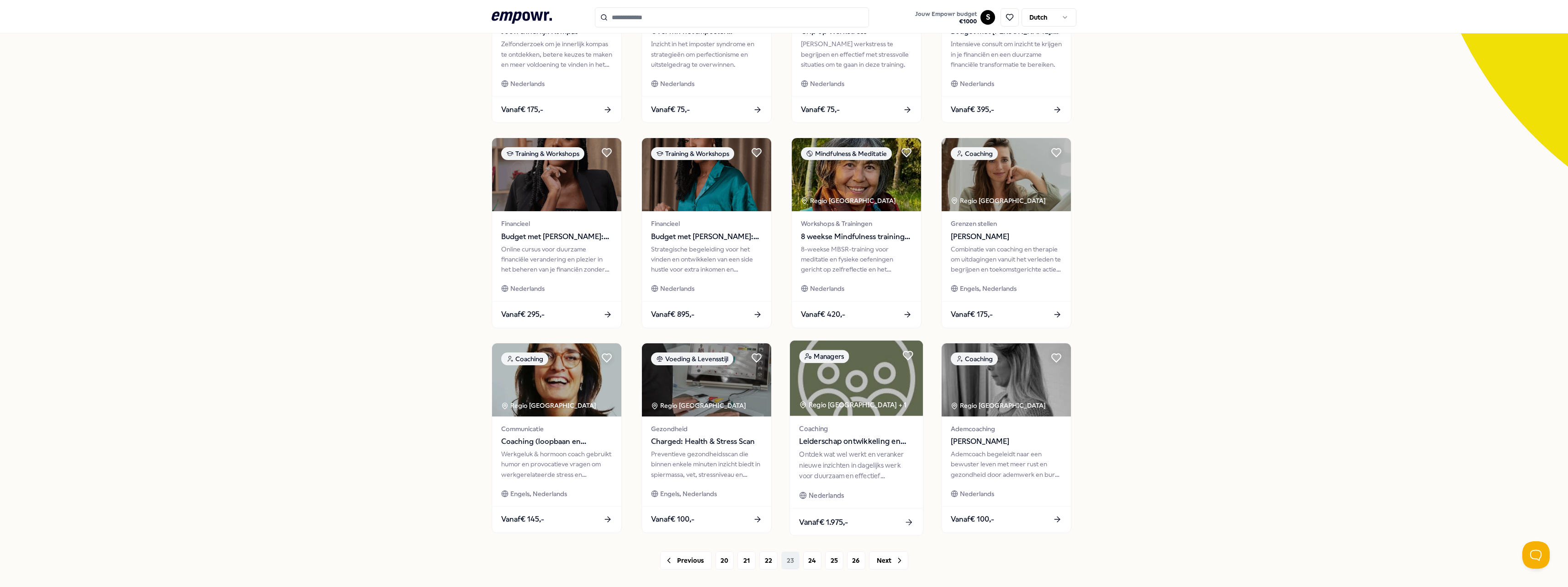
scroll to position [183, 0]
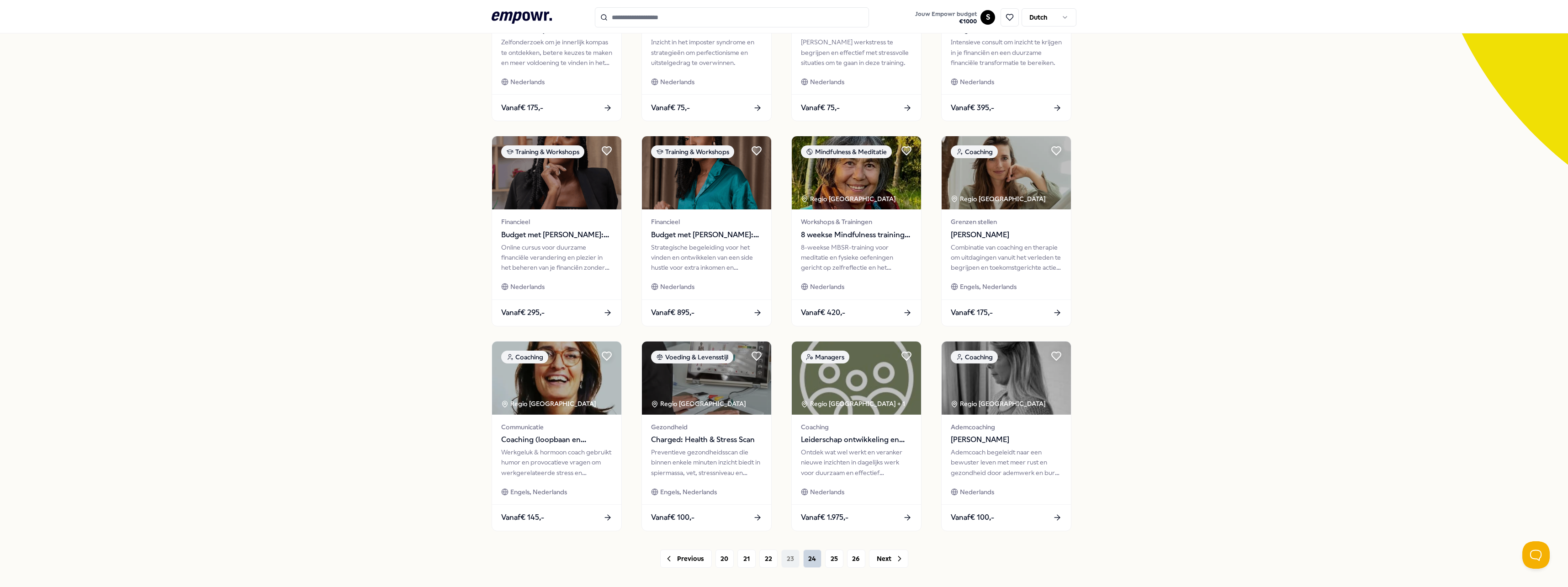
click at [813, 552] on button "24" at bounding box center [813, 558] width 18 height 18
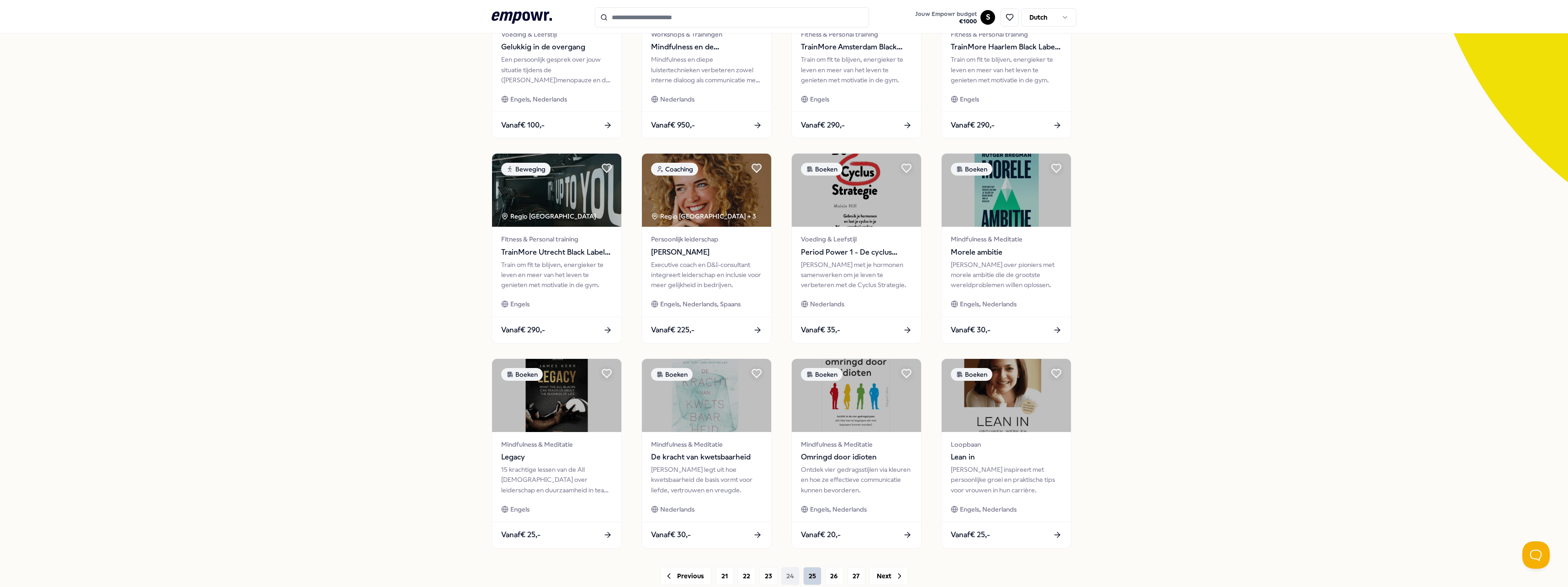
scroll to position [228, 0]
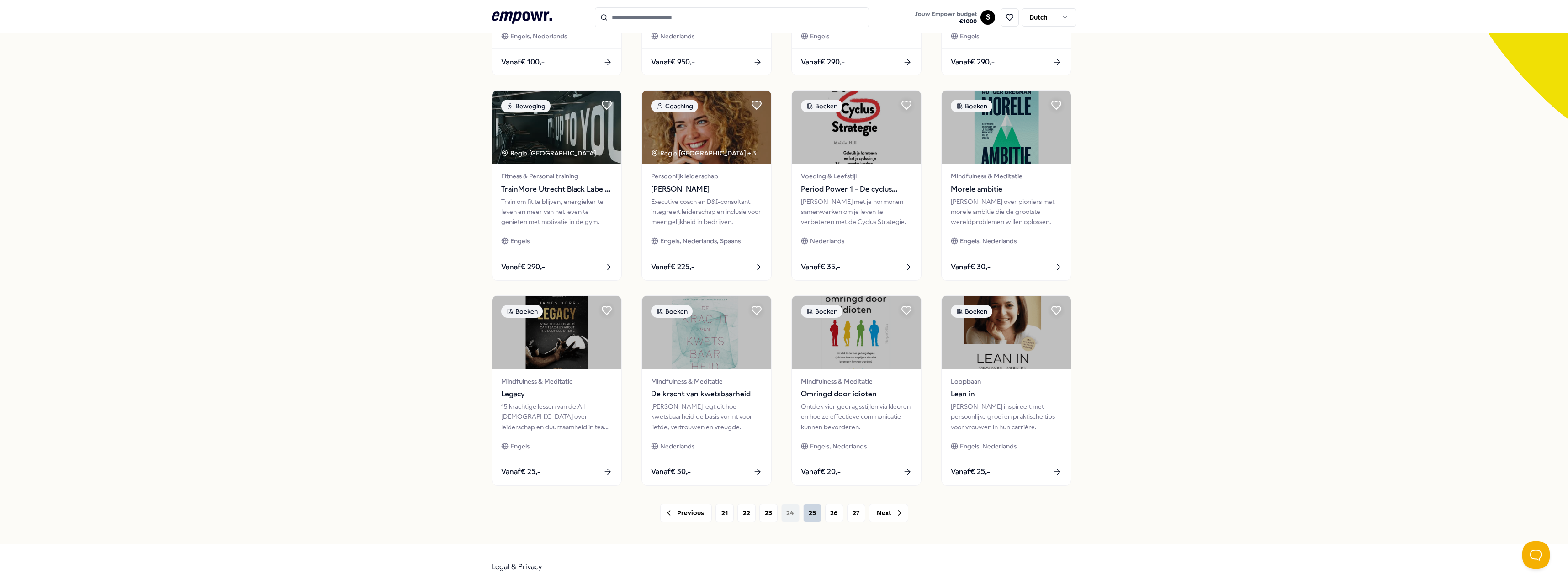
click at [815, 517] on button "25" at bounding box center [813, 513] width 18 height 18
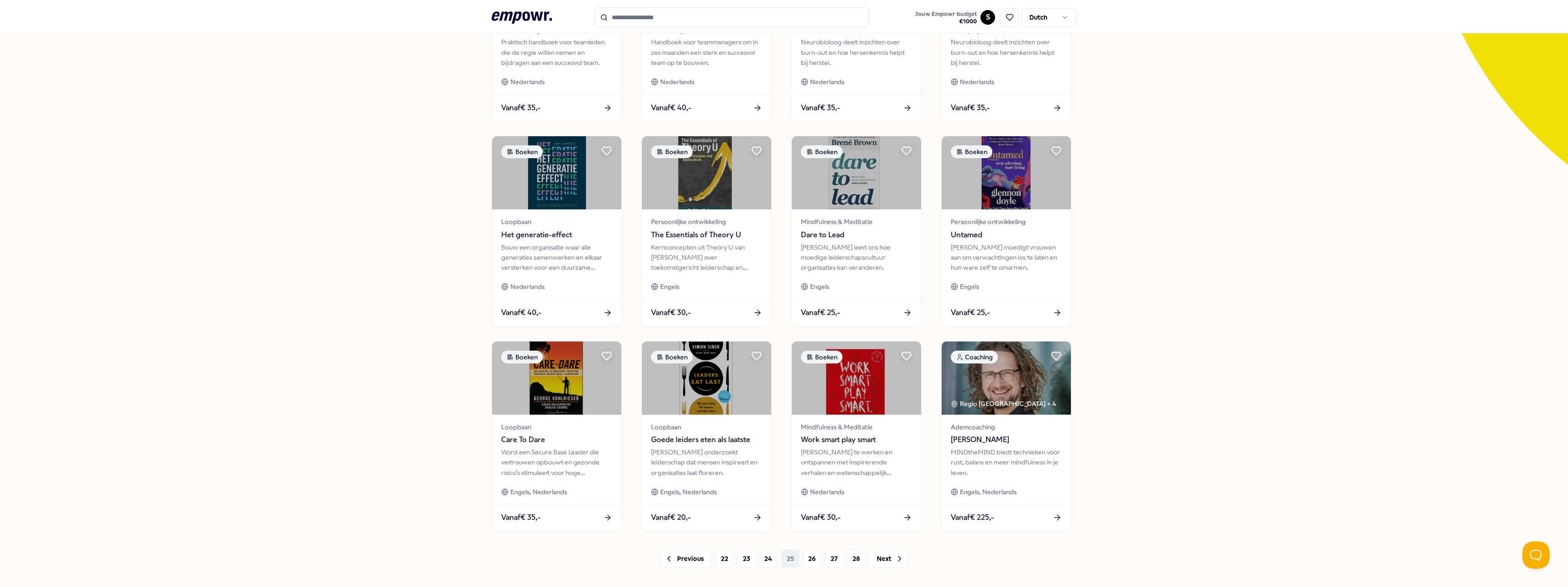
scroll to position [228, 0]
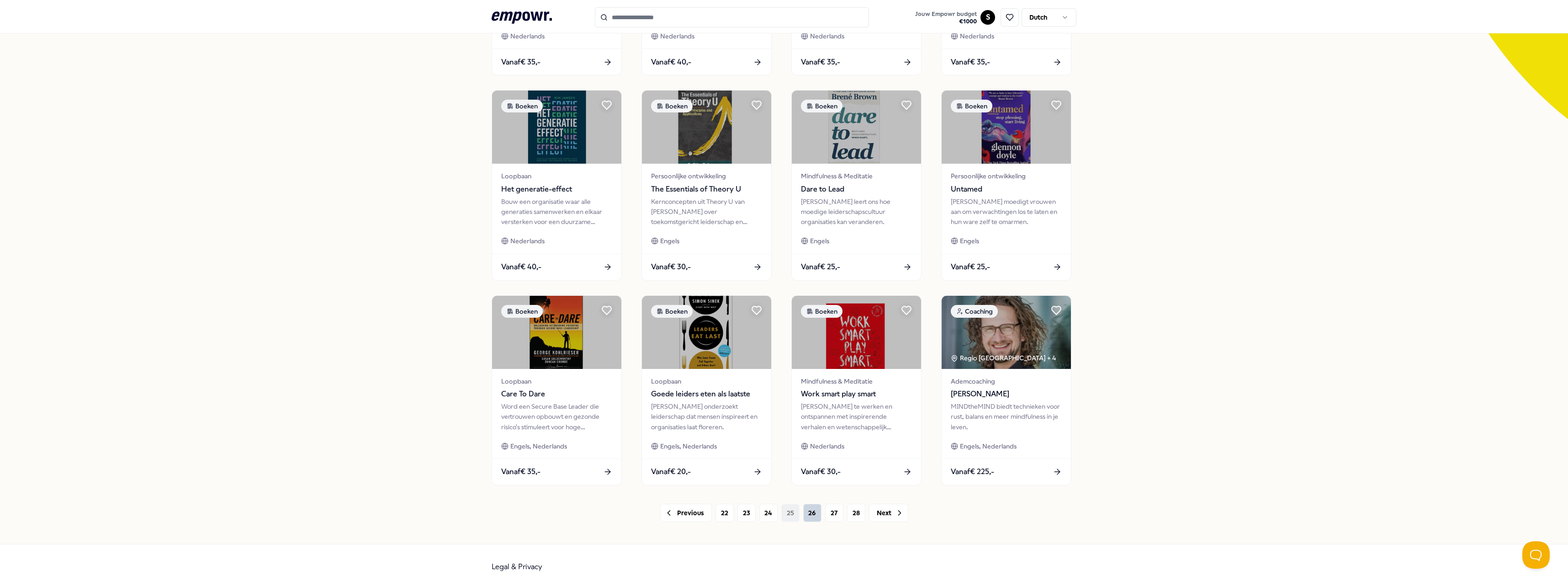
click at [811, 514] on button "26" at bounding box center [813, 513] width 18 height 18
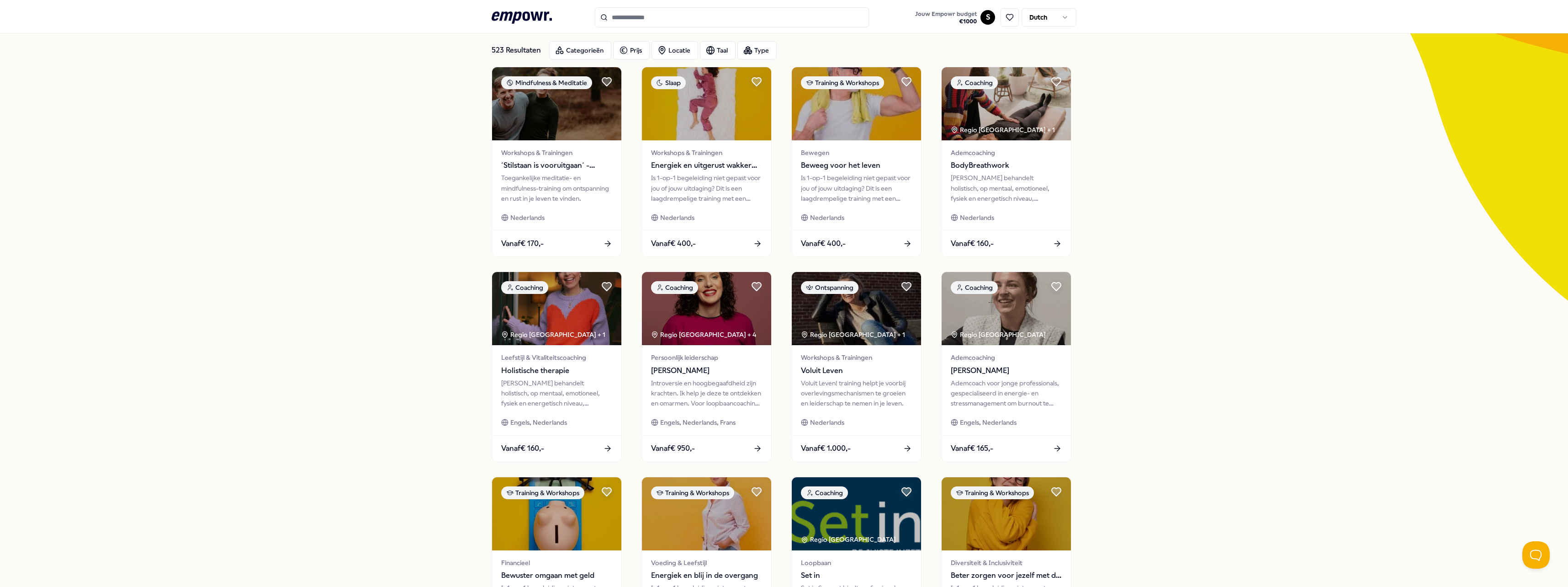
scroll to position [228, 0]
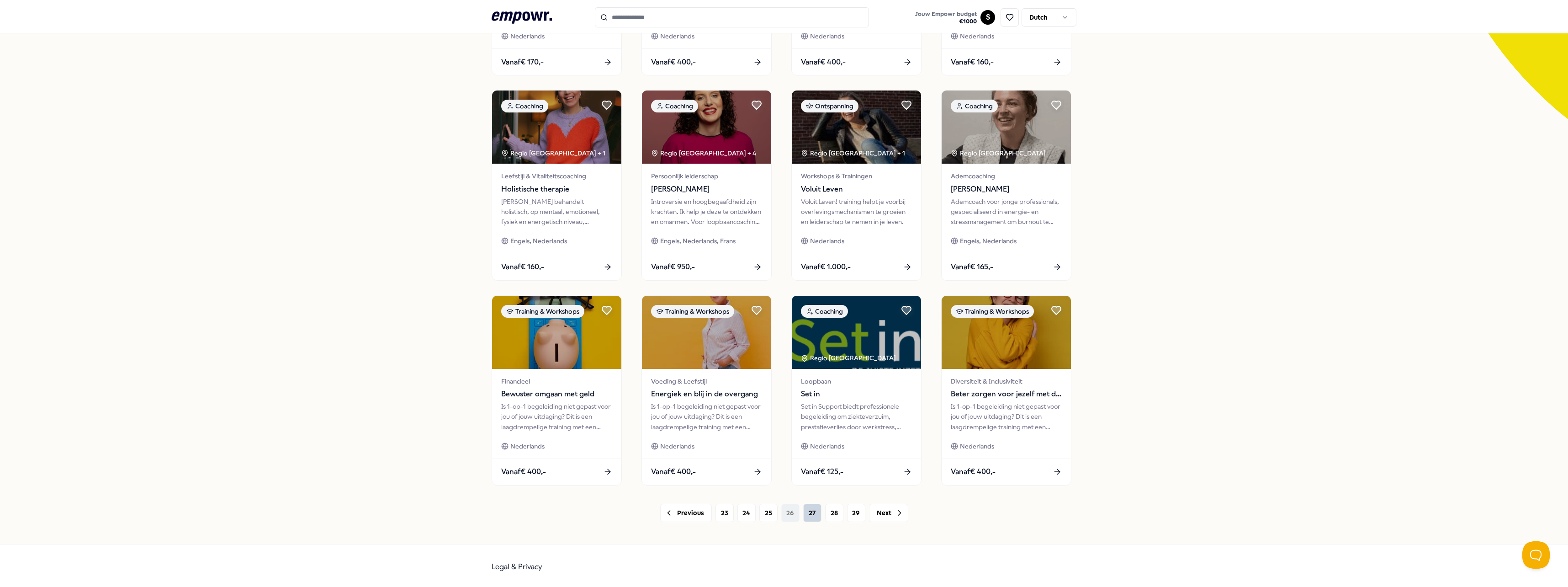
click at [812, 513] on button "27" at bounding box center [813, 513] width 18 height 18
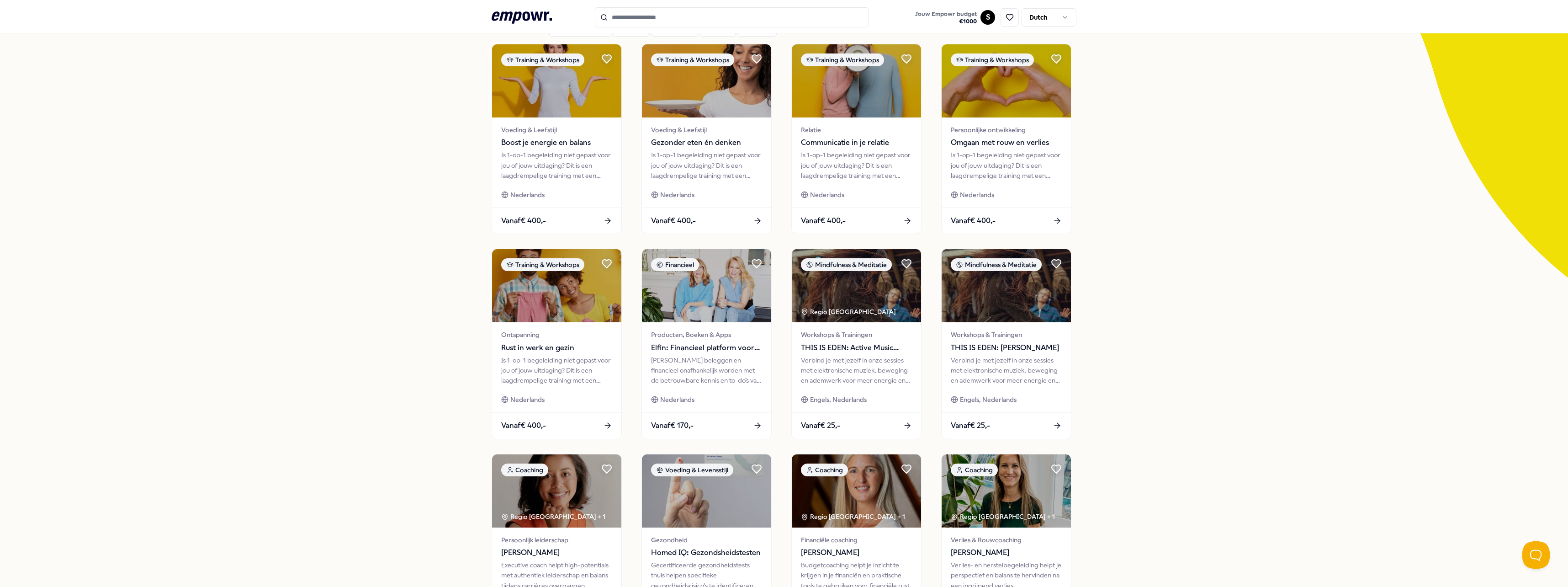
scroll to position [183, 0]
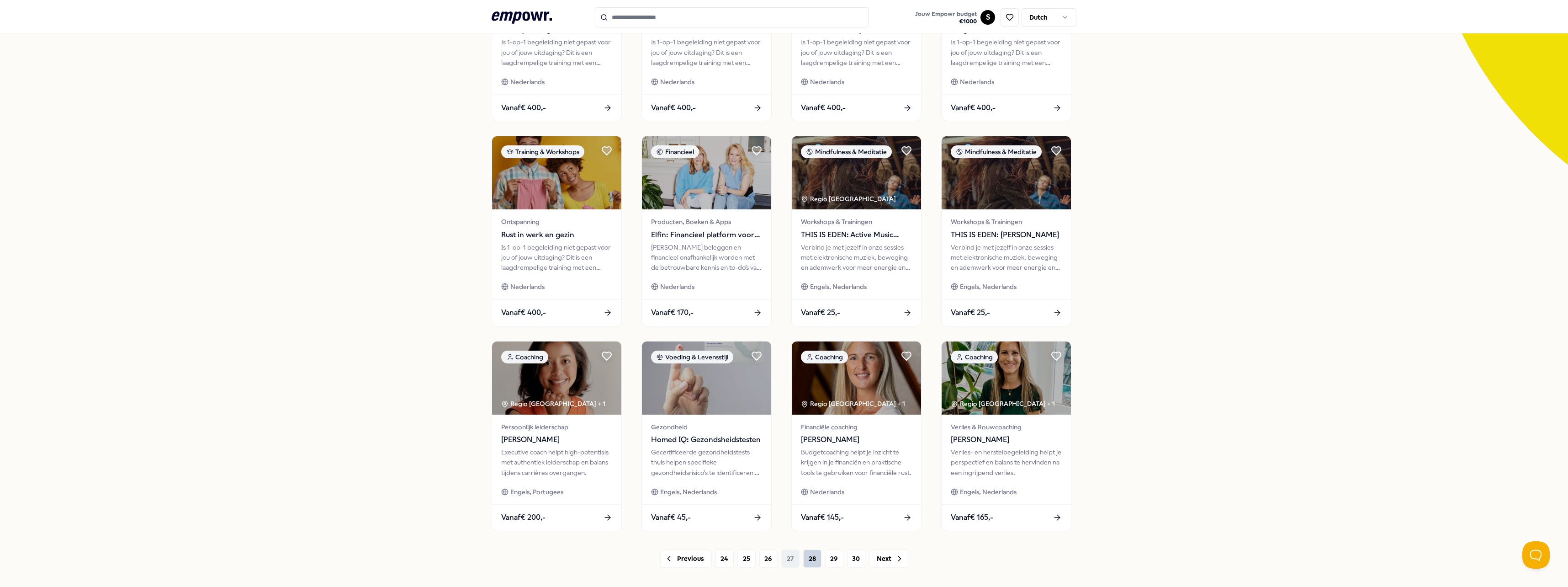
click at [809, 552] on button "28" at bounding box center [813, 558] width 18 height 18
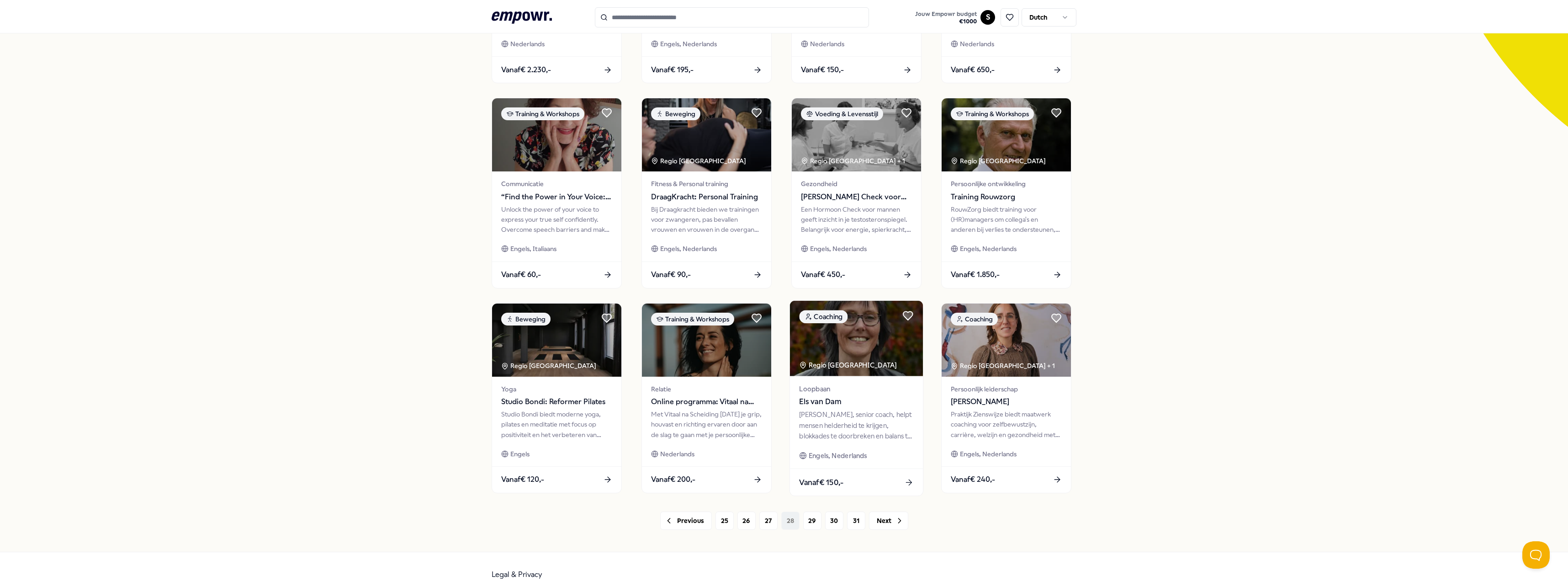
scroll to position [228, 0]
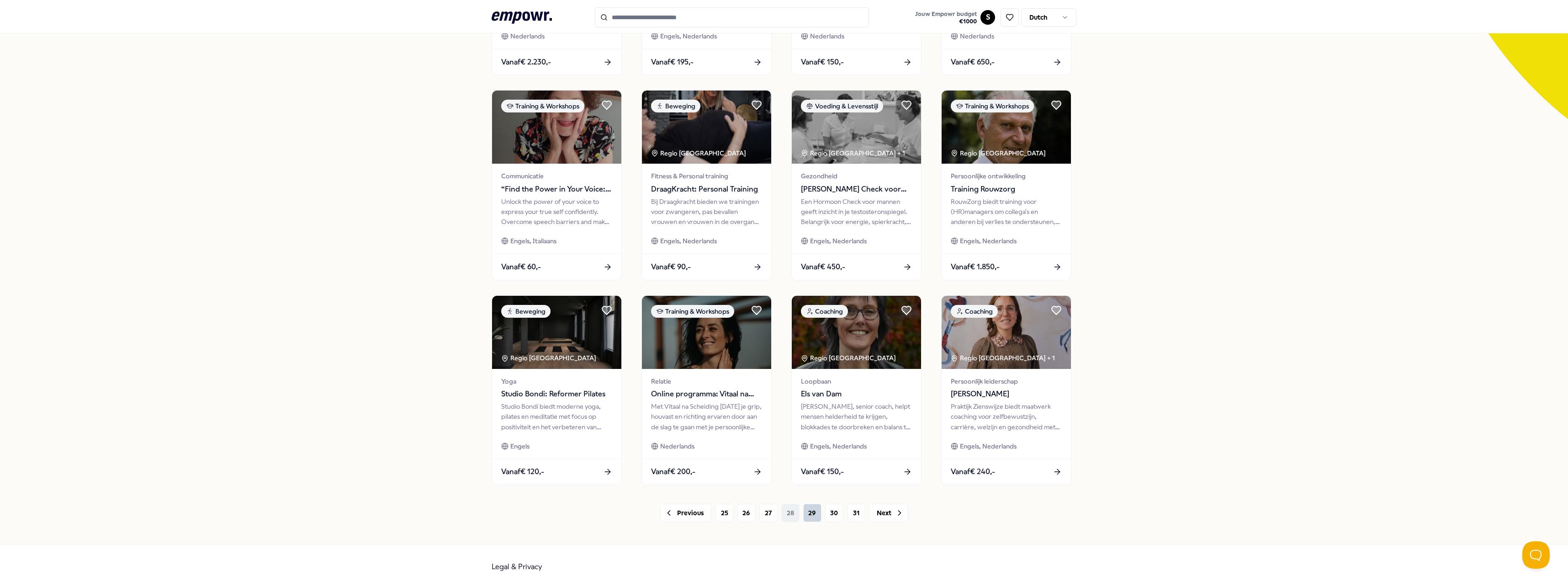
click at [810, 519] on button "29" at bounding box center [813, 513] width 18 height 18
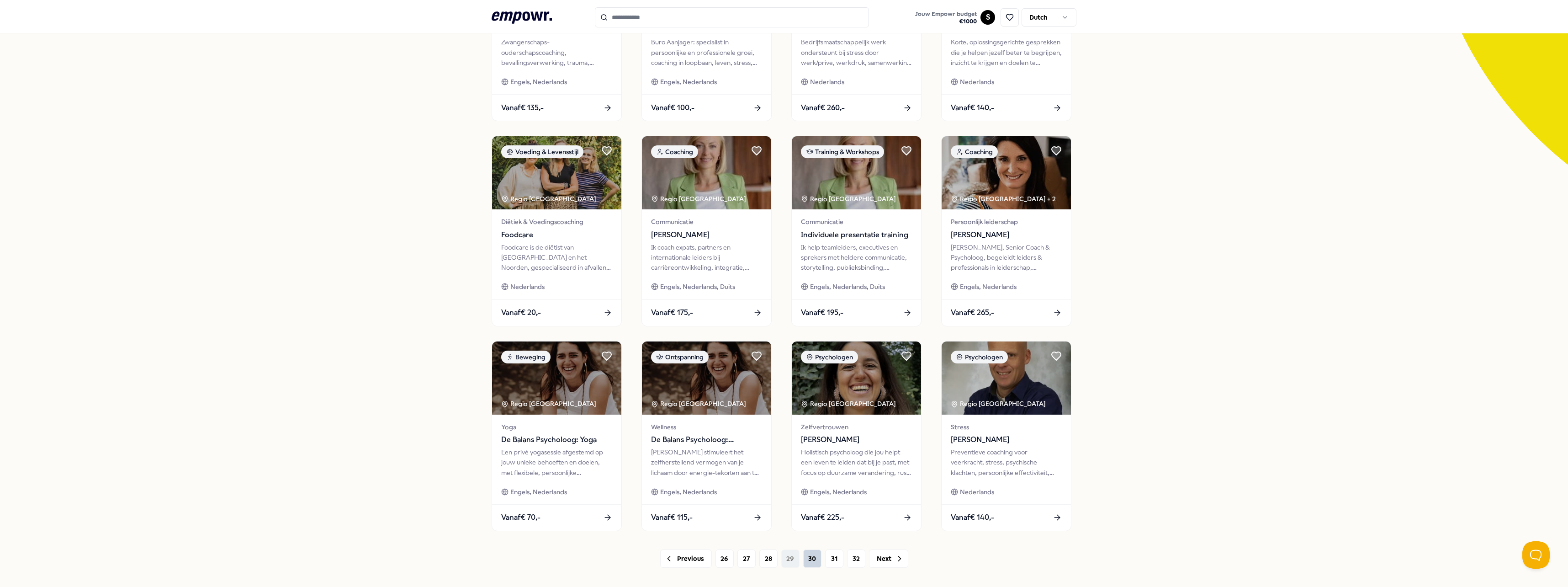
click at [813, 556] on button "30" at bounding box center [813, 558] width 18 height 18
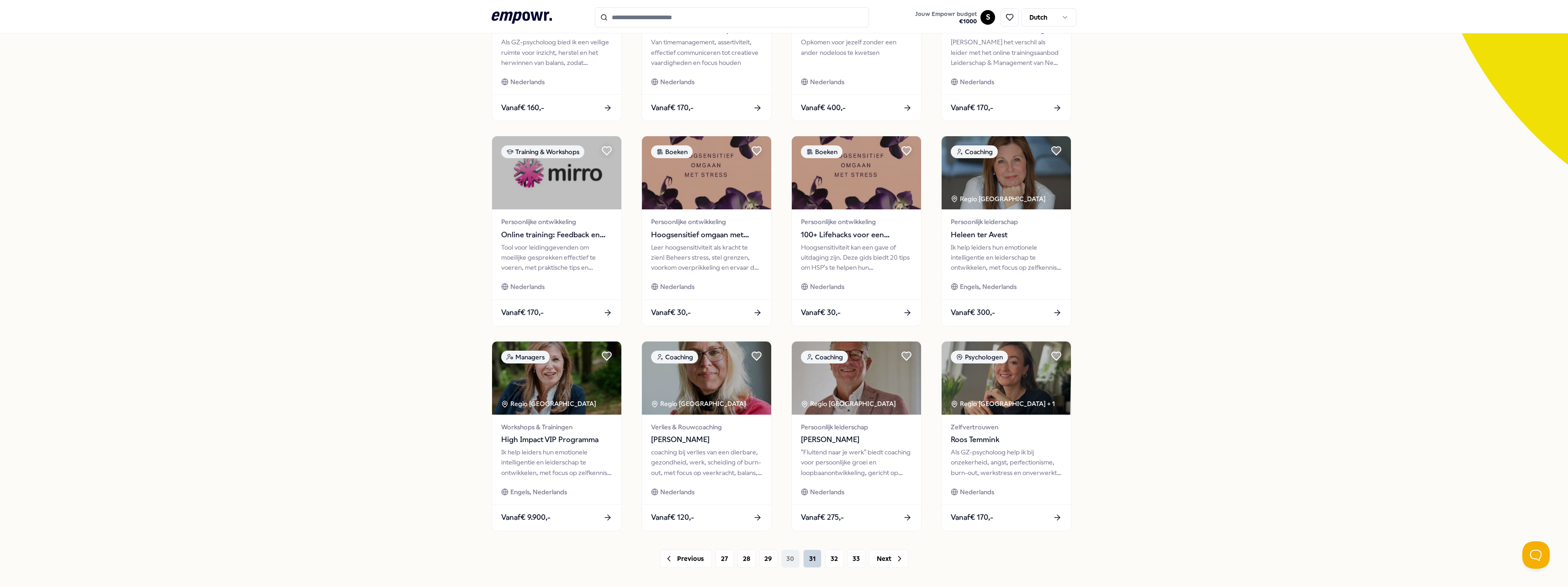
click at [813, 556] on button "31" at bounding box center [813, 558] width 18 height 18
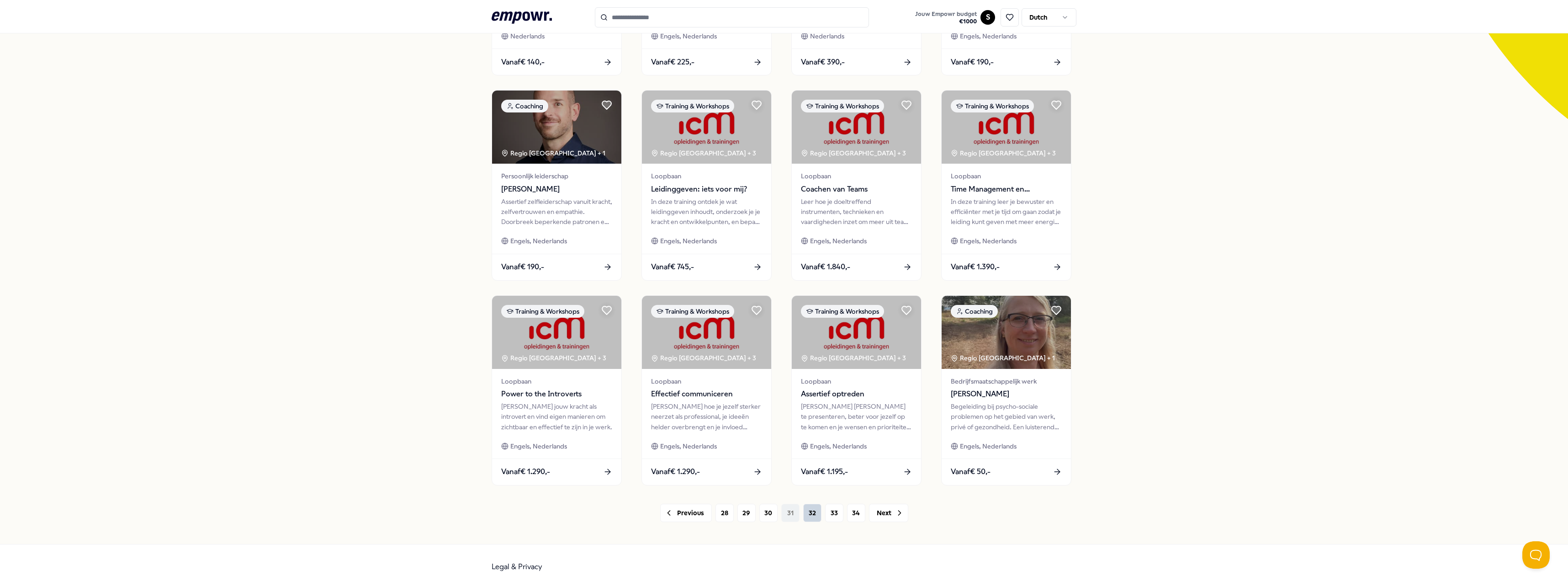
click at [812, 521] on button "32" at bounding box center [813, 513] width 18 height 18
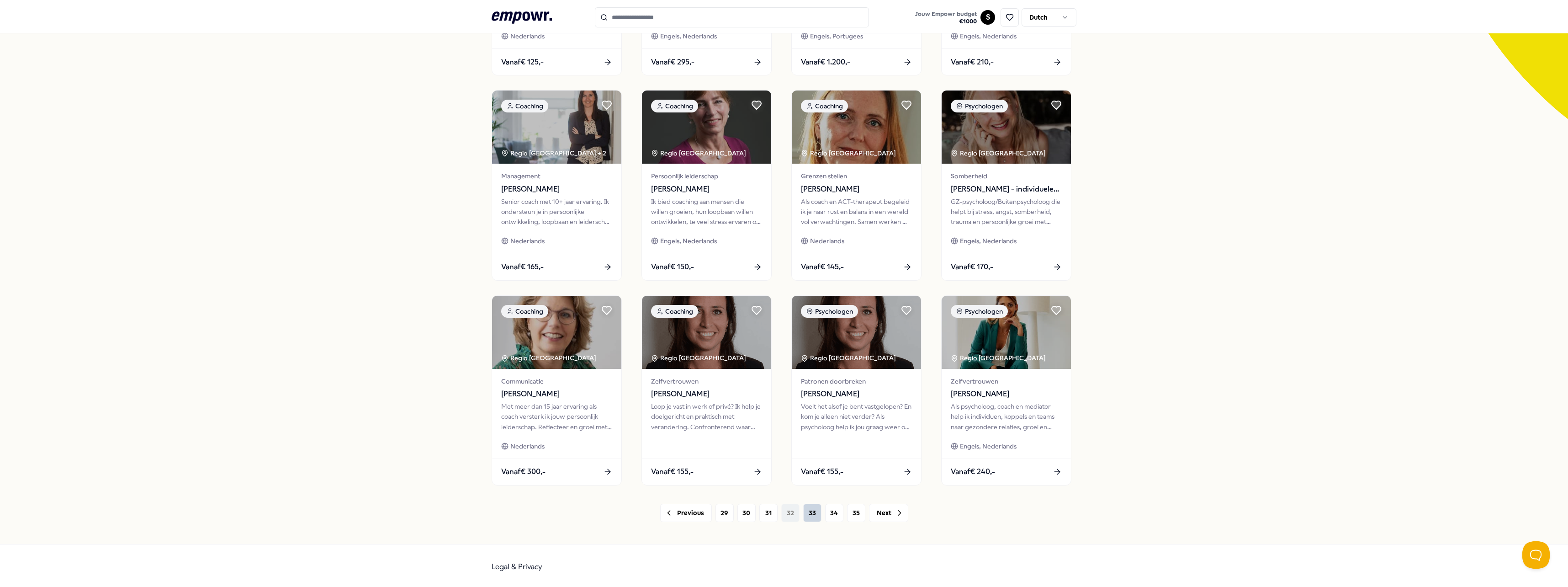
click at [812, 519] on button "33" at bounding box center [813, 513] width 18 height 18
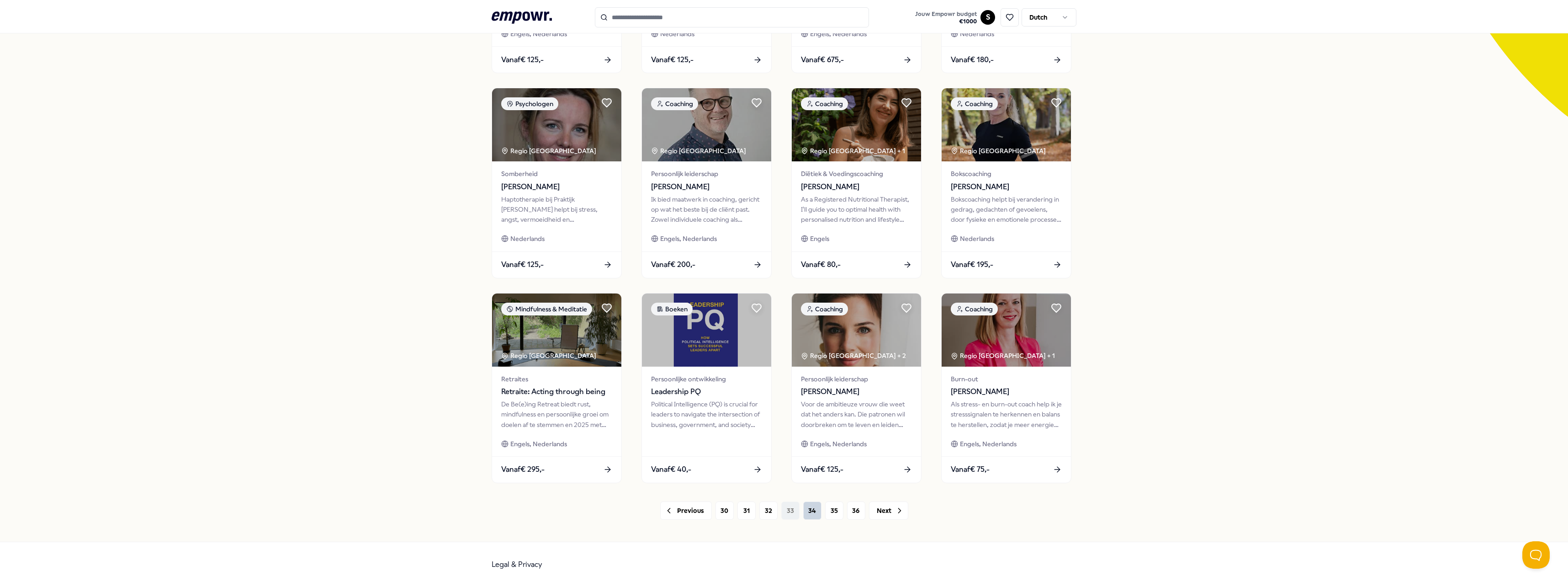
click at [811, 515] on button "34" at bounding box center [813, 510] width 18 height 18
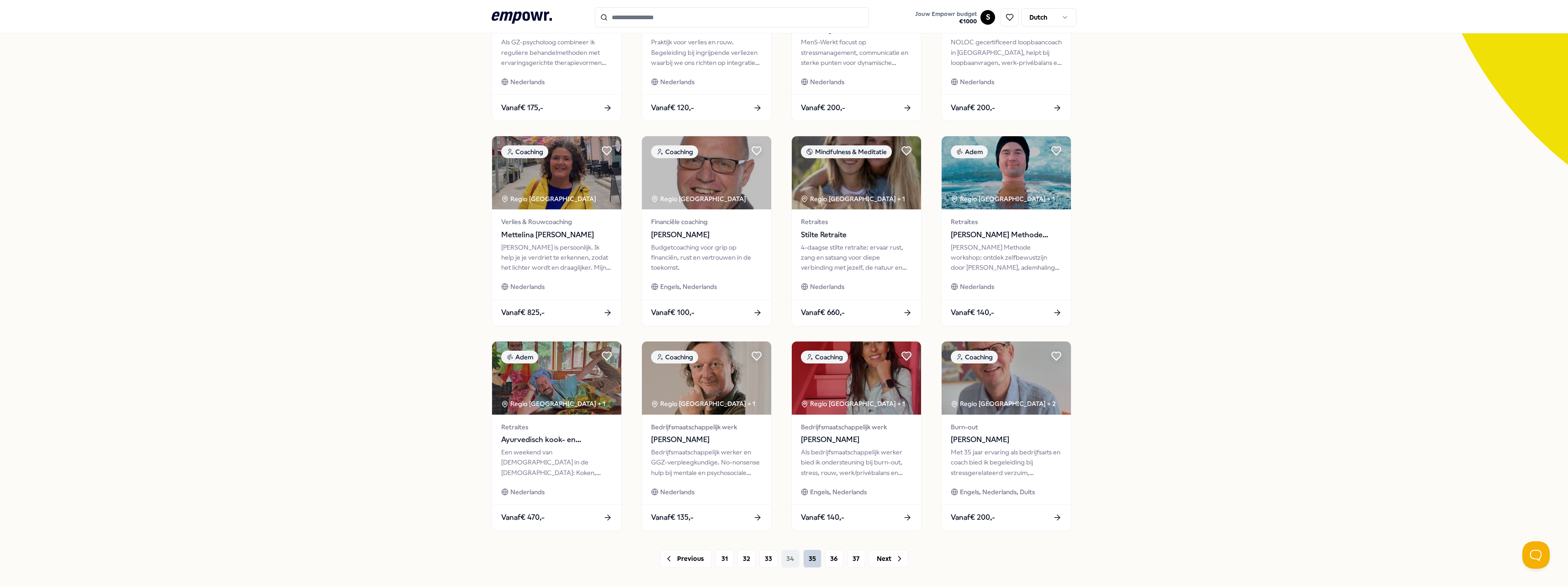
click at [805, 552] on button "35" at bounding box center [813, 558] width 18 height 18
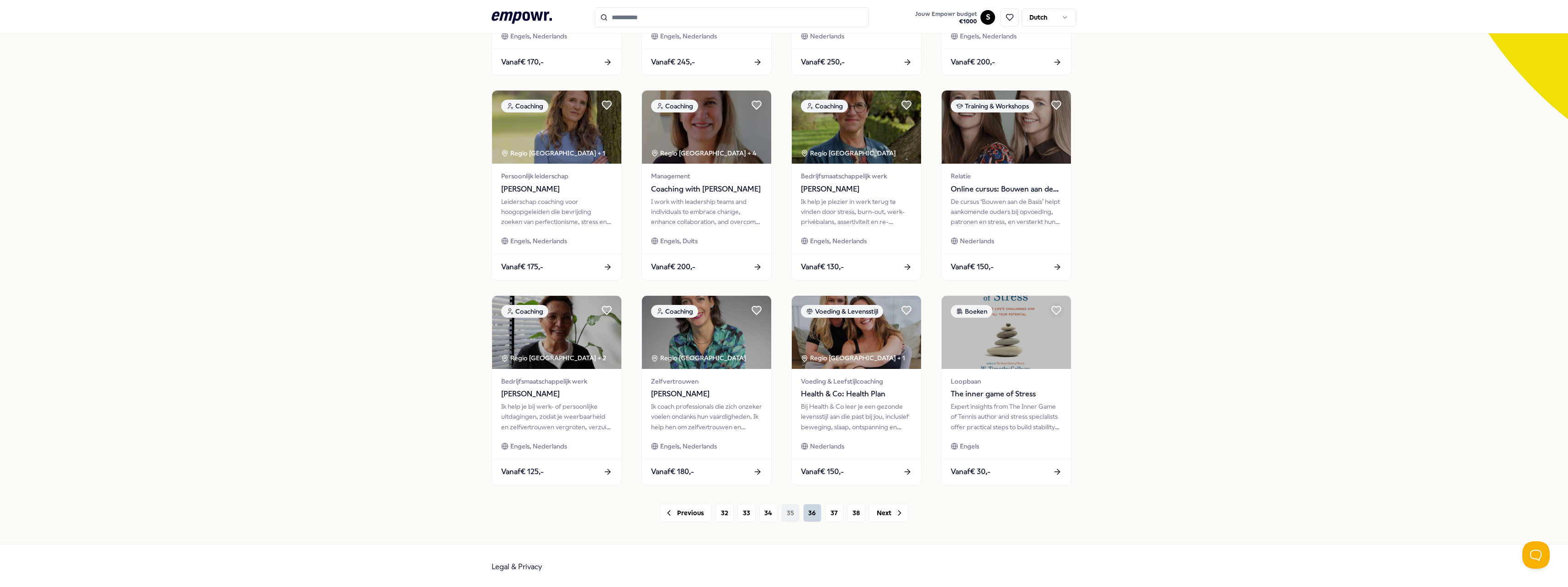
click at [808, 516] on button "36" at bounding box center [813, 513] width 18 height 18
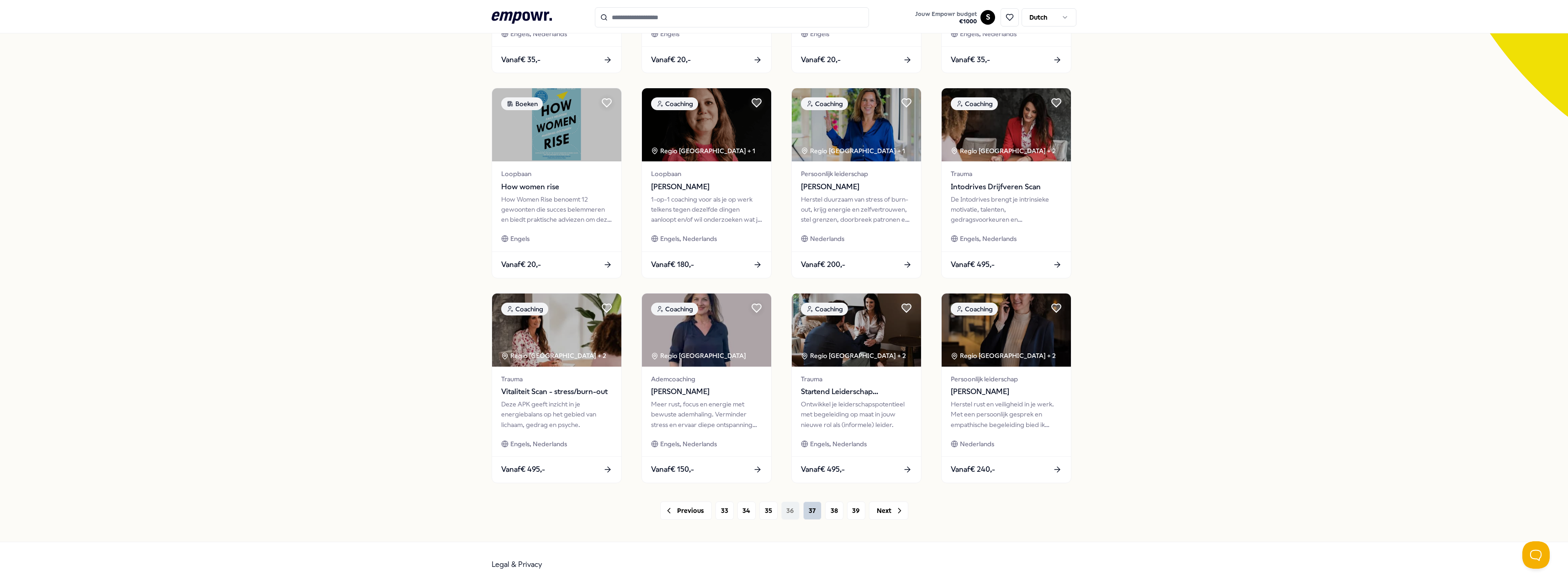
click at [809, 509] on button "37" at bounding box center [813, 510] width 18 height 18
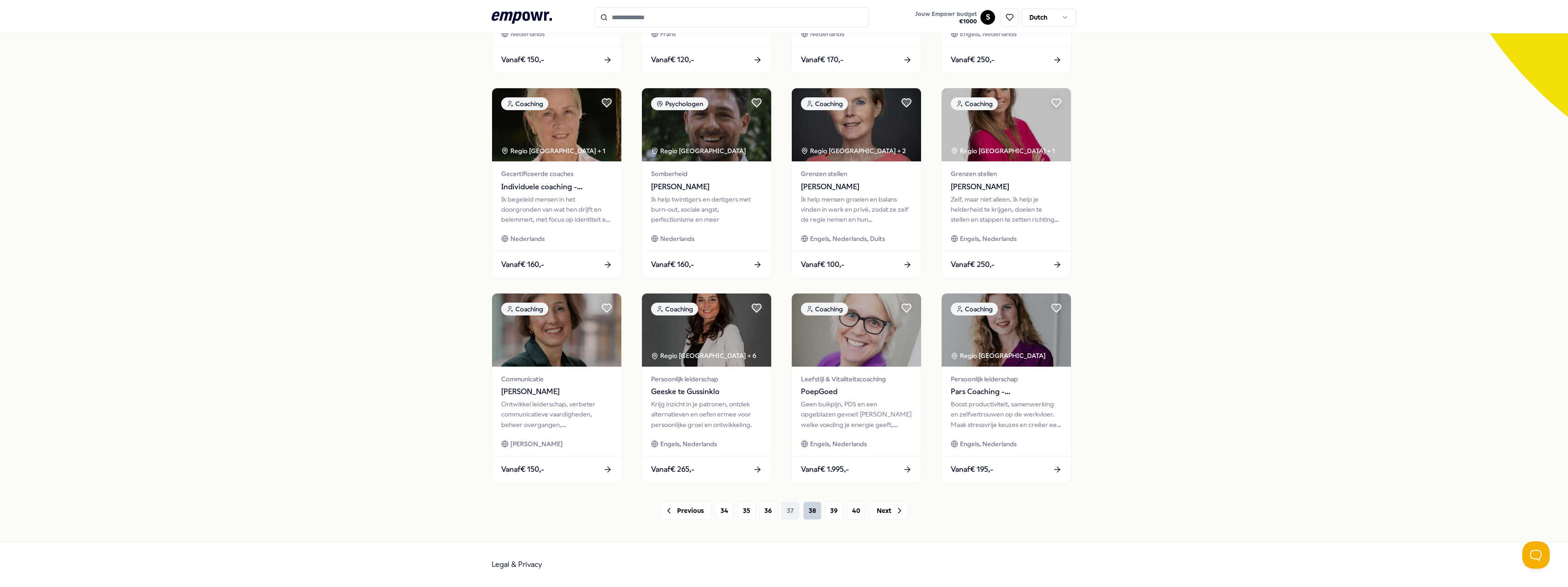
click at [807, 515] on button "38" at bounding box center [813, 510] width 18 height 18
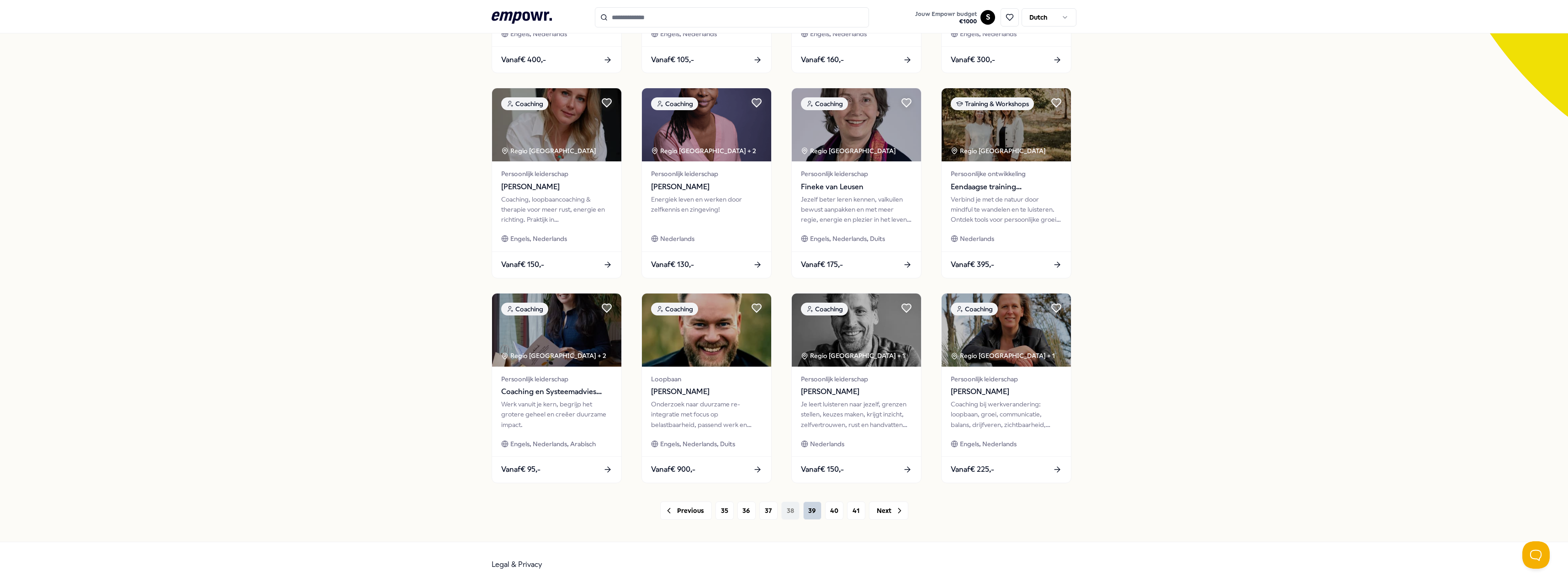
click at [808, 512] on button "39" at bounding box center [813, 510] width 18 height 18
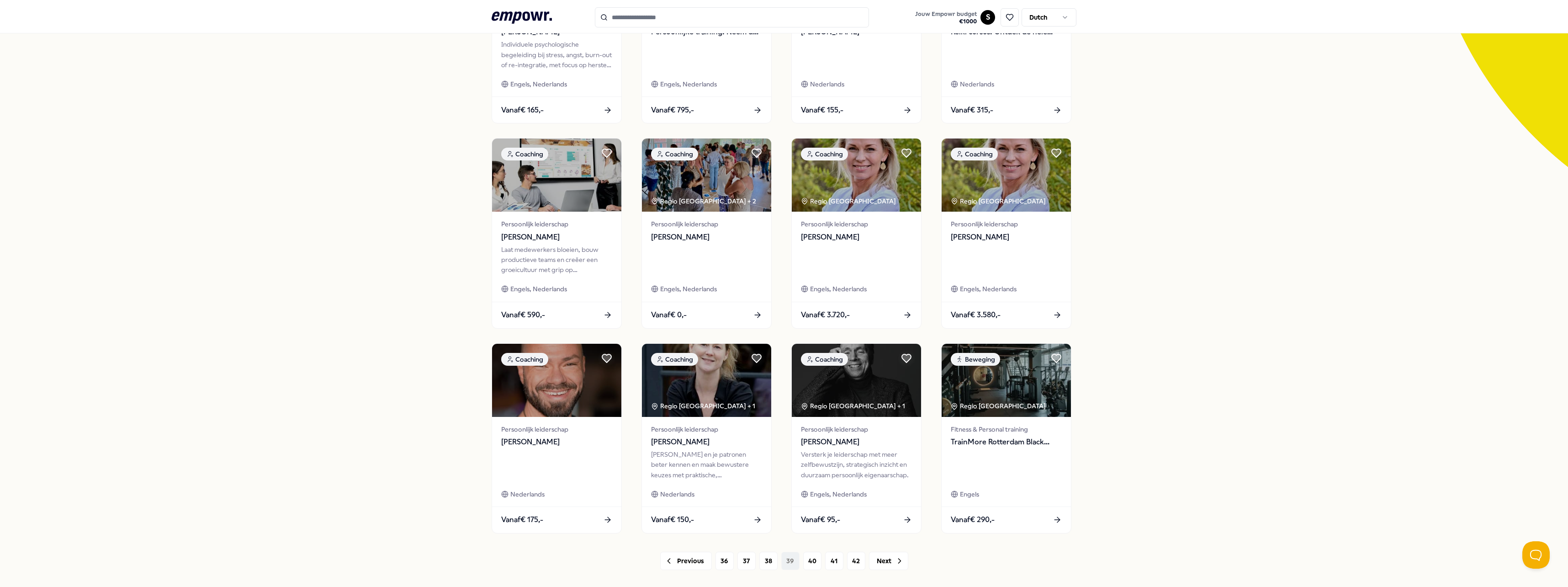
scroll to position [183, 0]
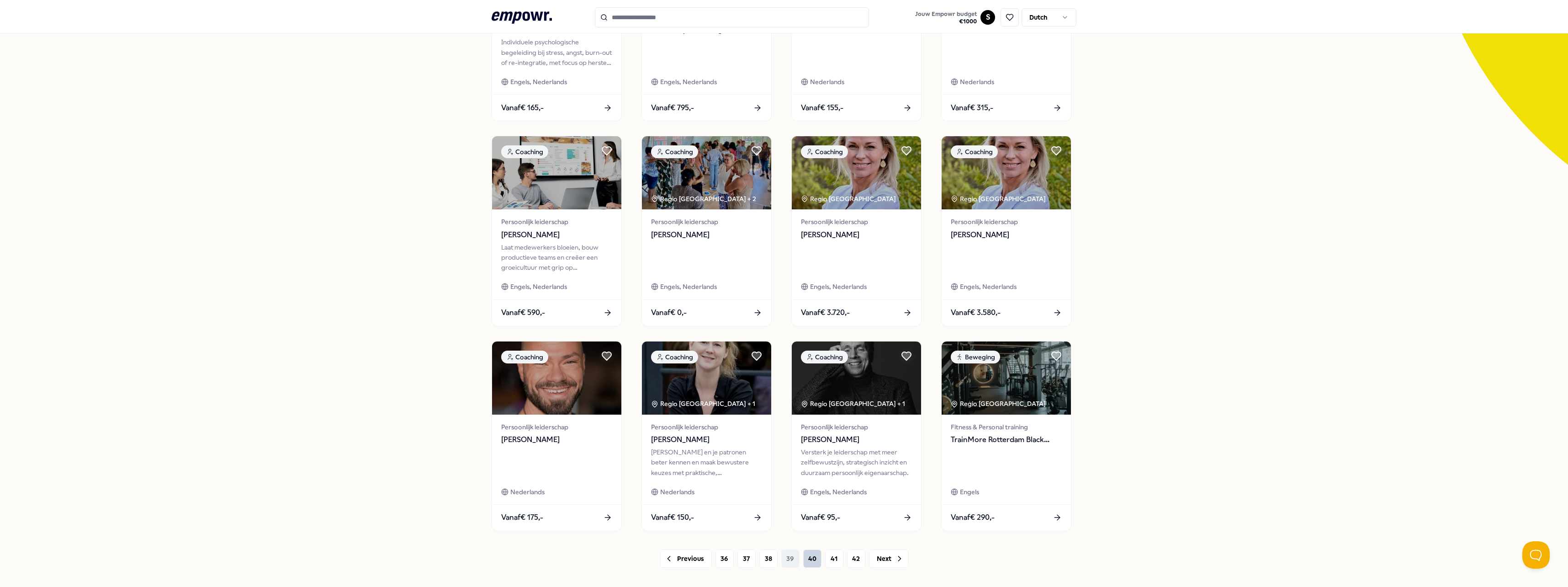
click at [805, 554] on button "40" at bounding box center [813, 558] width 18 height 18
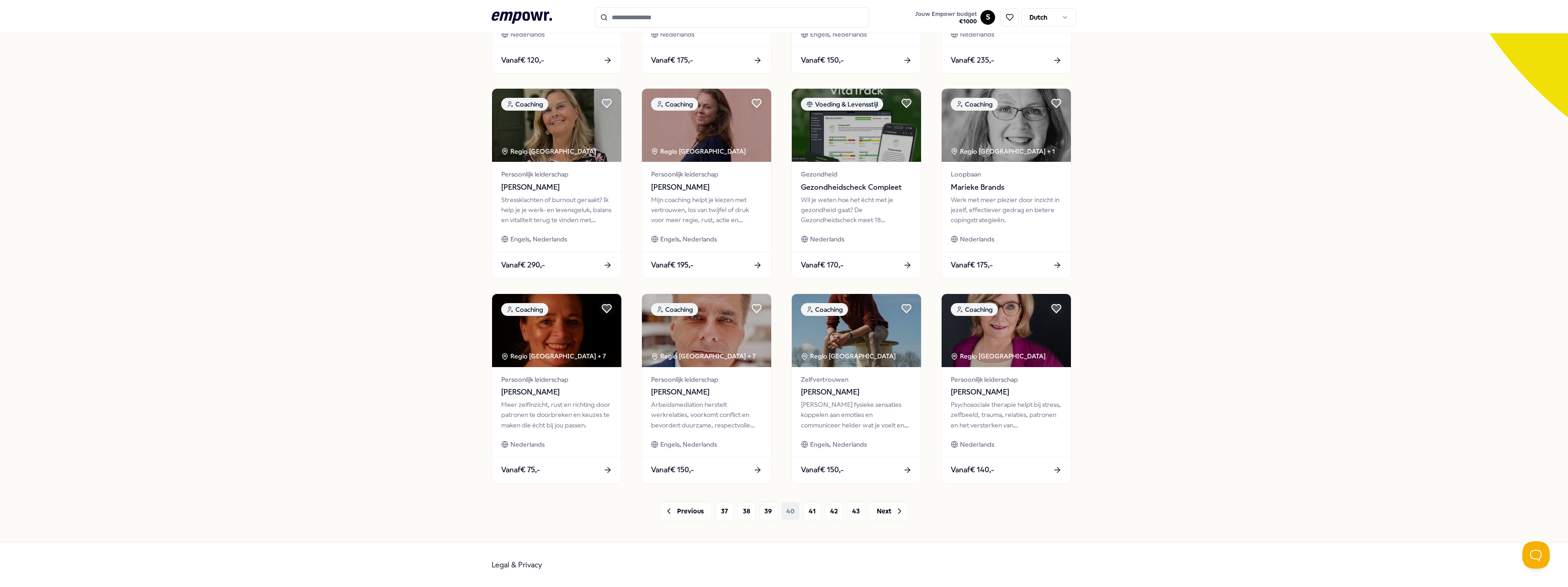
scroll to position [231, 0]
click at [811, 514] on button "41" at bounding box center [813, 510] width 18 height 18
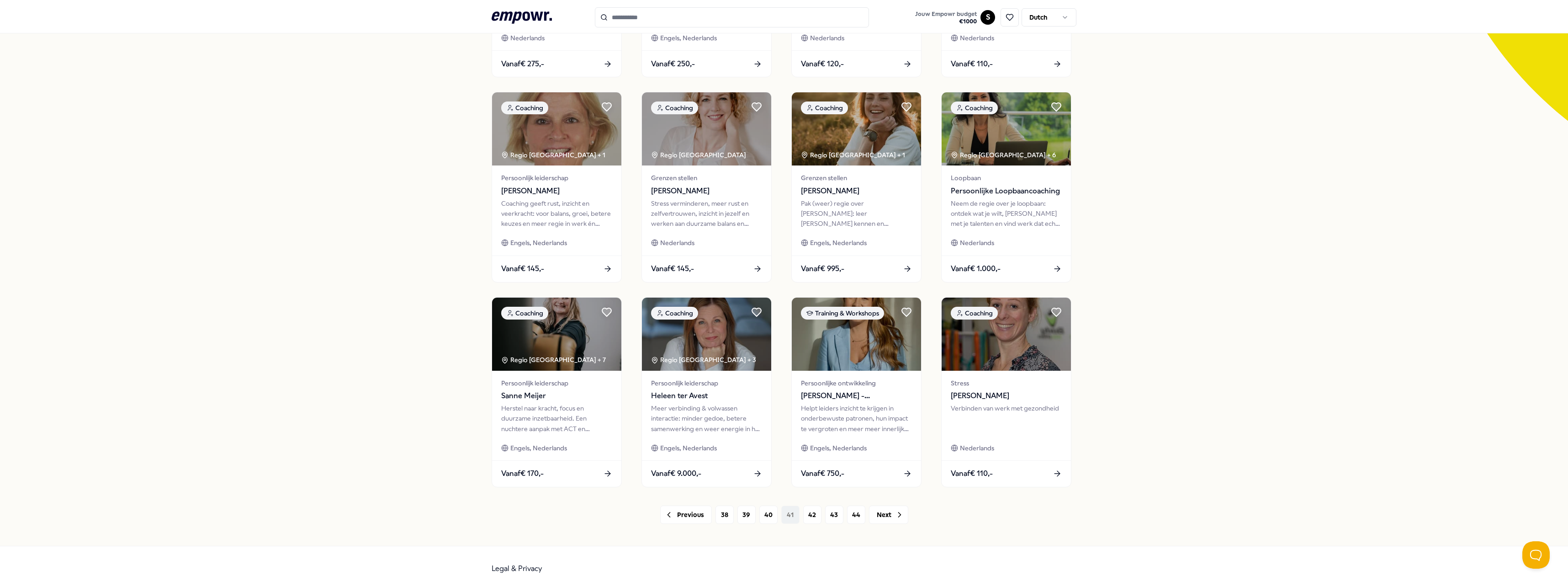
scroll to position [228, 0]
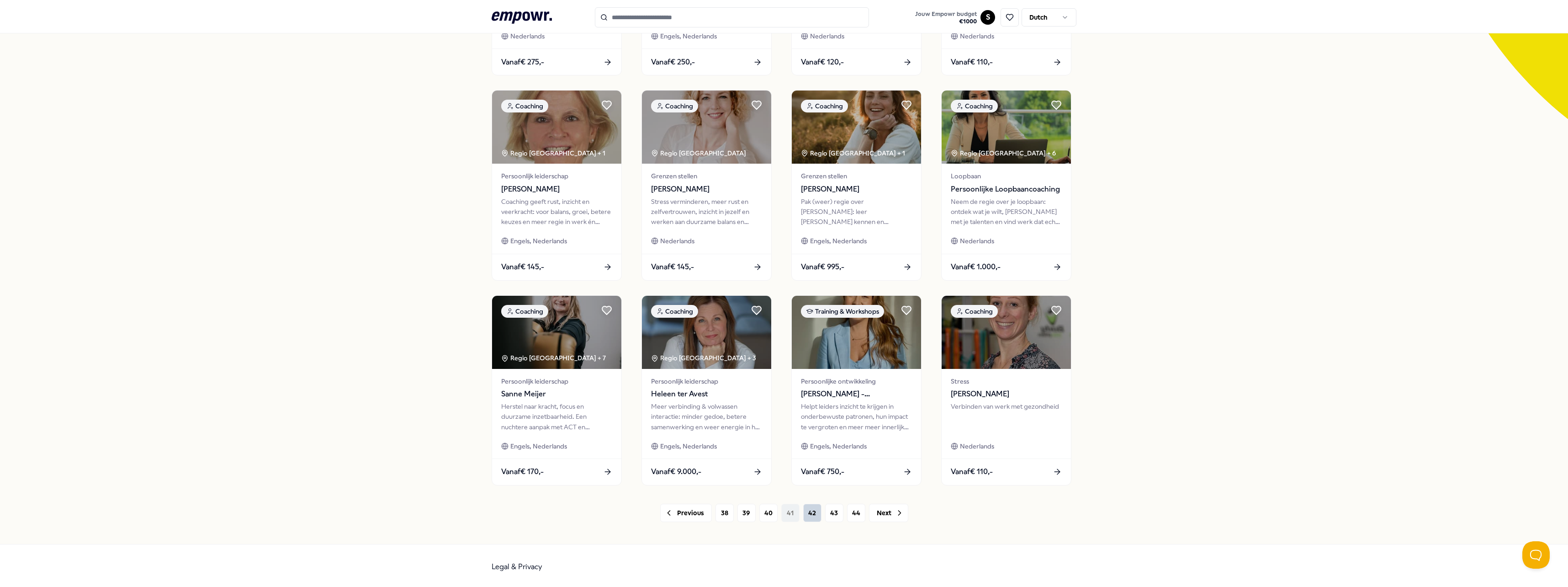
click at [814, 513] on button "42" at bounding box center [813, 513] width 18 height 18
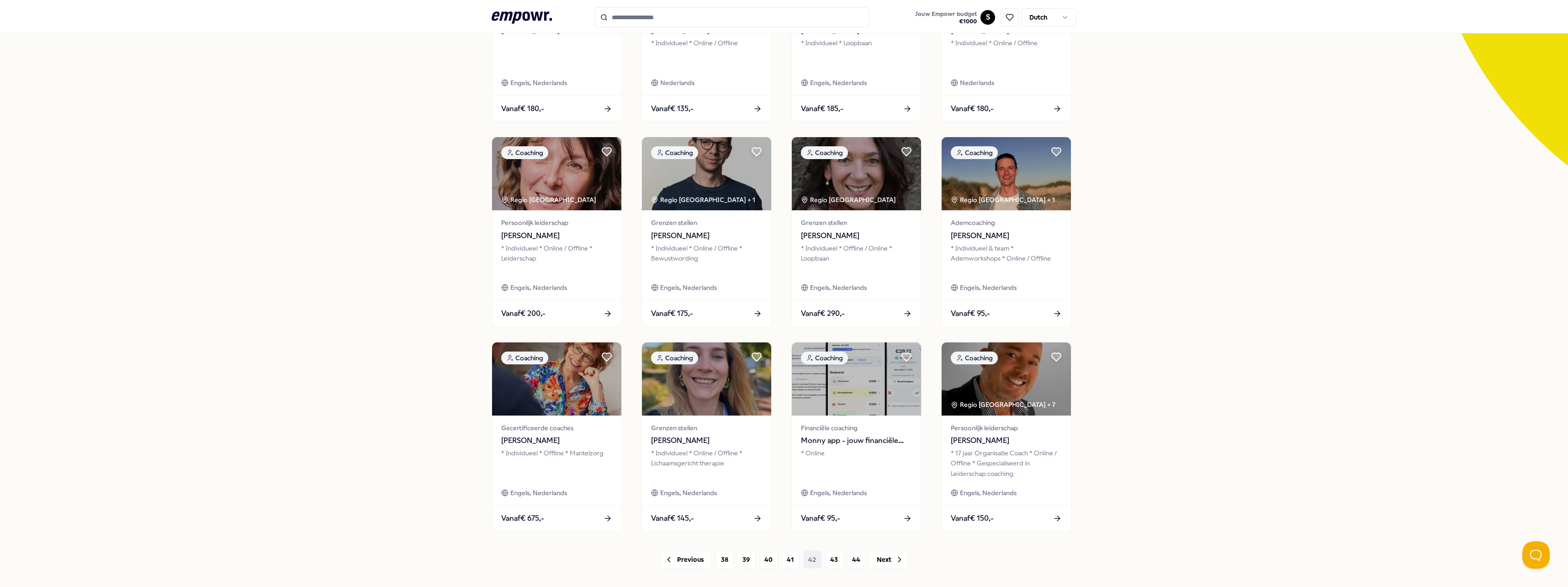
scroll to position [183, 0]
click at [824, 548] on div "523 Resultaten Categorieën Prijs Locatie Taal Type Coaching Regio Amsterdam Per…" at bounding box center [784, 233] width 585 height 670
click at [828, 552] on button "43" at bounding box center [835, 558] width 18 height 18
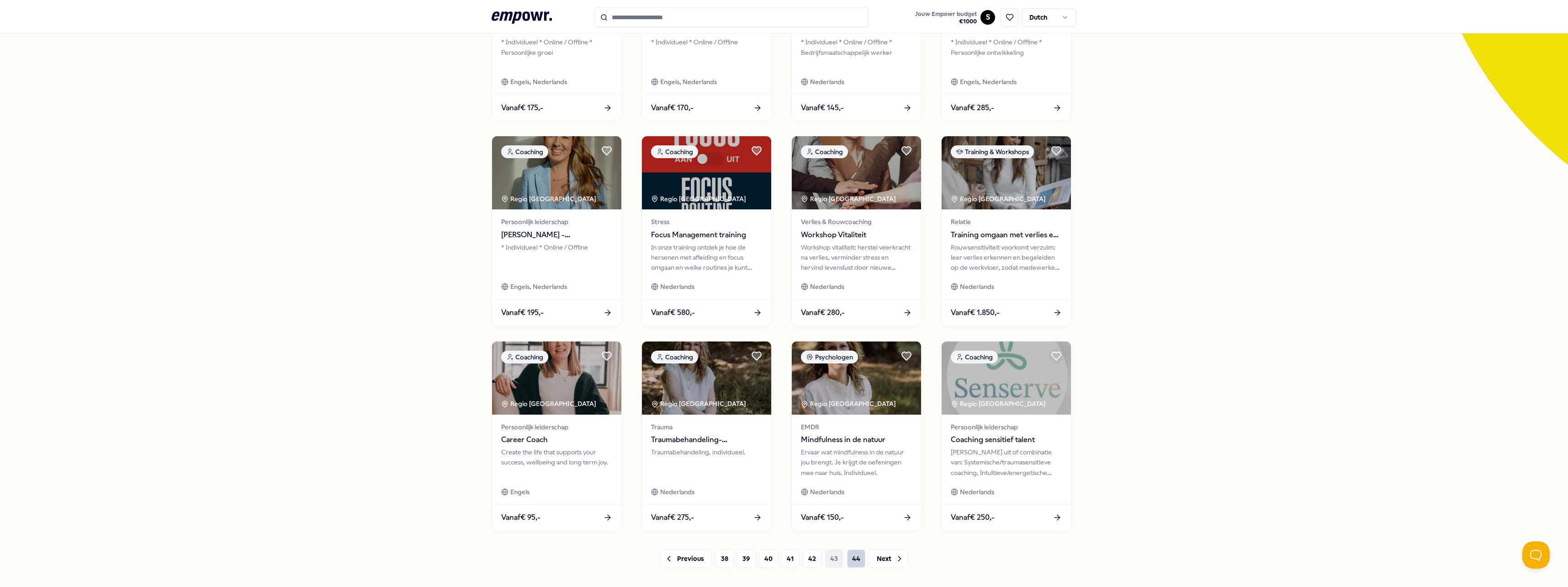
click at [848, 557] on button "44" at bounding box center [856, 558] width 18 height 18
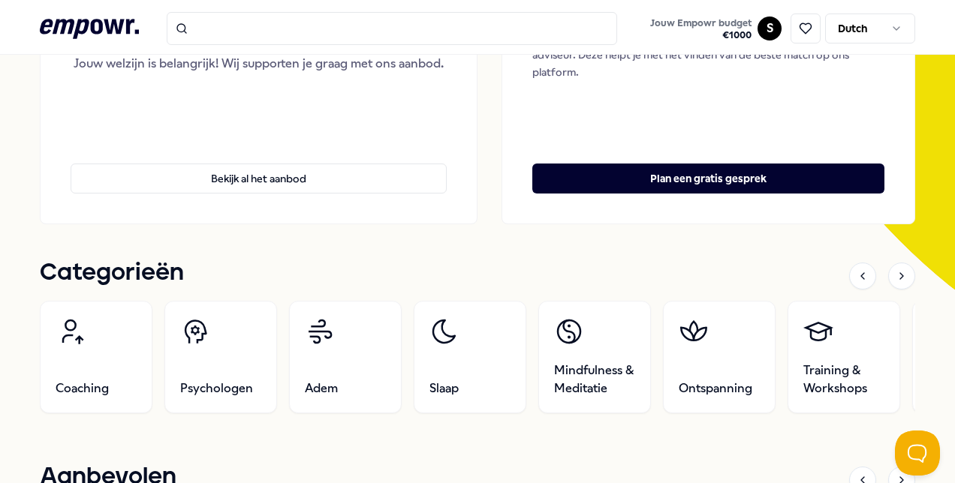
scroll to position [150, 0]
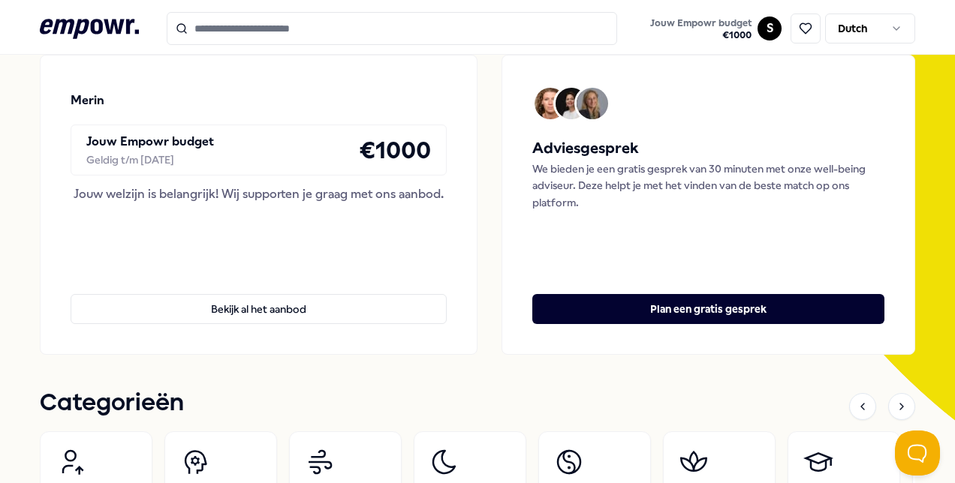
click at [273, 293] on link "Bekijk al het aanbod" at bounding box center [259, 297] width 376 height 54
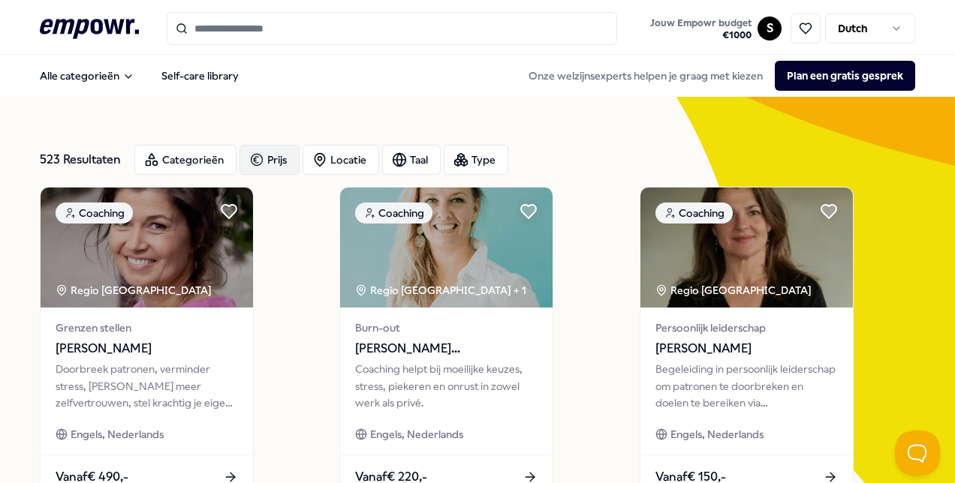
click at [272, 161] on div "Prijs" at bounding box center [269, 160] width 60 height 30
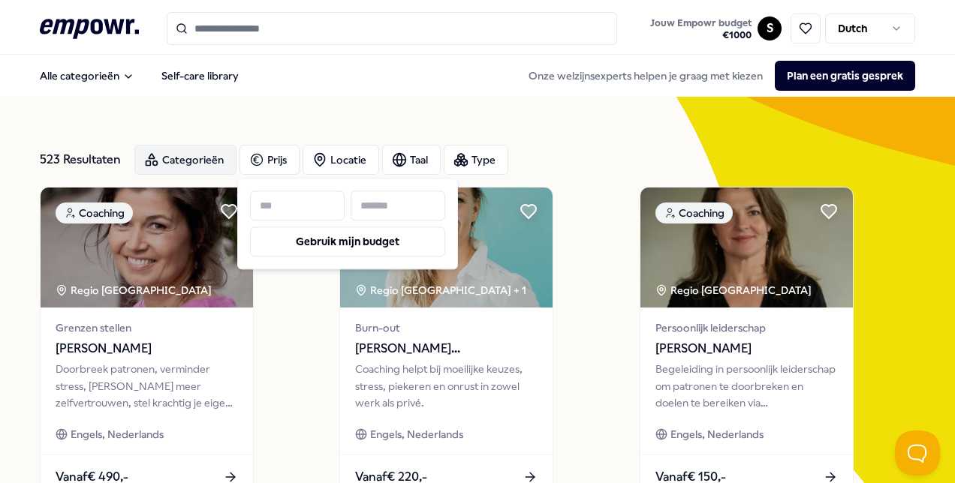
click at [210, 172] on div "Categorieën" at bounding box center [185, 160] width 102 height 30
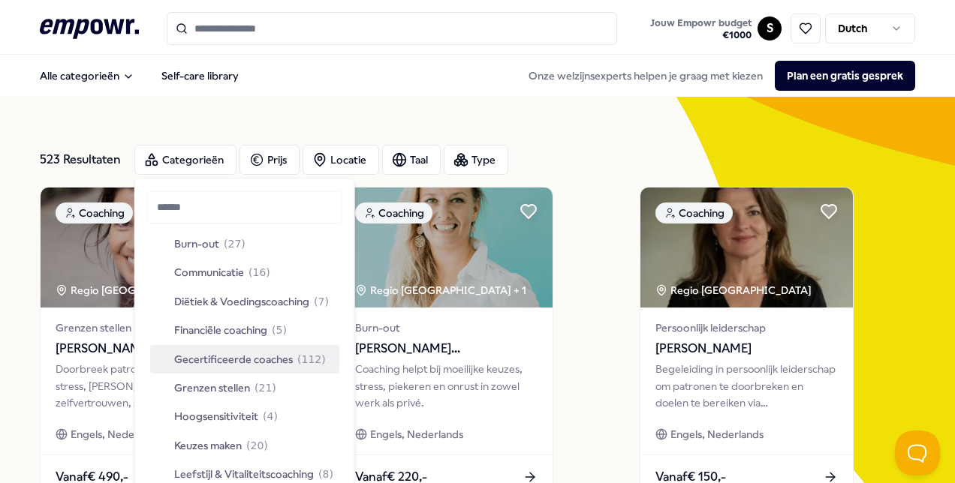
scroll to position [225, 0]
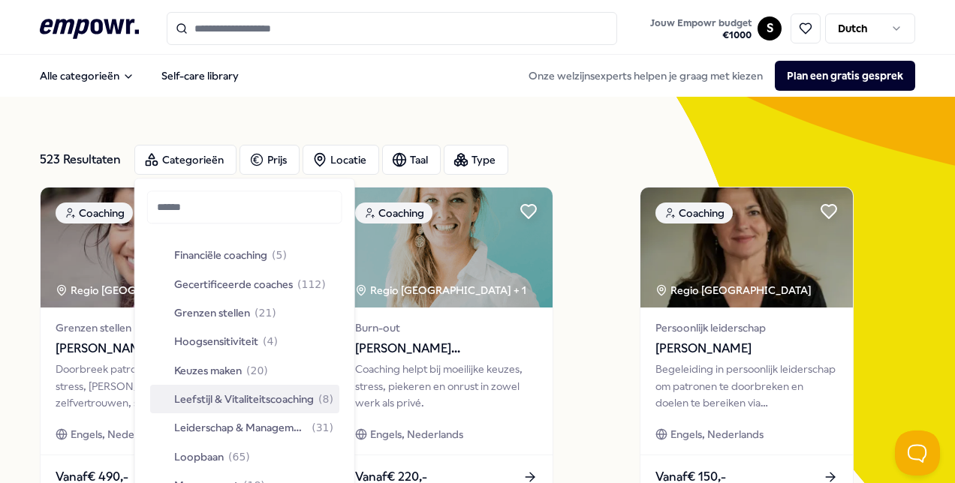
click at [241, 404] on span "Leefstijl & Vitaliteitscoaching" at bounding box center [244, 399] width 140 height 17
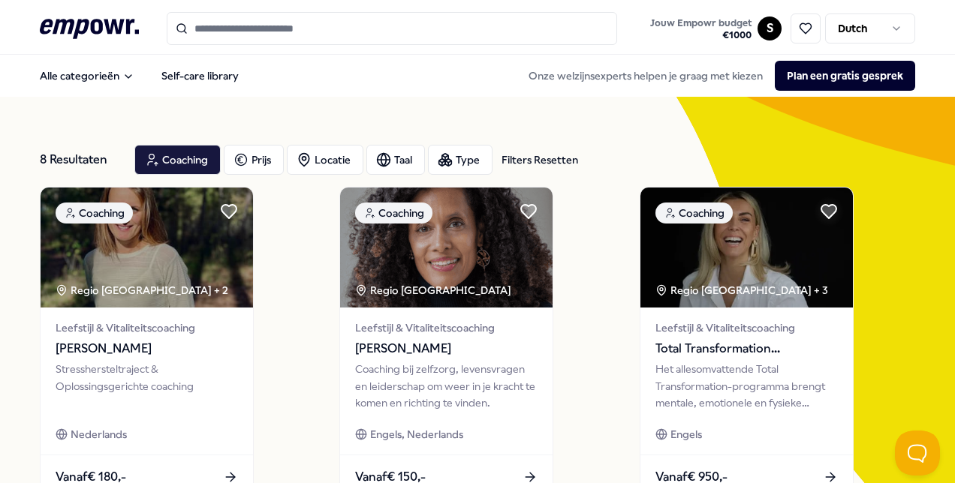
click at [201, 177] on div "8 Resultaten Filters Resetten Coaching Prijs Locatie Taal Type Filters Resetten" at bounding box center [477, 160] width 875 height 54
click at [198, 167] on div "Coaching" at bounding box center [177, 160] width 86 height 30
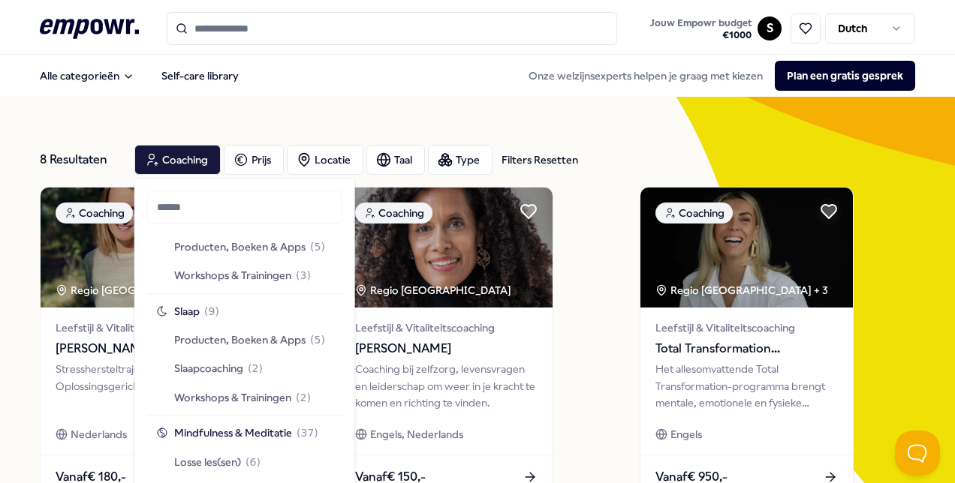
scroll to position [1126, 0]
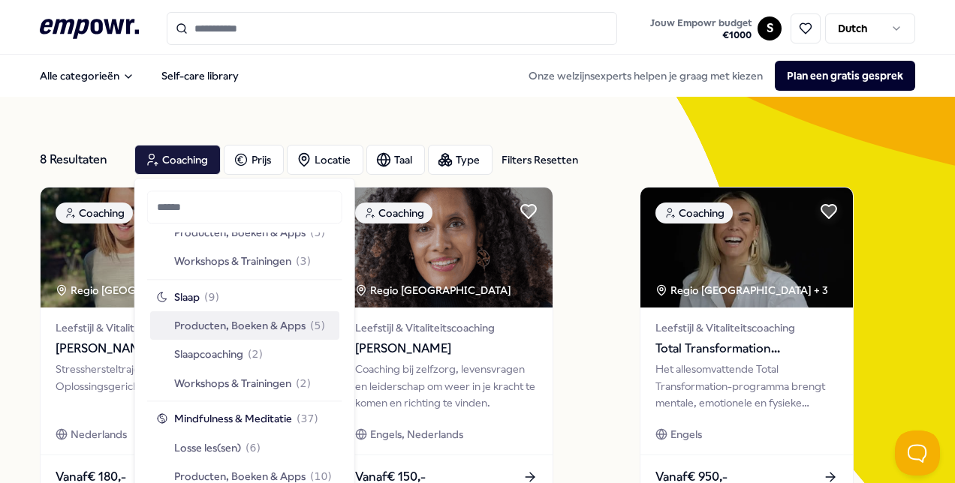
click at [258, 331] on span "Producten, Boeken & Apps" at bounding box center [239, 325] width 131 height 17
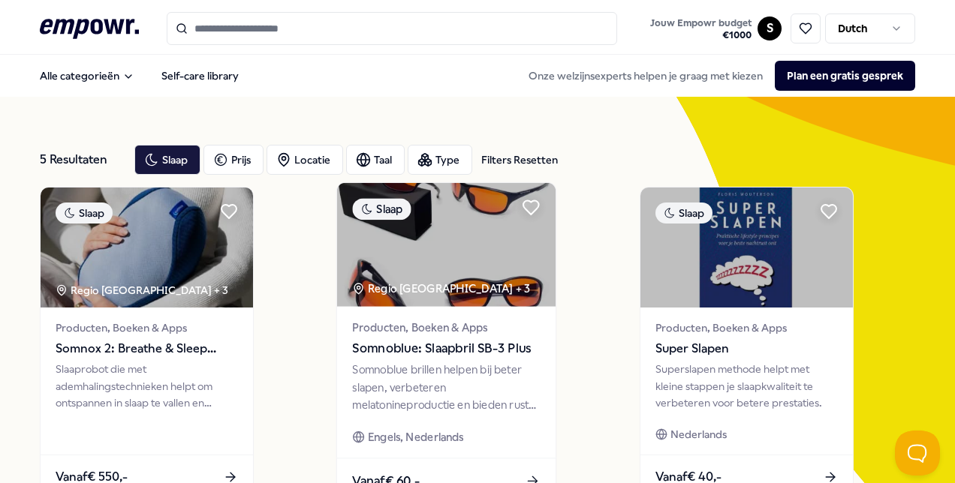
scroll to position [300, 0]
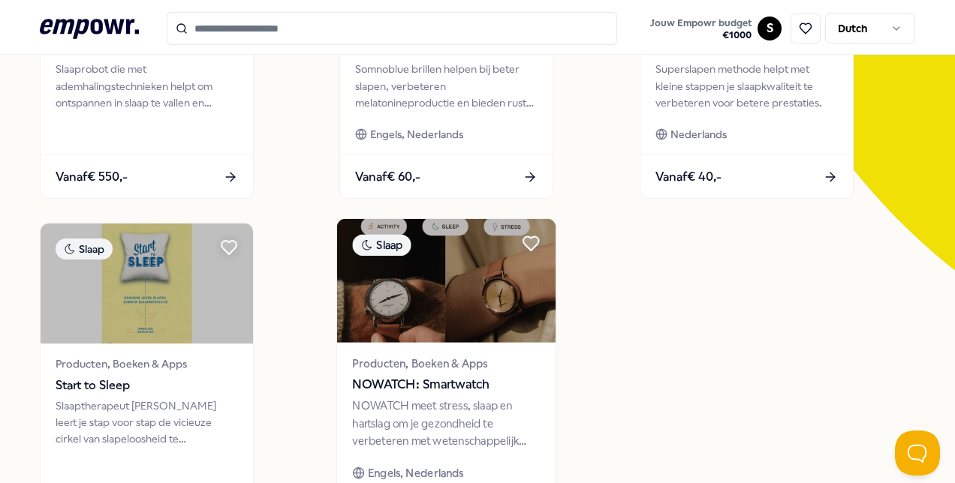
click at [435, 390] on span "NOWATCH: Smartwatch" at bounding box center [447, 385] width 188 height 20
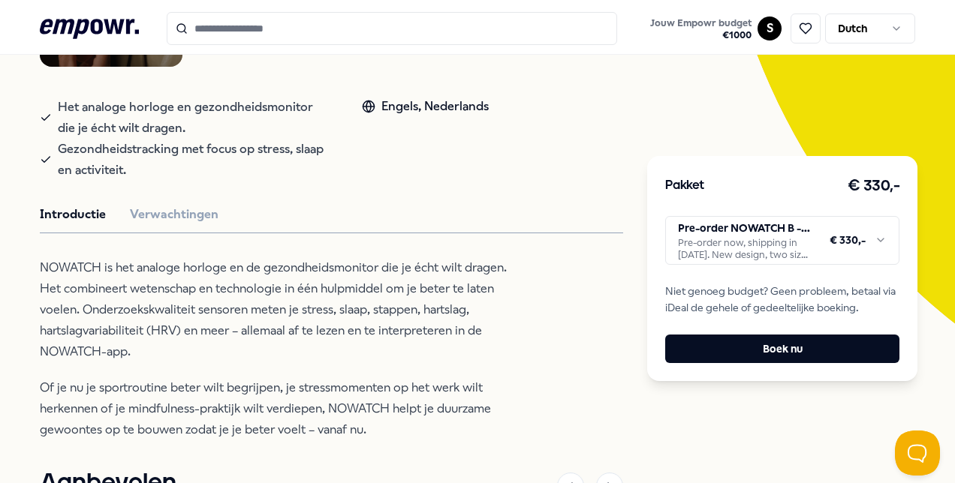
scroll to position [322, 0]
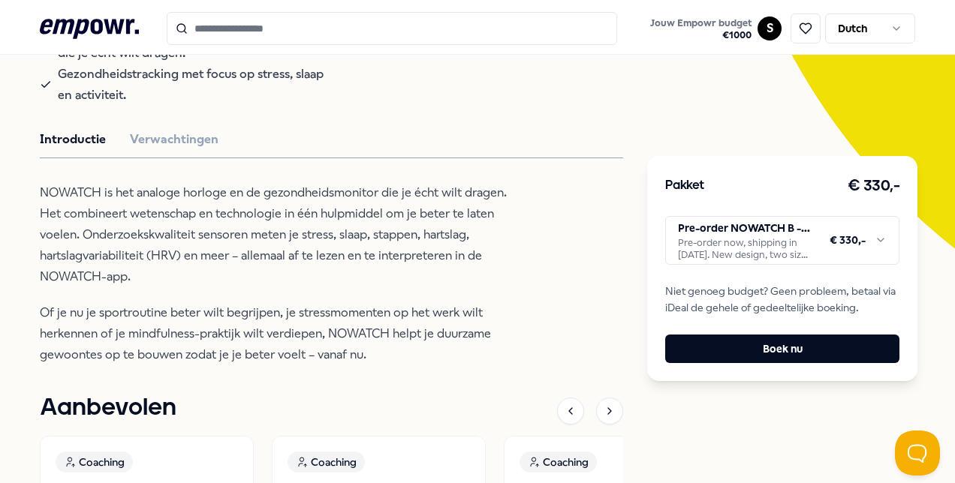
click at [690, 245] on html ".empowr-logo_svg__cls-1{fill:#03032f} Jouw Empowr budget € 1000 S Dutch Alle ca…" at bounding box center [477, 241] width 955 height 483
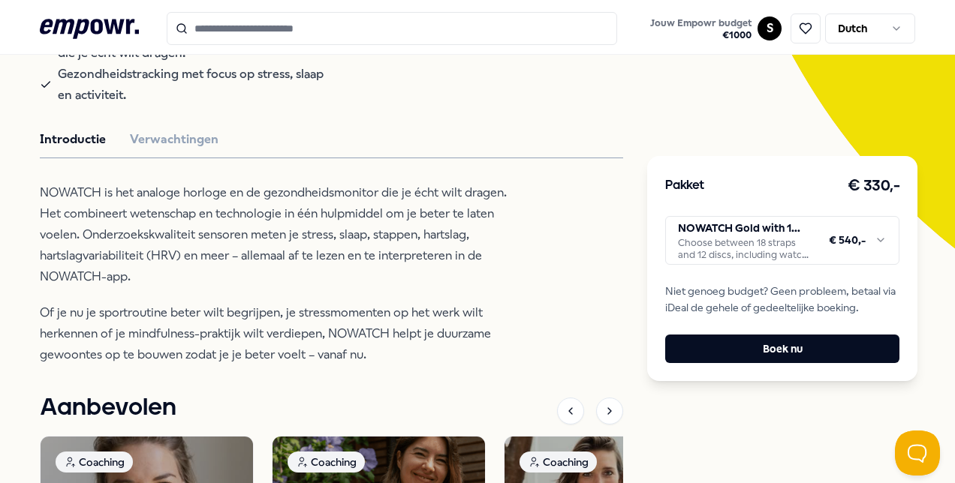
click at [733, 247] on html ".empowr-logo_svg__cls-1{fill:#03032f} Jouw Empowr budget € 1000 S Dutch Alle ca…" at bounding box center [477, 241] width 955 height 483
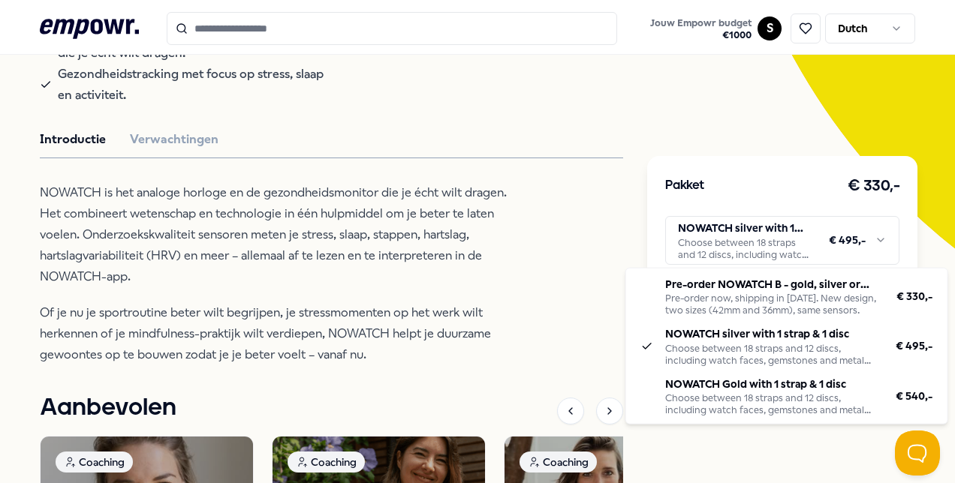
click at [730, 260] on html ".empowr-logo_svg__cls-1{fill:#03032f} Jouw Empowr budget € 1000 S Dutch Alle ca…" at bounding box center [477, 241] width 955 height 483
click at [733, 257] on html ".empowr-logo_svg__cls-1{fill:#03032f} Jouw Empowr budget € 1000 S Dutch Alle ca…" at bounding box center [477, 241] width 955 height 483
click at [639, 244] on html ".empowr-logo_svg__cls-1{fill:#03032f} Jouw Empowr budget € 1000 S Dutch Alle ca…" at bounding box center [477, 241] width 955 height 483
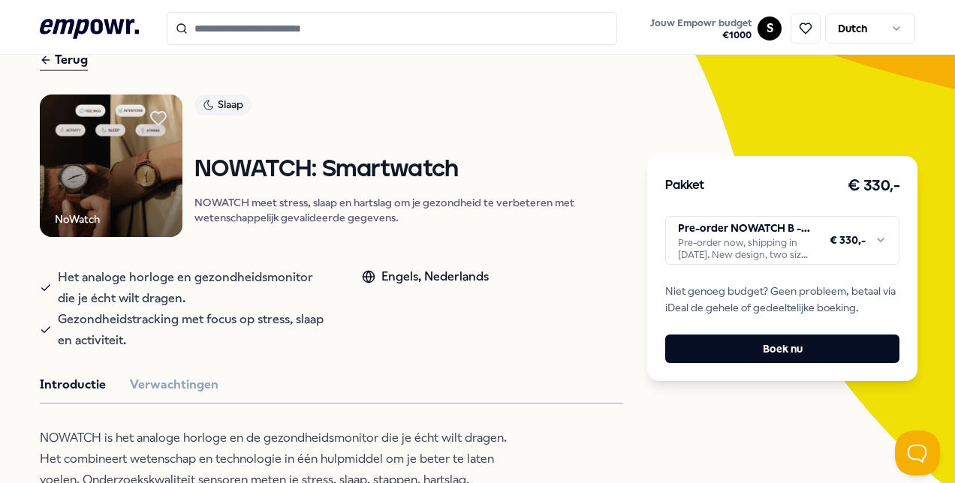
scroll to position [22, 0]
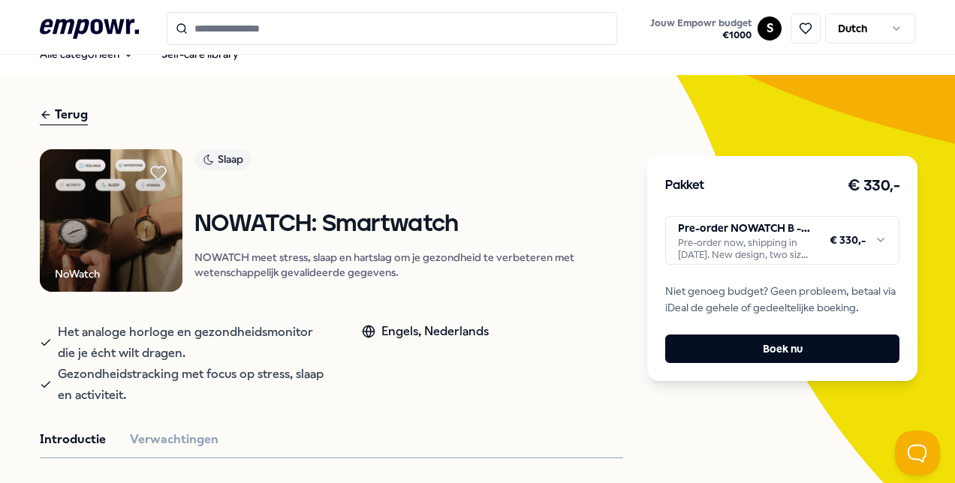
click at [717, 222] on html ".empowr-logo_svg__cls-1{fill:#03032f} Jouw Empowr budget € 1000 S Dutch Alle ca…" at bounding box center [477, 241] width 955 height 483
click at [805, 275] on div "Pakket € 330,- Pre-order NOWATCH B - gold, silver or matte black Pre-order now,…" at bounding box center [782, 268] width 270 height 225
click at [801, 256] on html ".empowr-logo_svg__cls-1{fill:#03032f} Jouw Empowr budget € 1000 S Dutch Alle ca…" at bounding box center [477, 241] width 955 height 483
click at [557, 173] on html ".empowr-logo_svg__cls-1{fill:#03032f} Jouw Empowr budget € 1000 S Dutch Alle ca…" at bounding box center [477, 241] width 955 height 483
click at [689, 250] on html ".empowr-logo_svg__cls-1{fill:#03032f} Jouw Empowr budget € 1000 S Dutch Alle ca…" at bounding box center [477, 241] width 955 height 483
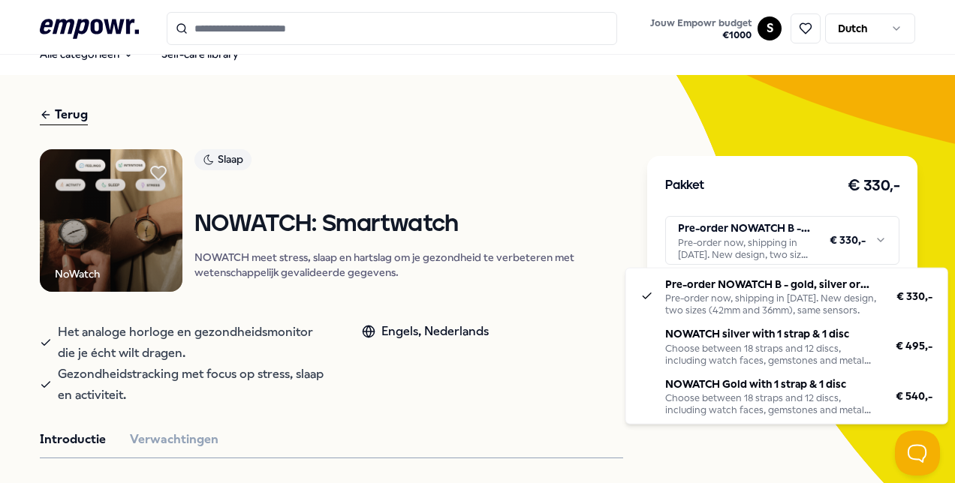
click at [579, 158] on html ".empowr-logo_svg__cls-1{fill:#03032f} Jouw Empowr budget € 1000 S Dutch Alle ca…" at bounding box center [477, 241] width 955 height 483
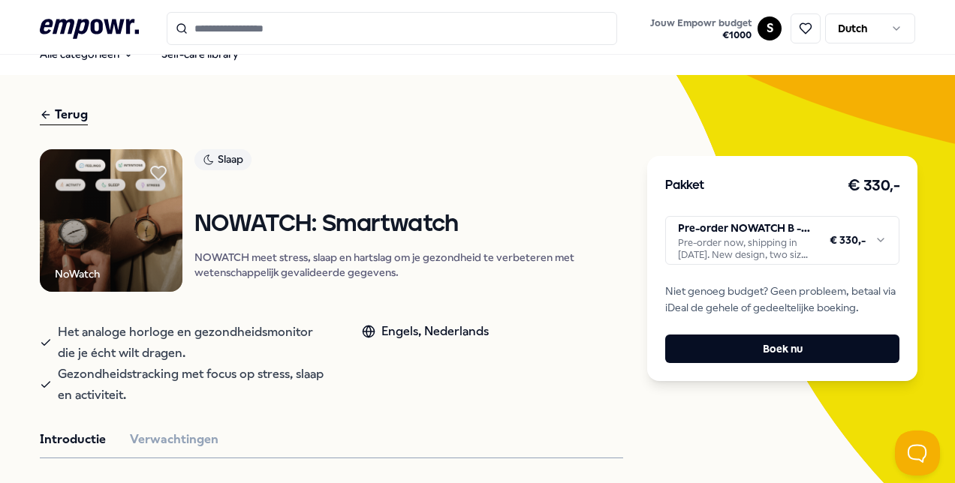
click at [739, 248] on html ".empowr-logo_svg__cls-1{fill:#03032f} Jouw Empowr budget € 1000 S Dutch Alle ca…" at bounding box center [477, 241] width 955 height 483
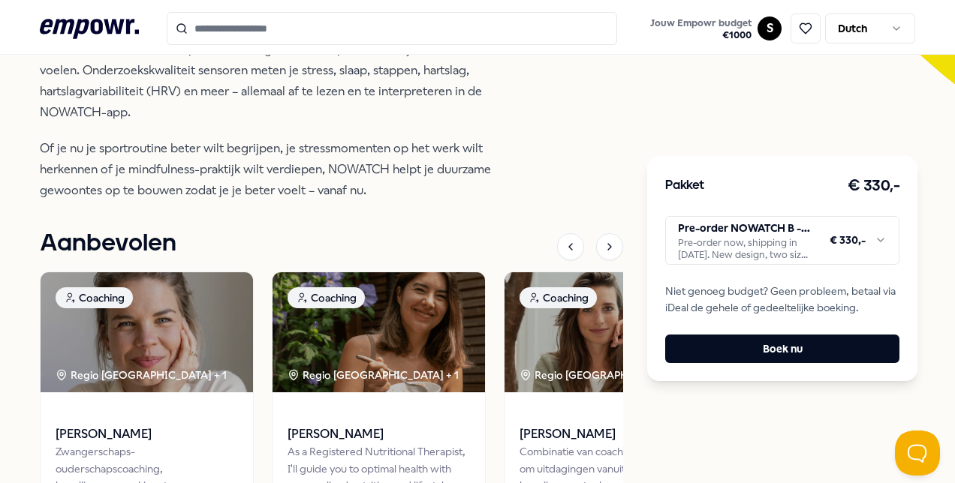
scroll to position [397, 0]
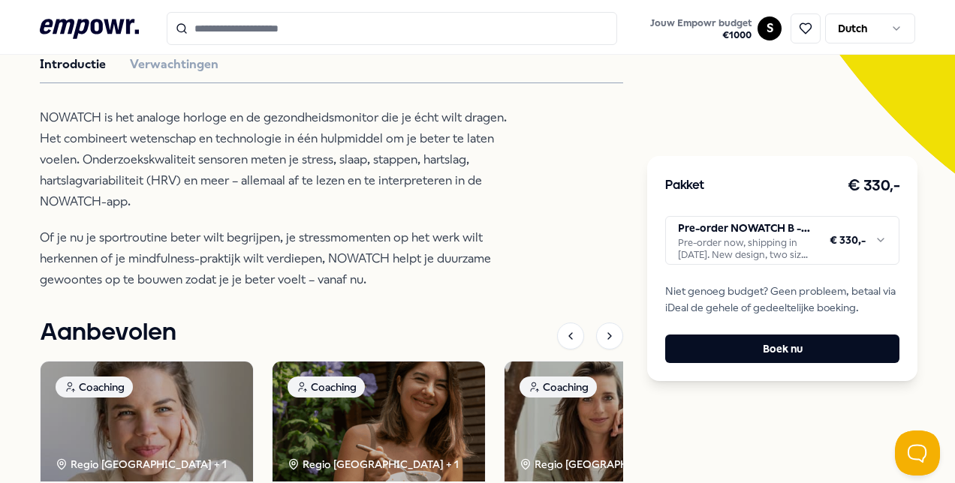
click at [838, 261] on html ".empowr-logo_svg__cls-1{fill:#03032f} Jouw Empowr budget € 1000 S Dutch Alle ca…" at bounding box center [477, 241] width 955 height 483
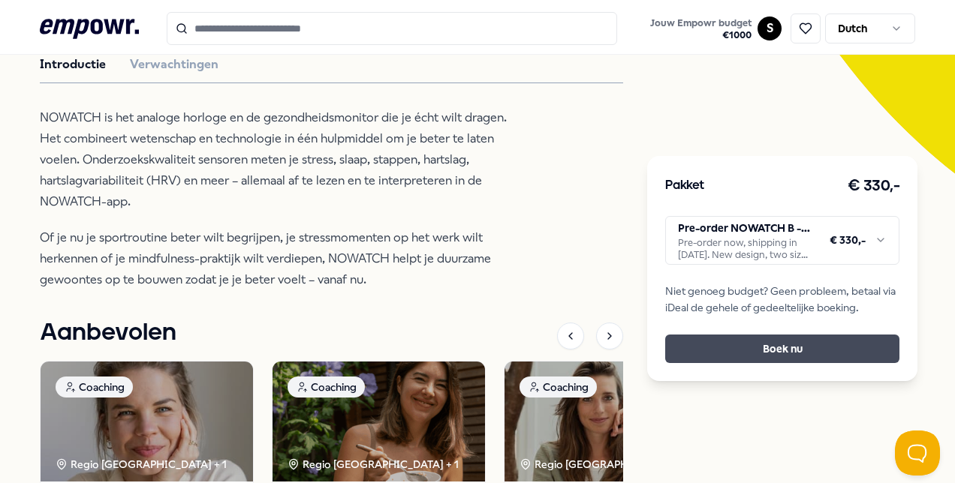
click at [798, 335] on button "Boek nu" at bounding box center [782, 349] width 234 height 29
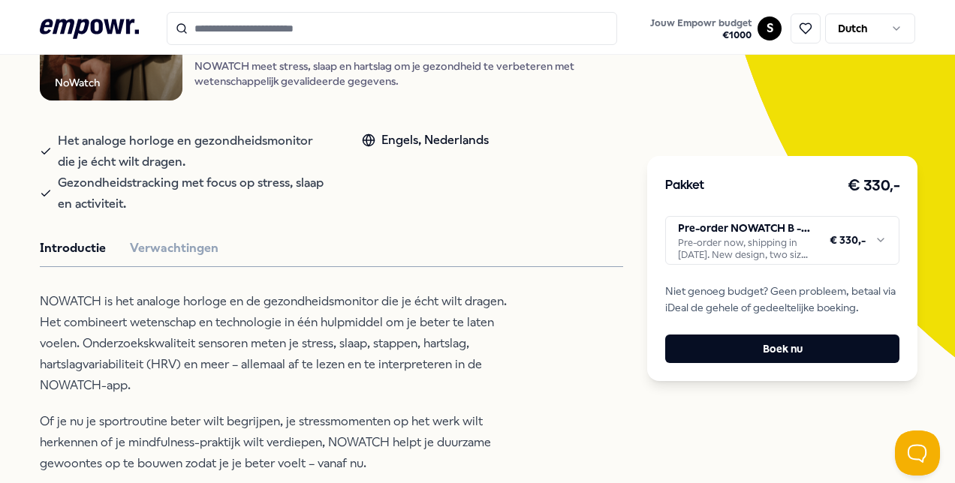
scroll to position [300, 0]
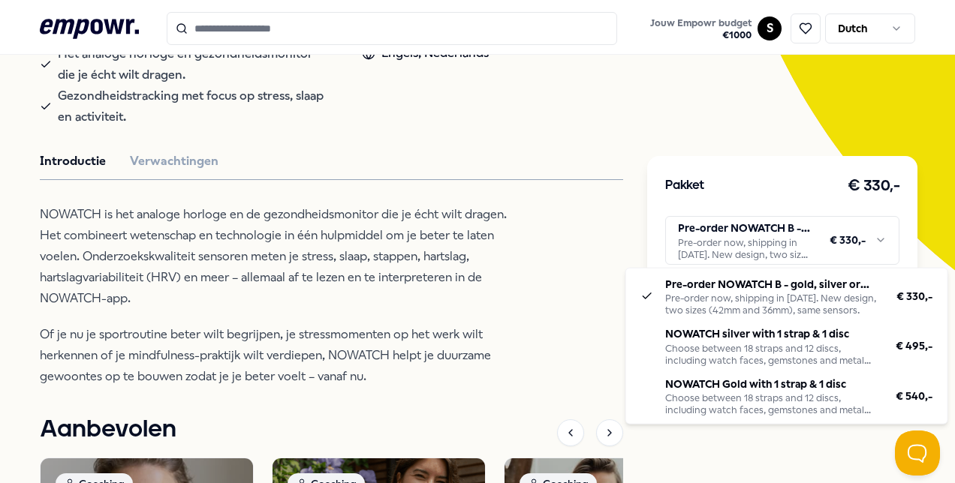
click at [721, 248] on html ".empowr-logo_svg__cls-1{fill:#03032f} Jouw Empowr budget € 1000 S Dutch Alle ca…" at bounding box center [477, 241] width 955 height 483
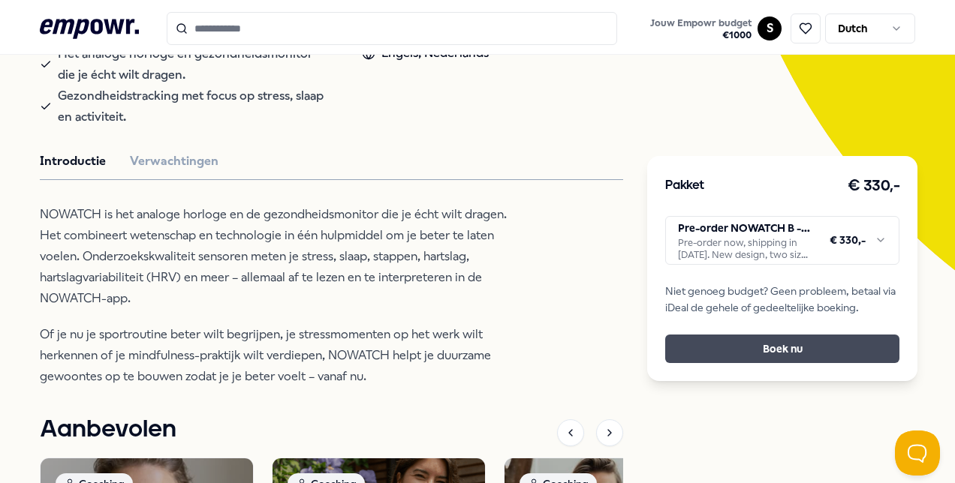
click at [719, 351] on button "Boek nu" at bounding box center [782, 349] width 234 height 29
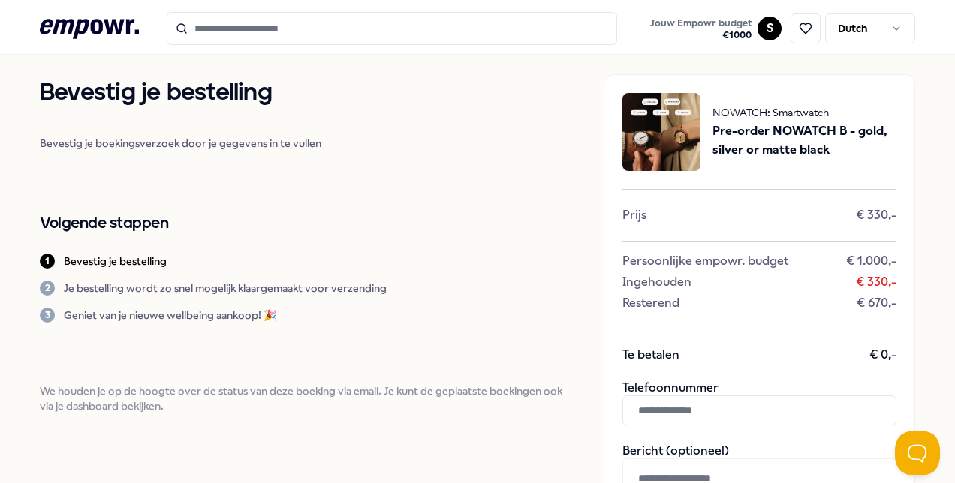
scroll to position [167, 0]
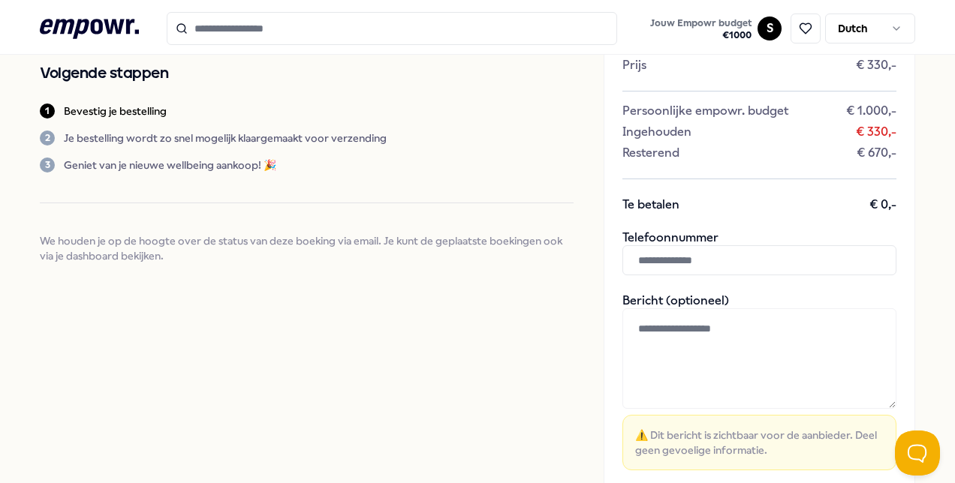
click at [656, 261] on input "text" at bounding box center [759, 260] width 274 height 30
type input "**********"
click at [426, 87] on div "Bevestig je bestelling Bevestig je boekingsverzoek door je gegevens in te vulle…" at bounding box center [307, 93] width 534 height 339
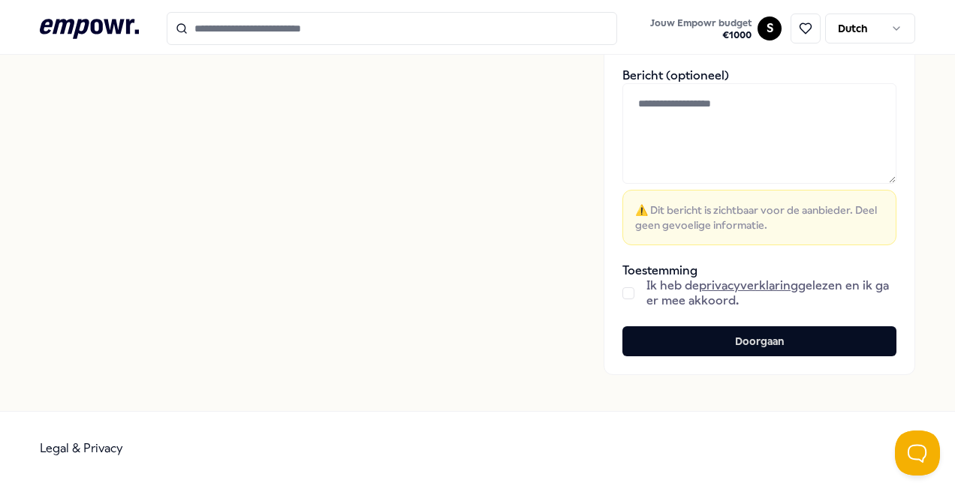
click at [633, 286] on div "Ik heb de privacyverklaring gelezen en ik ga er mee akkoord." at bounding box center [759, 293] width 274 height 30
click at [622, 294] on button "button" at bounding box center [628, 293] width 12 height 12
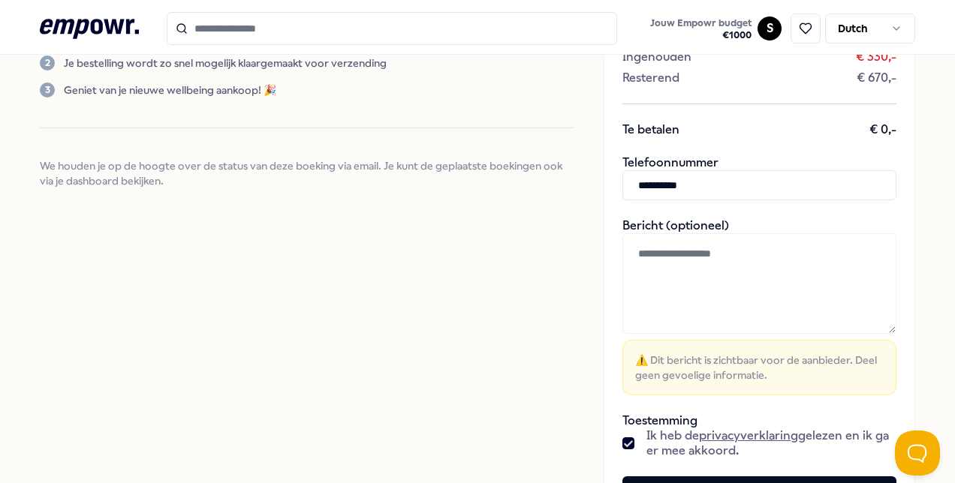
scroll to position [317, 0]
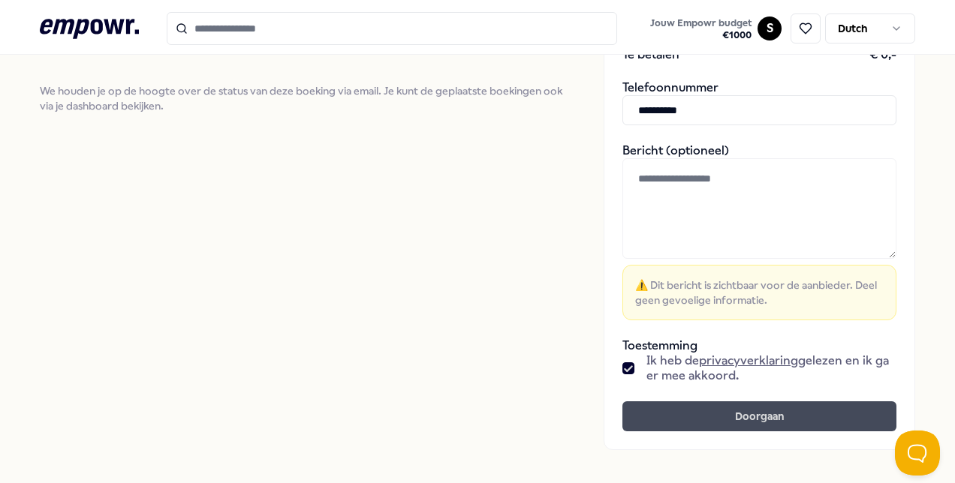
click at [677, 423] on button "Doorgaan" at bounding box center [759, 417] width 274 height 30
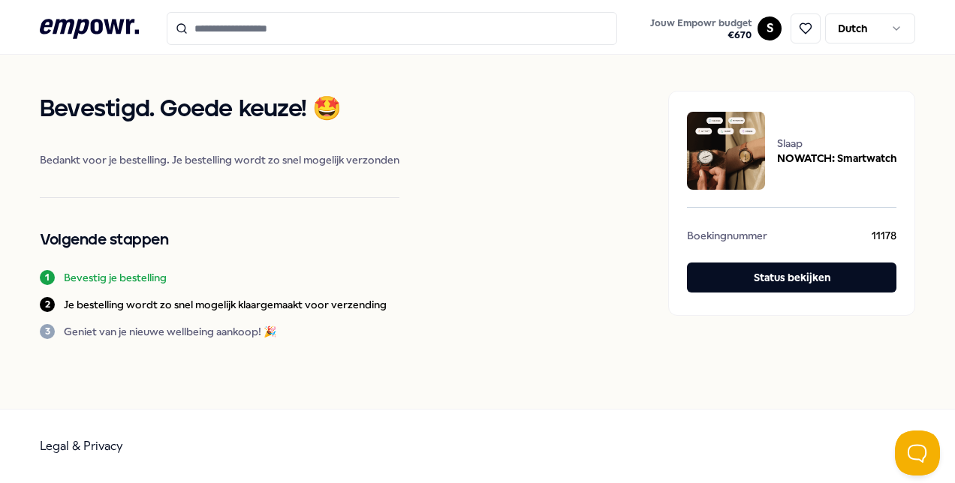
click at [129, 34] on icon ".empowr-logo_svg__cls-1{fill:#03032f}" at bounding box center [89, 29] width 99 height 28
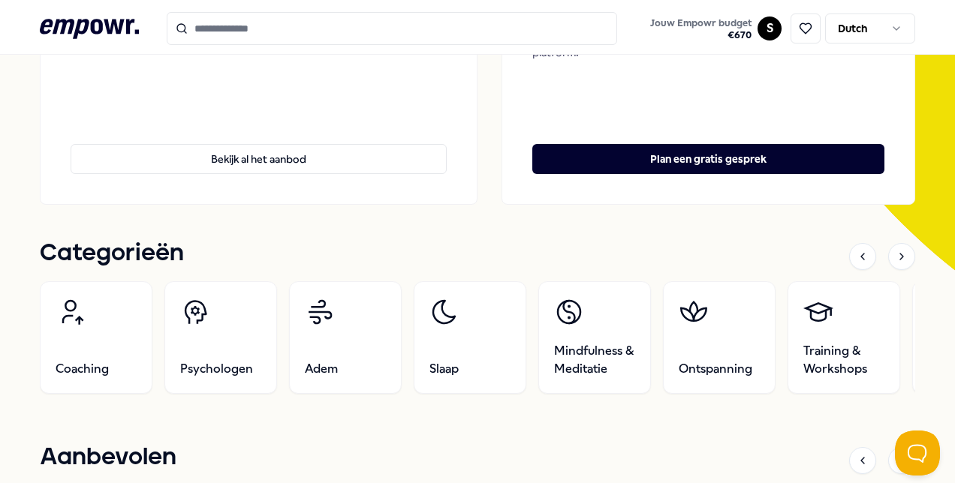
scroll to position [525, 0]
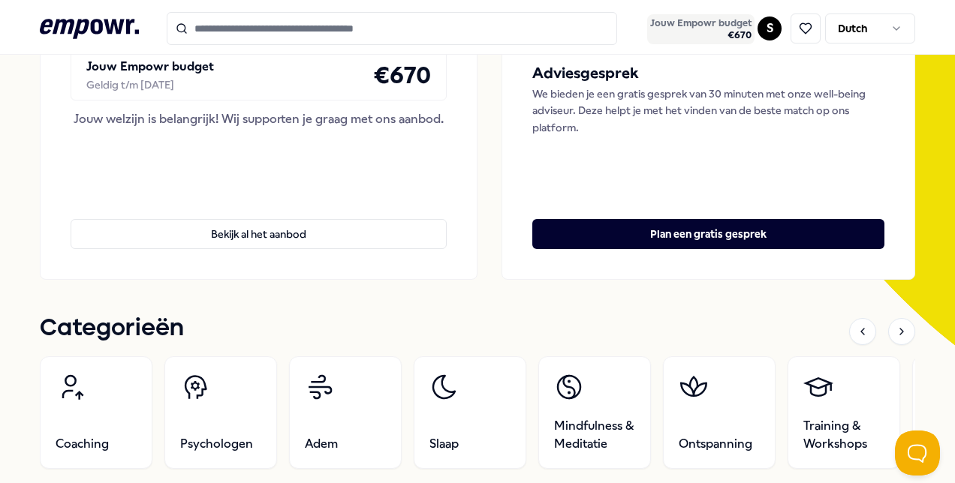
click at [742, 36] on button "Jouw Empowr budget € 670" at bounding box center [700, 29] width 107 height 30
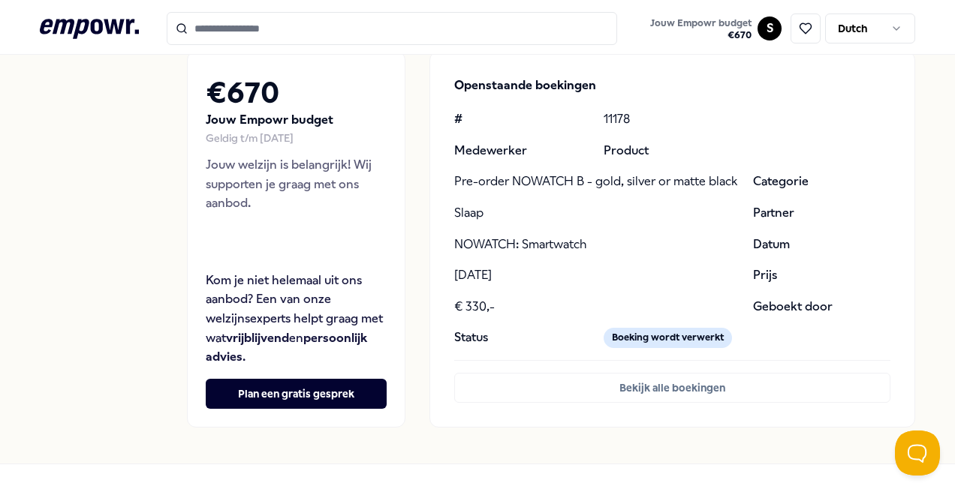
scroll to position [170, 0]
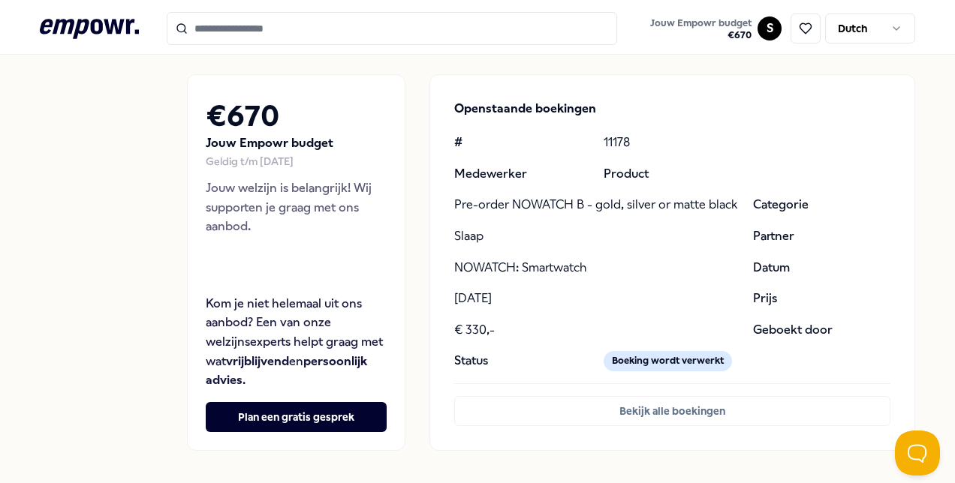
click at [567, 203] on p "Pre-order NOWATCH B - gold, silver or matte black" at bounding box center [597, 205] width 287 height 20
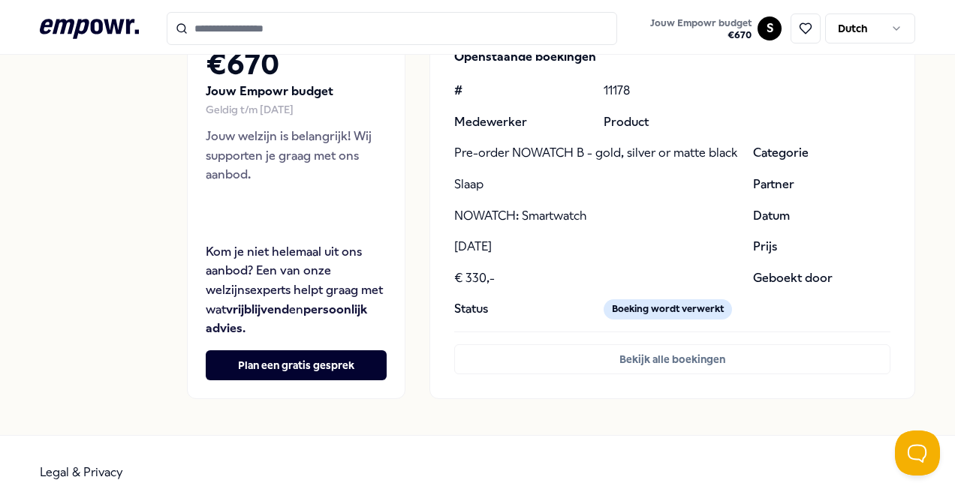
scroll to position [245, 0]
